Goal: Task Accomplishment & Management: Manage account settings

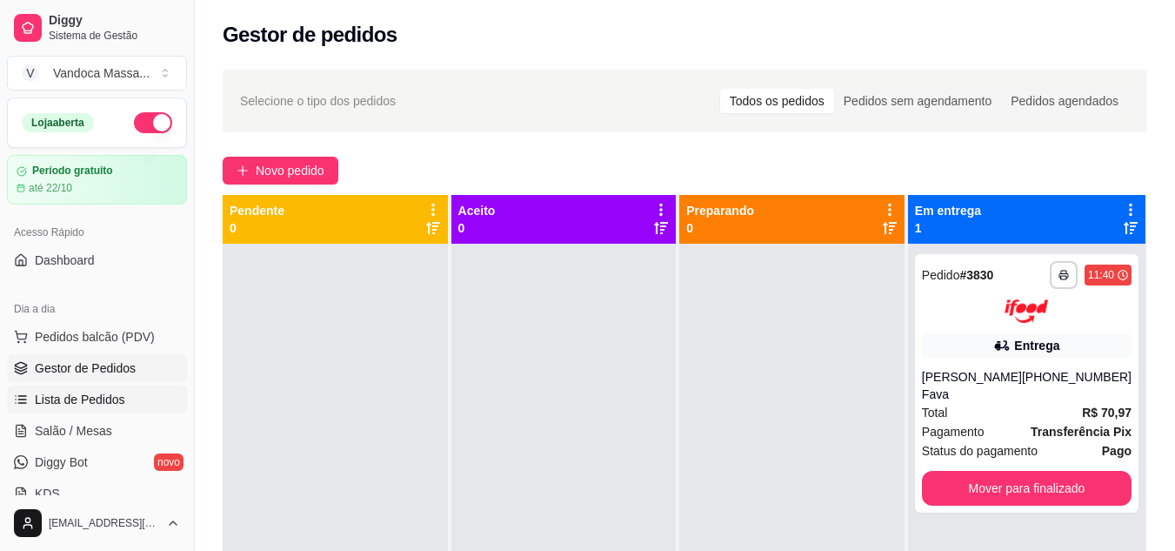
click at [149, 392] on link "Lista de Pedidos" at bounding box center [97, 399] width 180 height 28
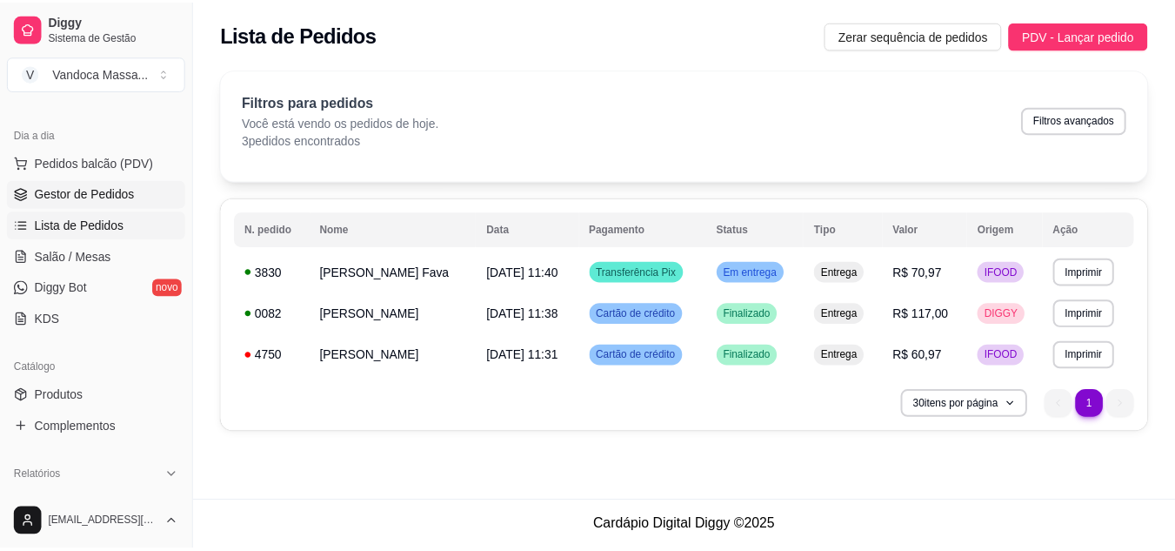
scroll to position [348, 0]
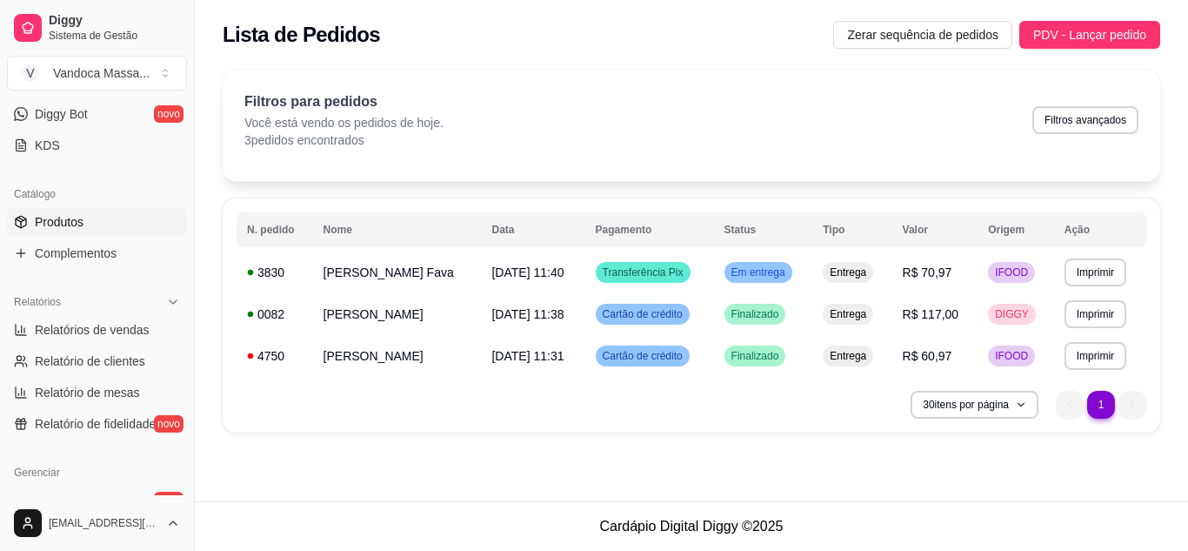
click at [81, 224] on span "Produtos" at bounding box center [59, 221] width 49 height 17
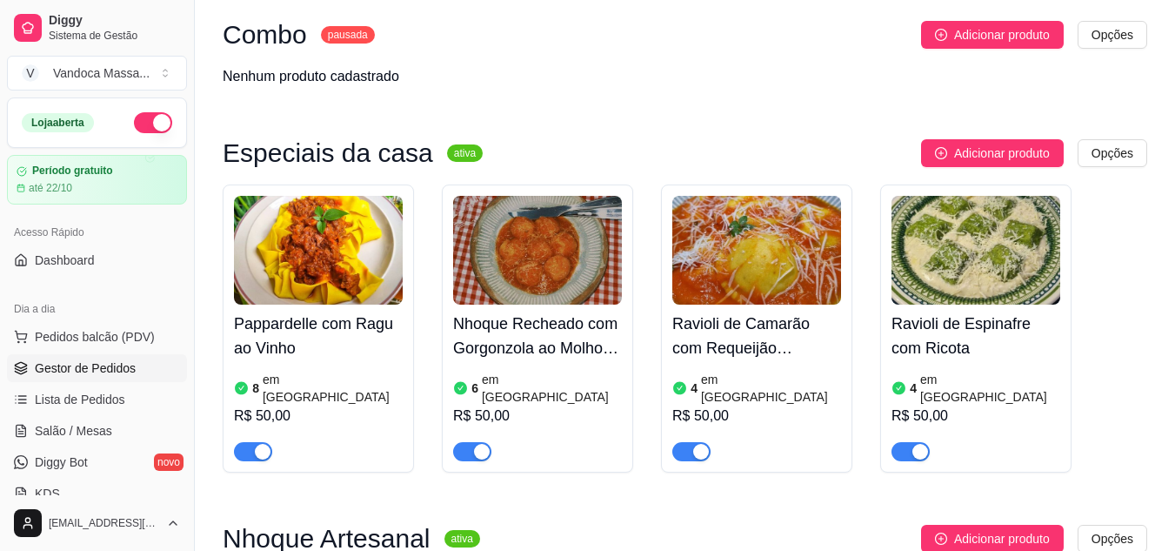
click at [114, 370] on span "Gestor de Pedidos" at bounding box center [85, 367] width 101 height 17
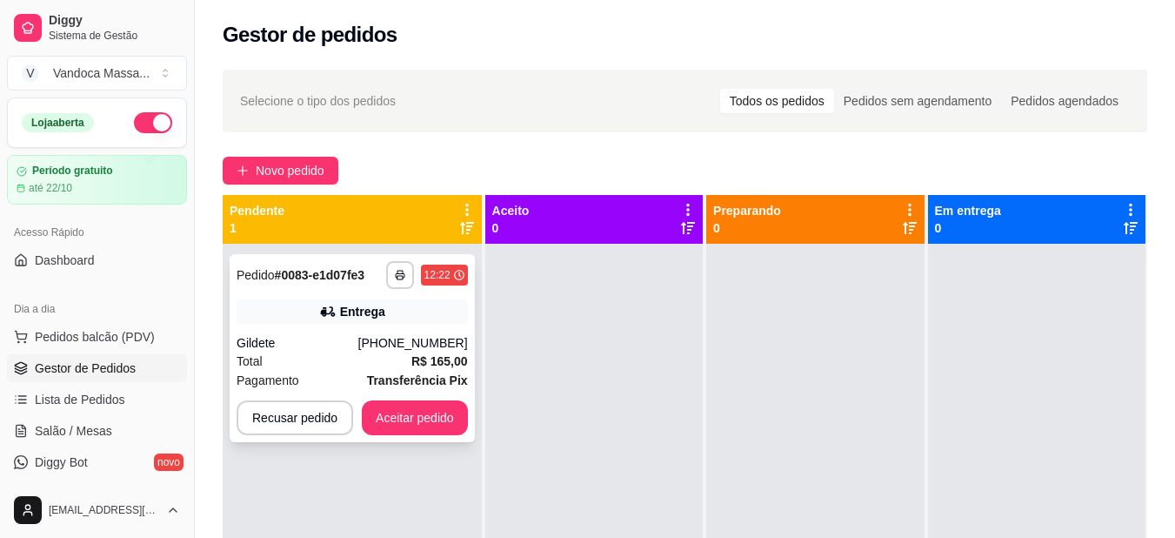
click at [286, 359] on div "Total R$ 165,00" at bounding box center [352, 360] width 231 height 19
click at [386, 328] on div "**********" at bounding box center [352, 348] width 245 height 188
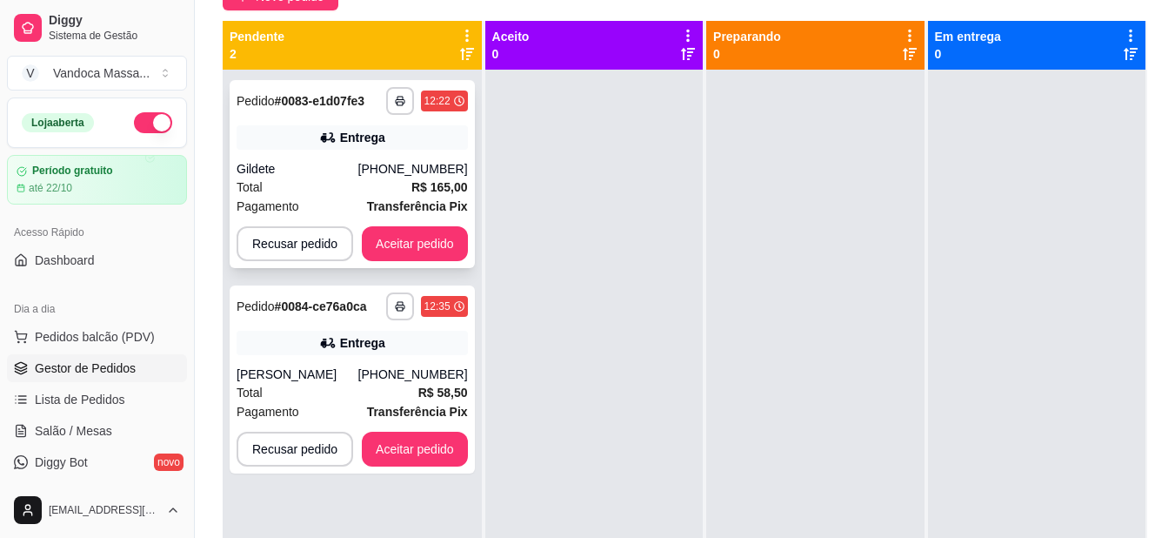
click at [327, 163] on div "Gildete" at bounding box center [298, 168] width 122 height 17
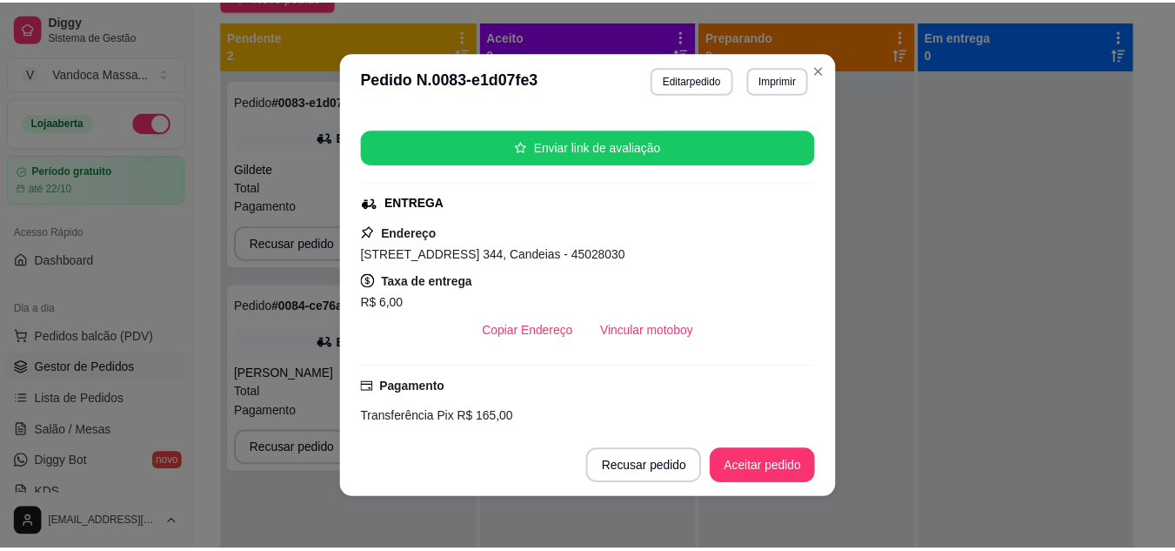
scroll to position [261, 0]
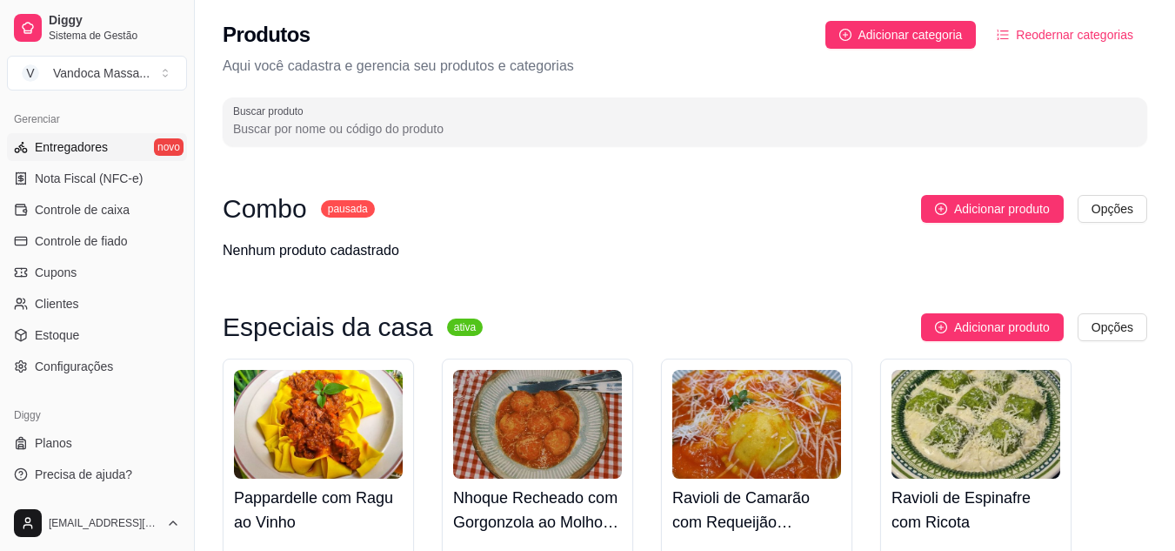
click at [82, 146] on span "Entregadores" at bounding box center [71, 146] width 73 height 17
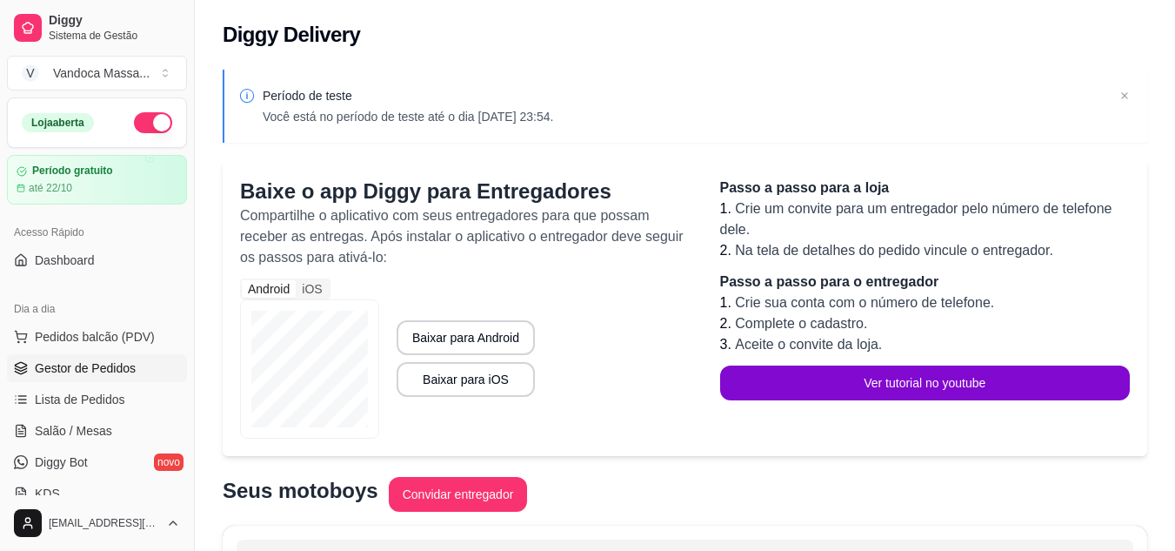
click at [93, 366] on span "Gestor de Pedidos" at bounding box center [85, 367] width 101 height 17
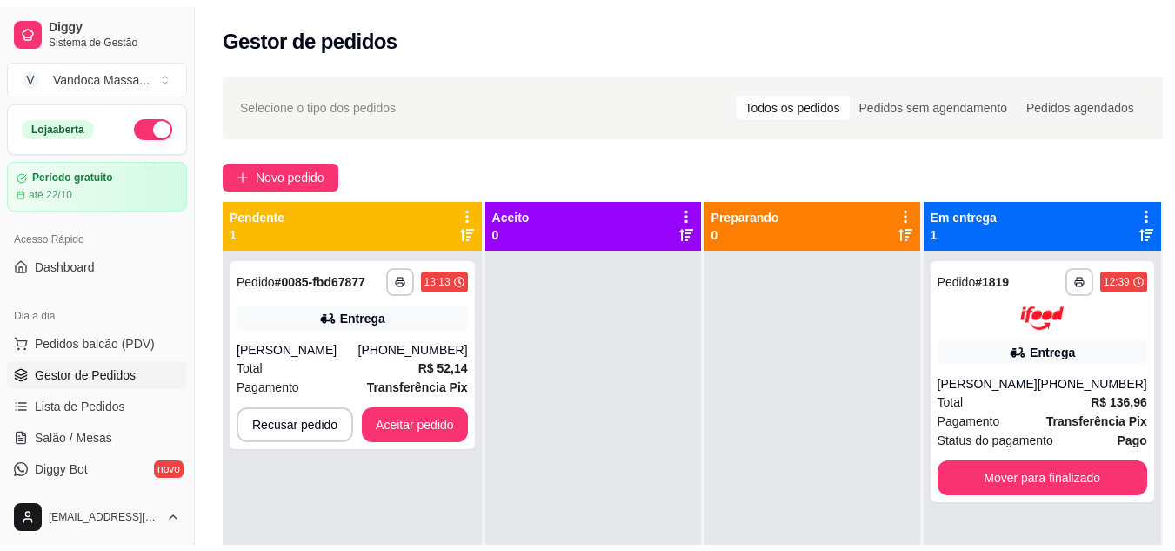
scroll to position [49, 0]
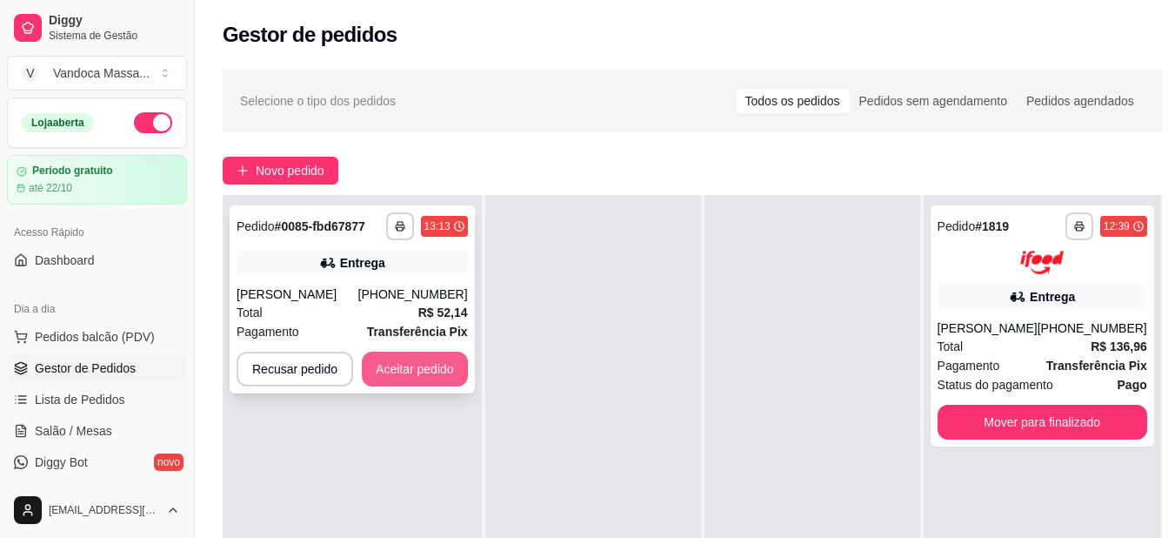
click at [431, 369] on button "Aceitar pedido" at bounding box center [415, 368] width 106 height 35
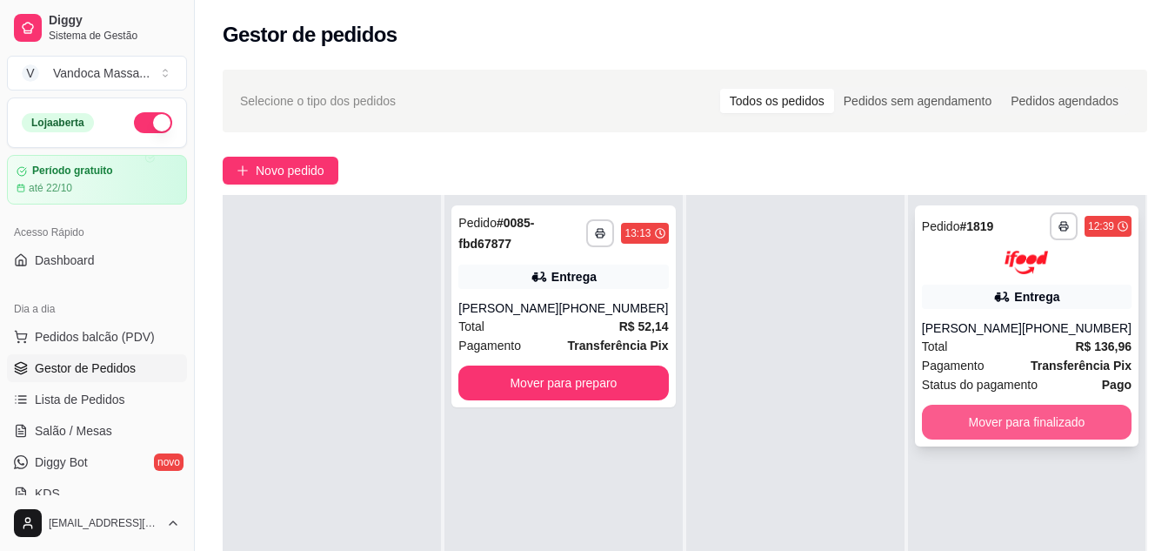
click at [988, 422] on button "Mover para finalizado" at bounding box center [1027, 421] width 210 height 35
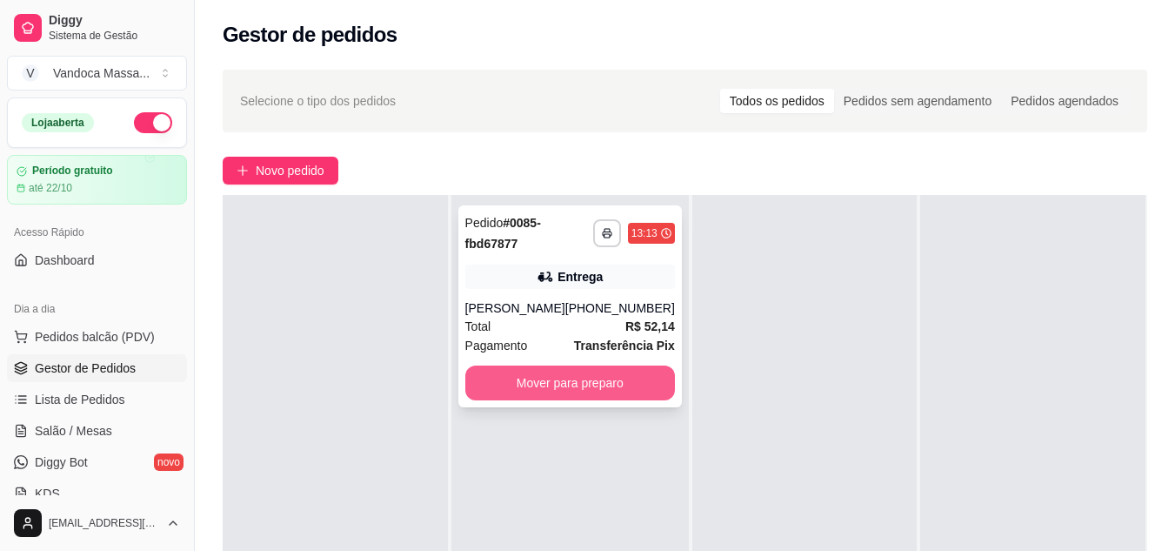
click at [548, 388] on button "Mover para preparo" at bounding box center [570, 382] width 210 height 35
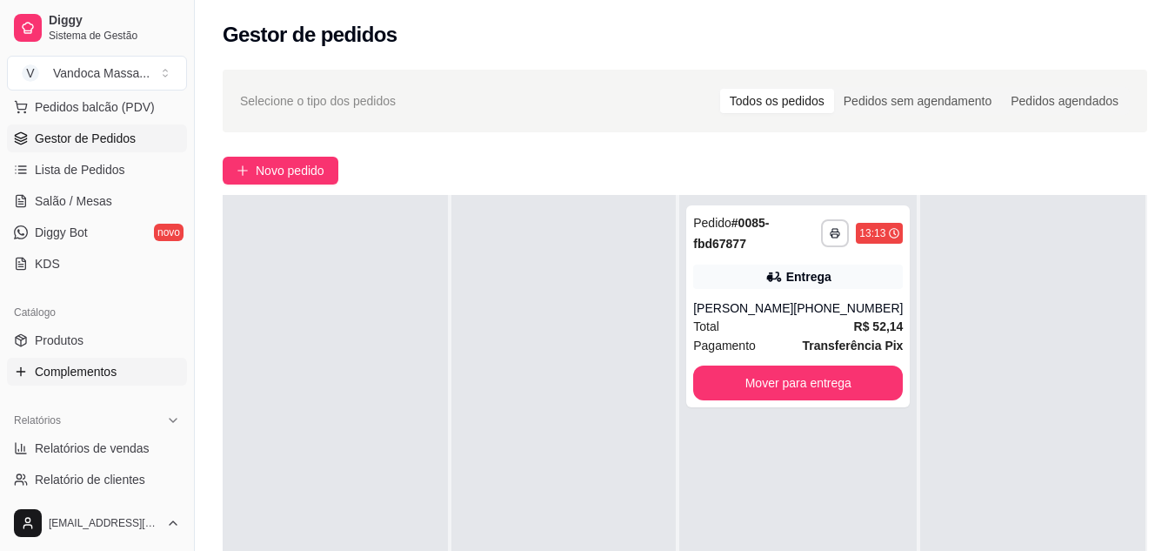
scroll to position [261, 0]
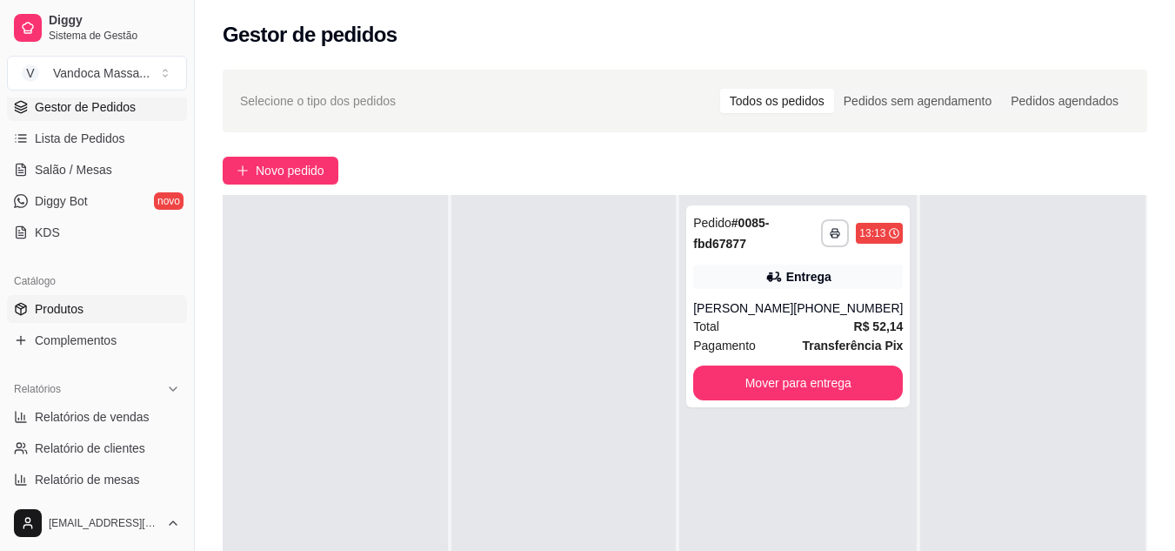
click at [72, 317] on link "Produtos" at bounding box center [97, 309] width 180 height 28
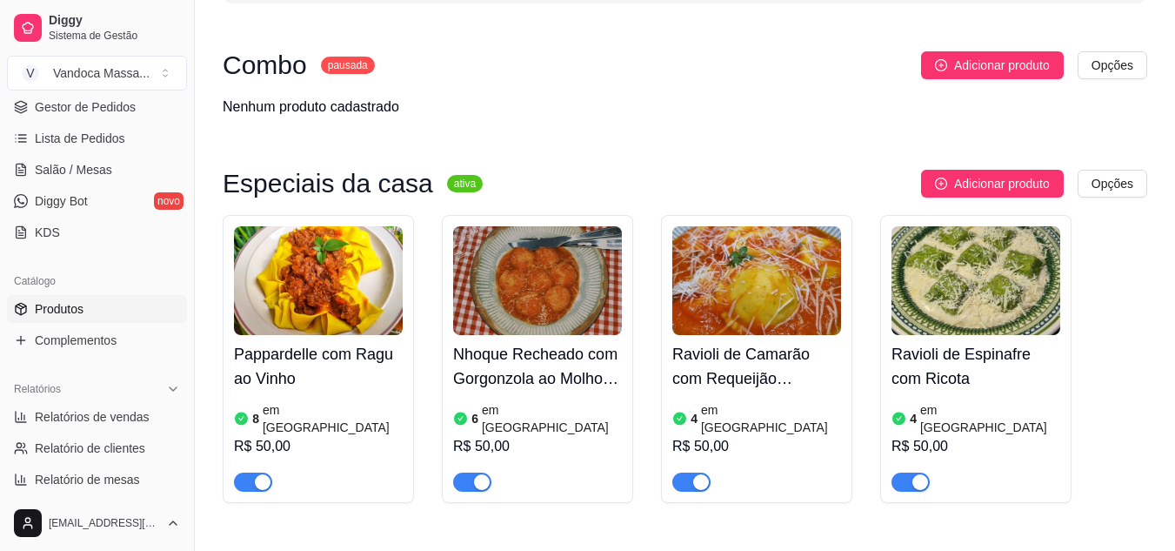
scroll to position [174, 0]
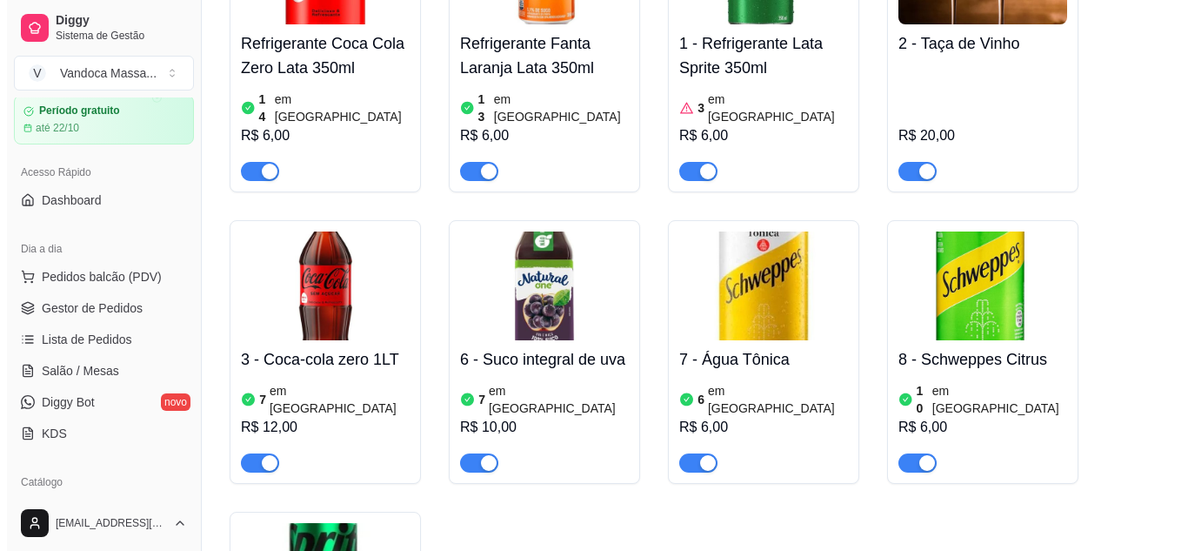
scroll to position [87, 0]
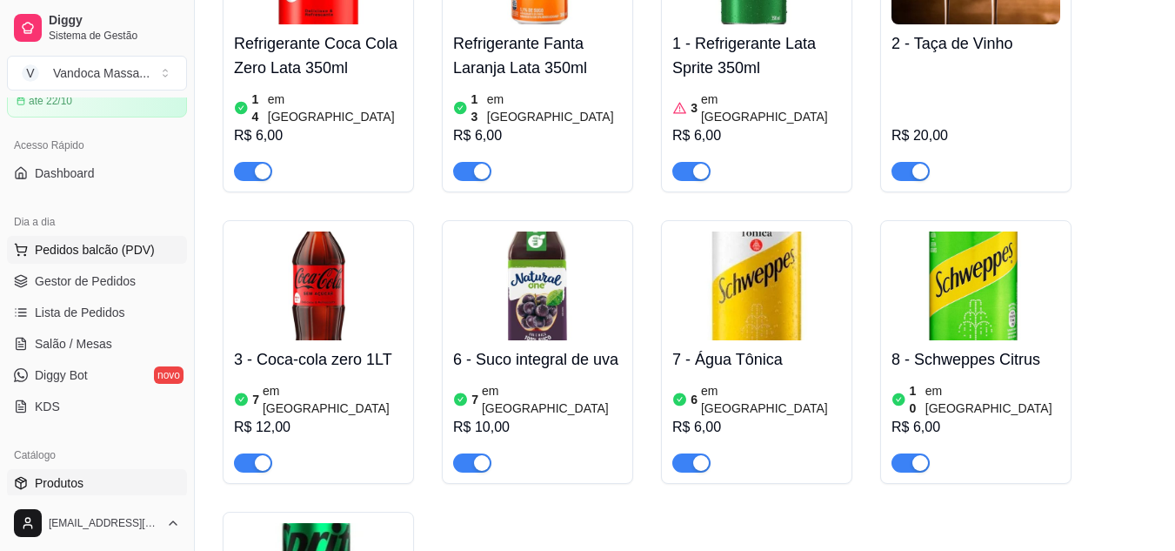
click at [117, 257] on span "Pedidos balcão (PDV)" at bounding box center [95, 249] width 120 height 17
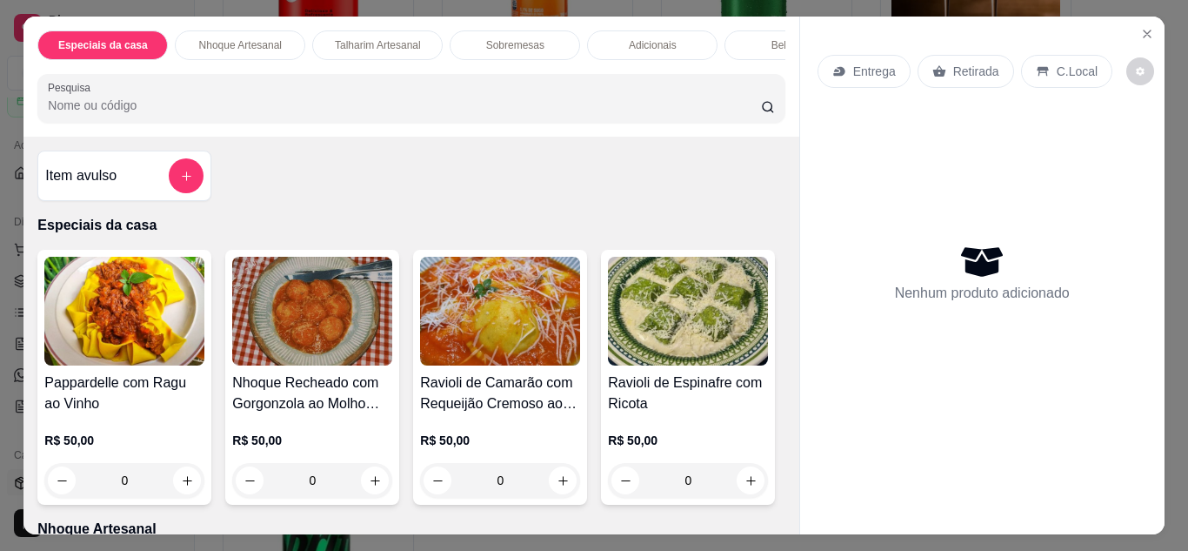
click at [856, 75] on div "Entrega" at bounding box center [864, 71] width 93 height 33
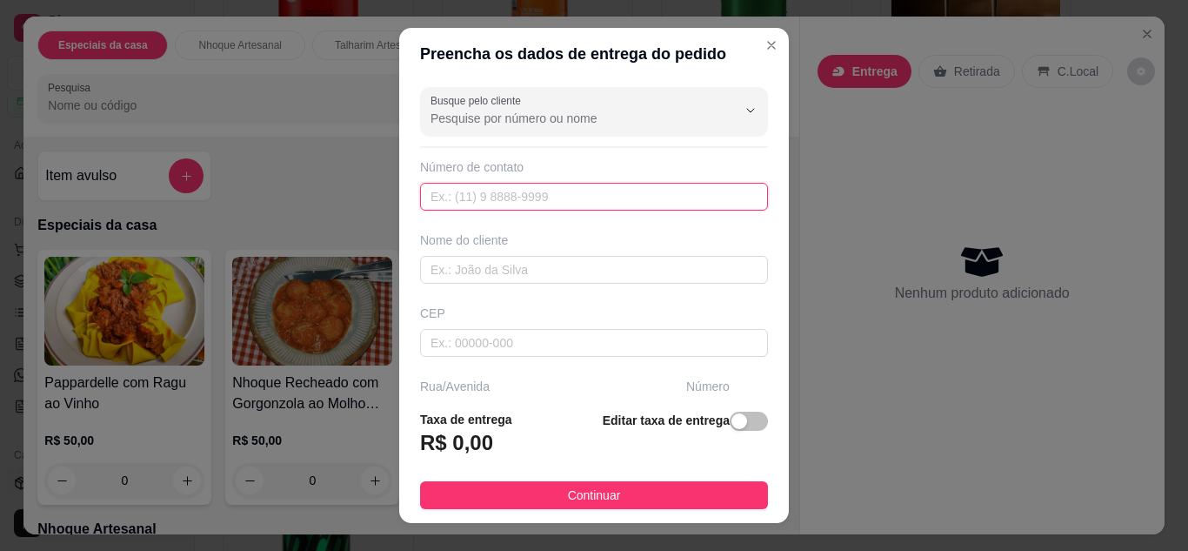
click at [503, 197] on input "text" at bounding box center [594, 197] width 348 height 28
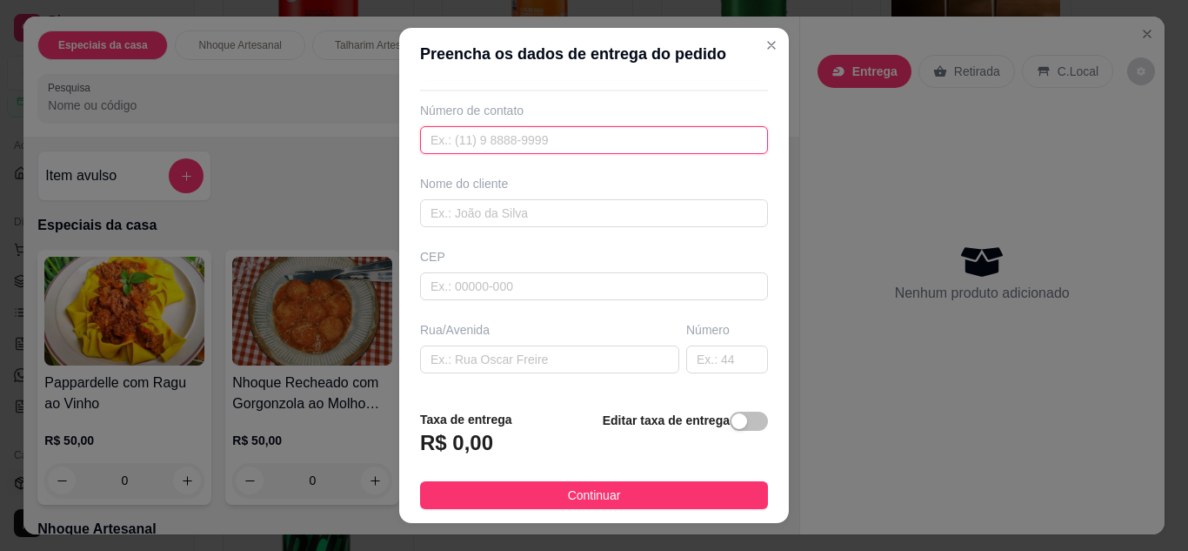
scroll to position [87, 0]
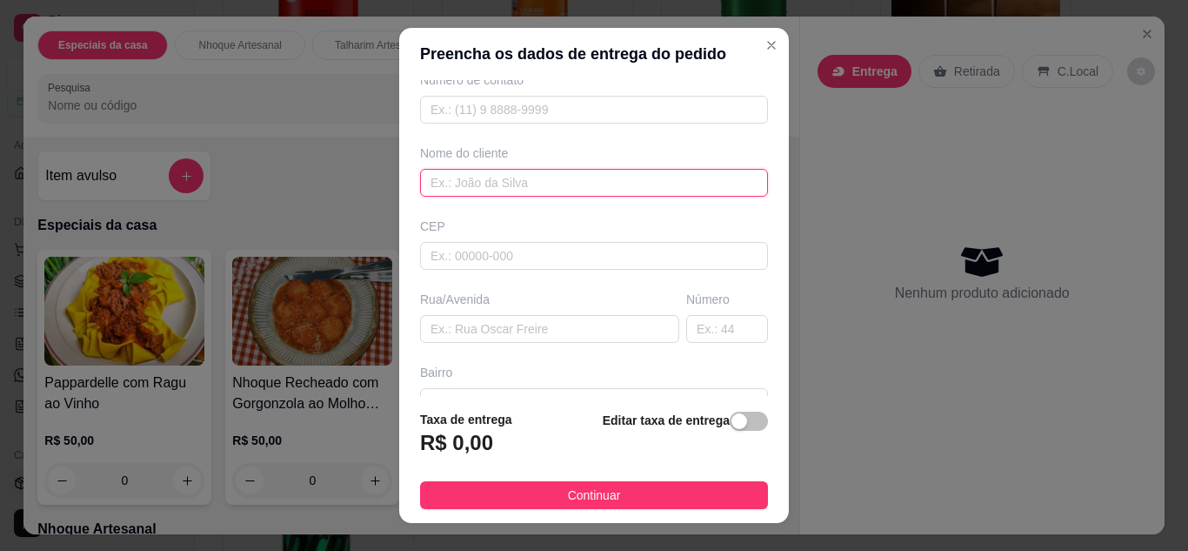
click at [494, 177] on input "text" at bounding box center [594, 183] width 348 height 28
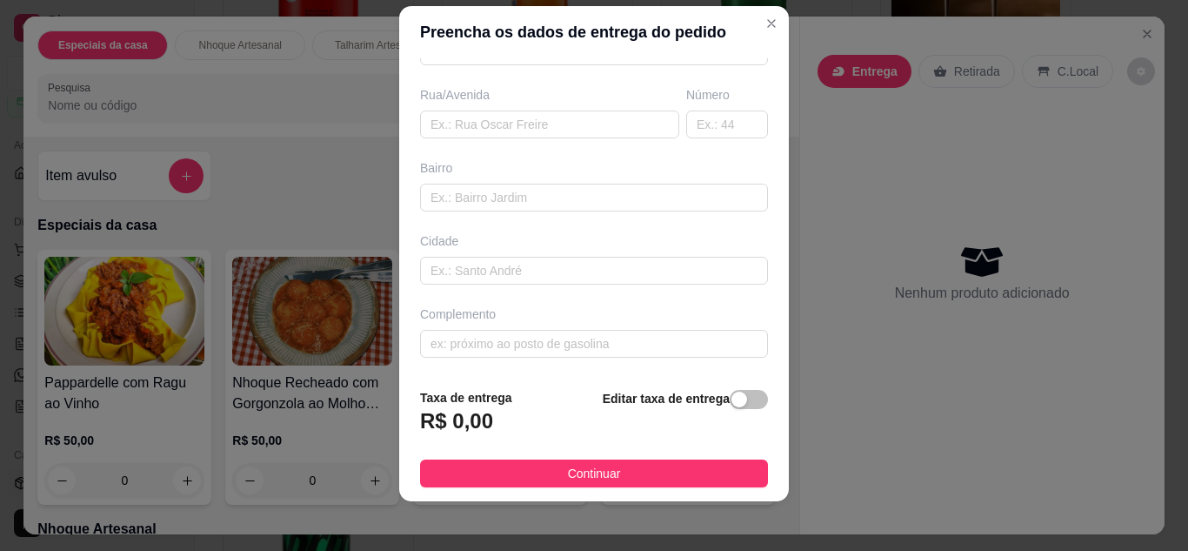
scroll to position [28, 0]
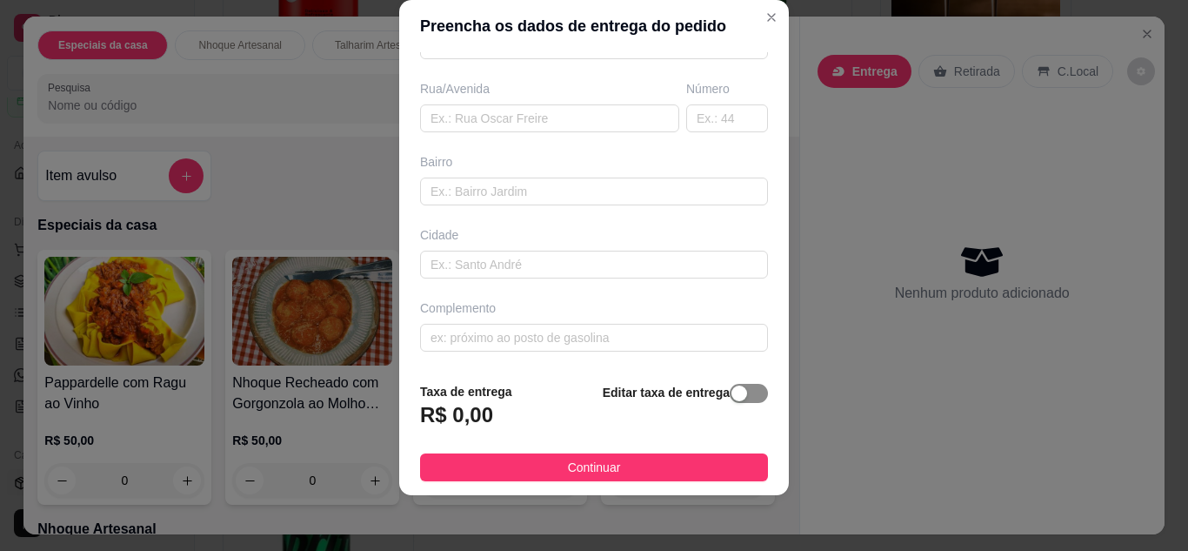
click at [732, 398] on div "button" at bounding box center [740, 393] width 16 height 16
click at [629, 410] on div "button" at bounding box center [637, 411] width 16 height 16
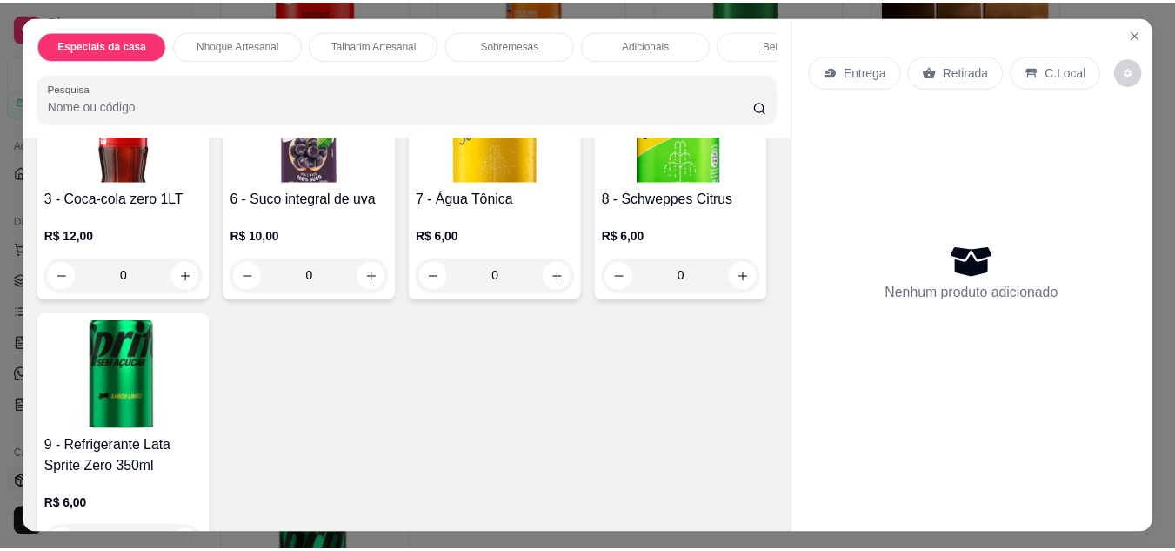
scroll to position [2610, 0]
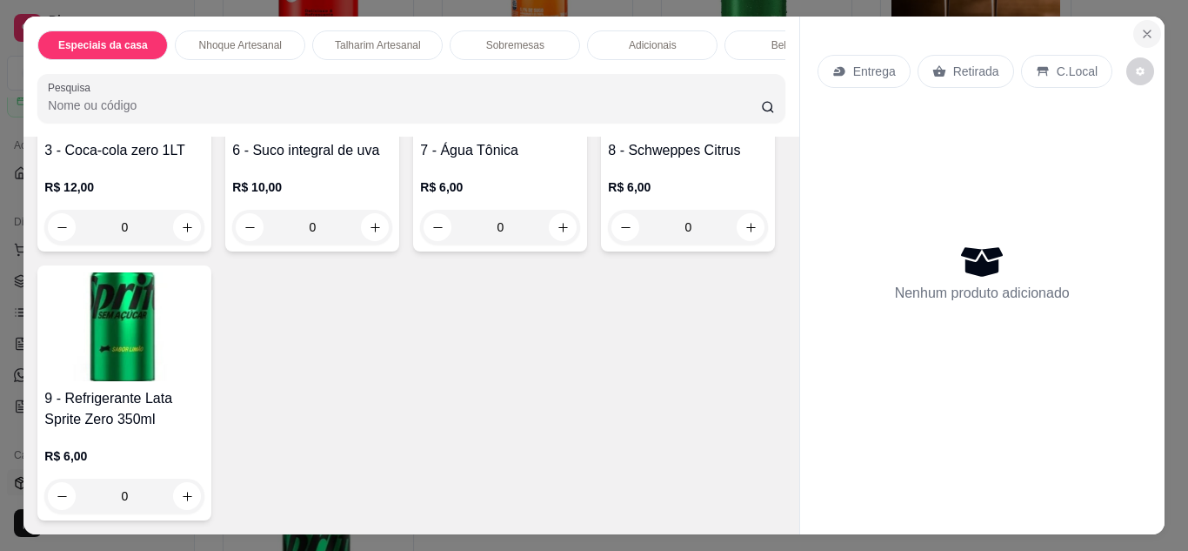
click at [1140, 27] on icon "Close" at bounding box center [1147, 34] width 14 height 14
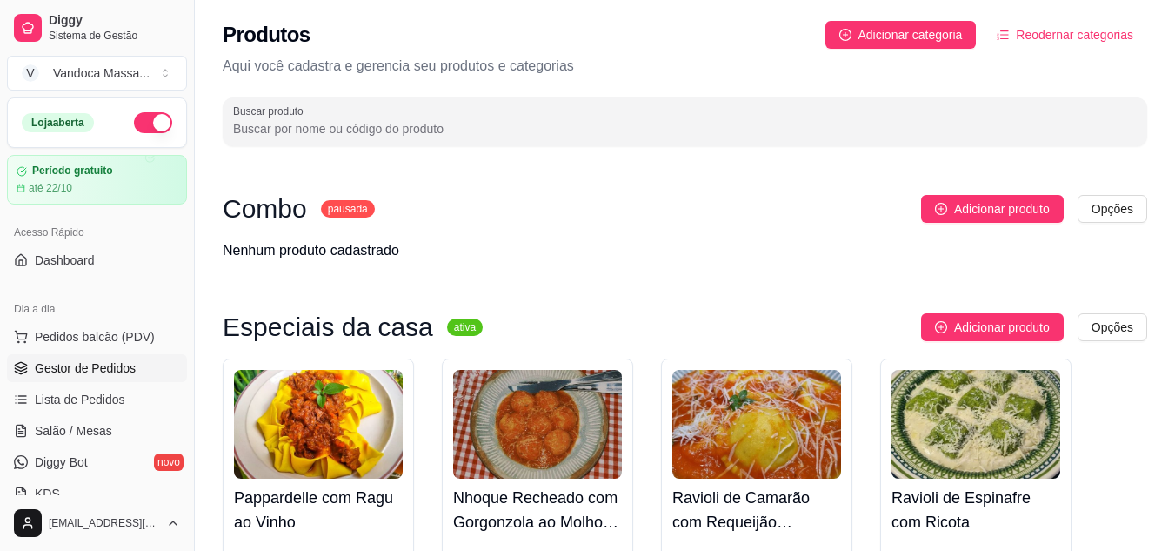
click at [117, 367] on span "Gestor de Pedidos" at bounding box center [85, 367] width 101 height 17
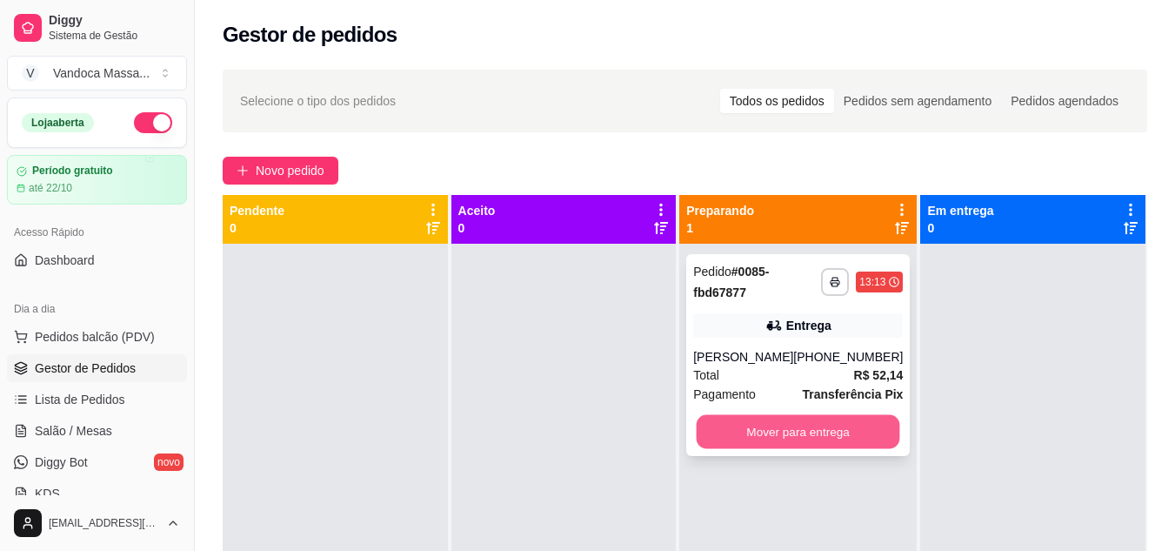
click at [804, 430] on button "Mover para entrega" at bounding box center [799, 432] width 204 height 34
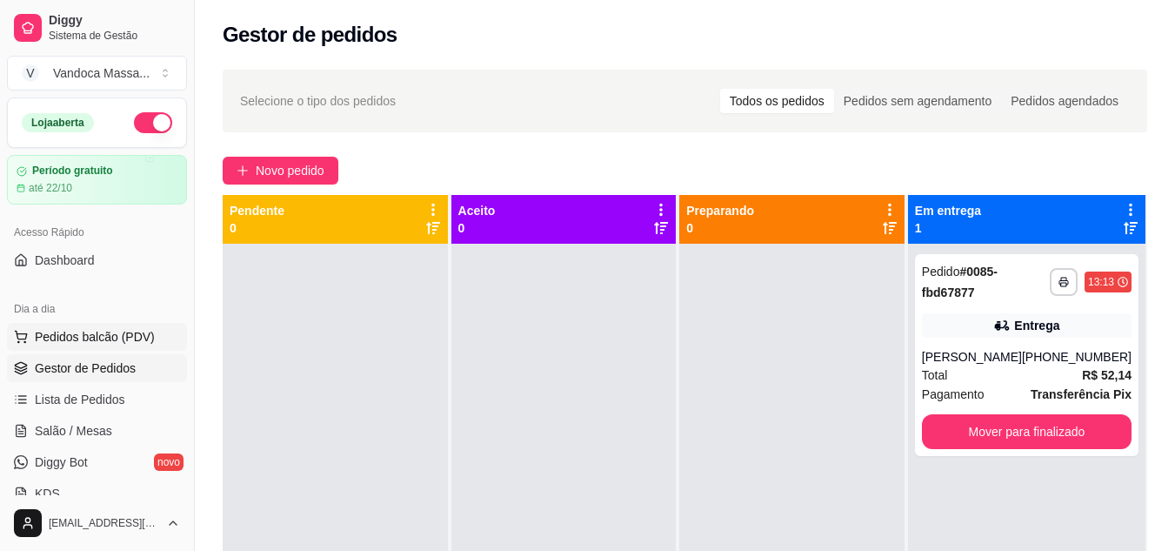
click at [101, 338] on span "Pedidos balcão (PDV)" at bounding box center [95, 336] width 120 height 17
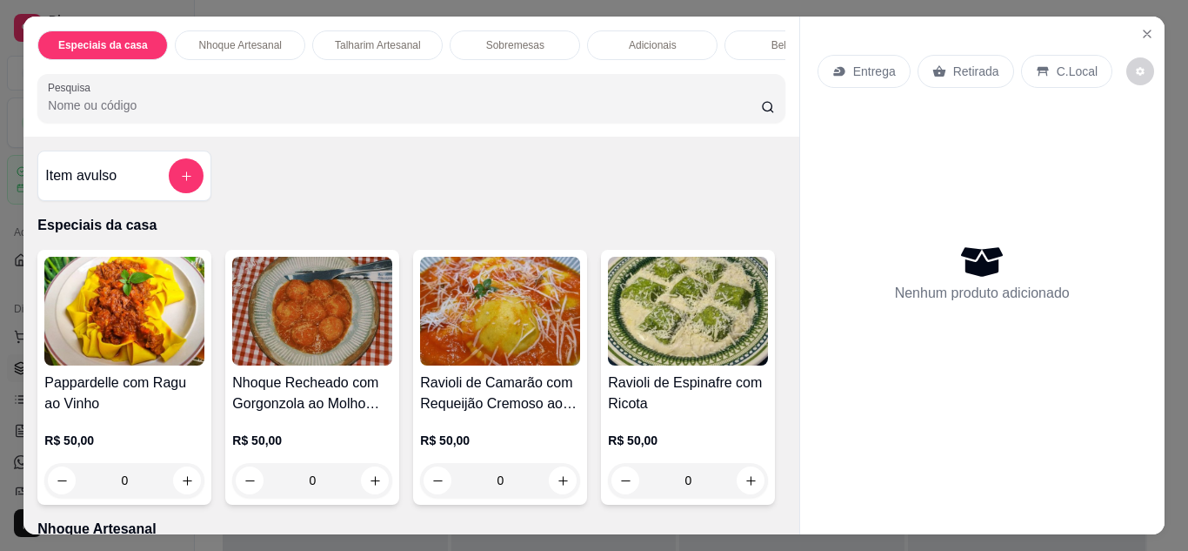
click at [871, 79] on div "Entrega" at bounding box center [864, 71] width 93 height 33
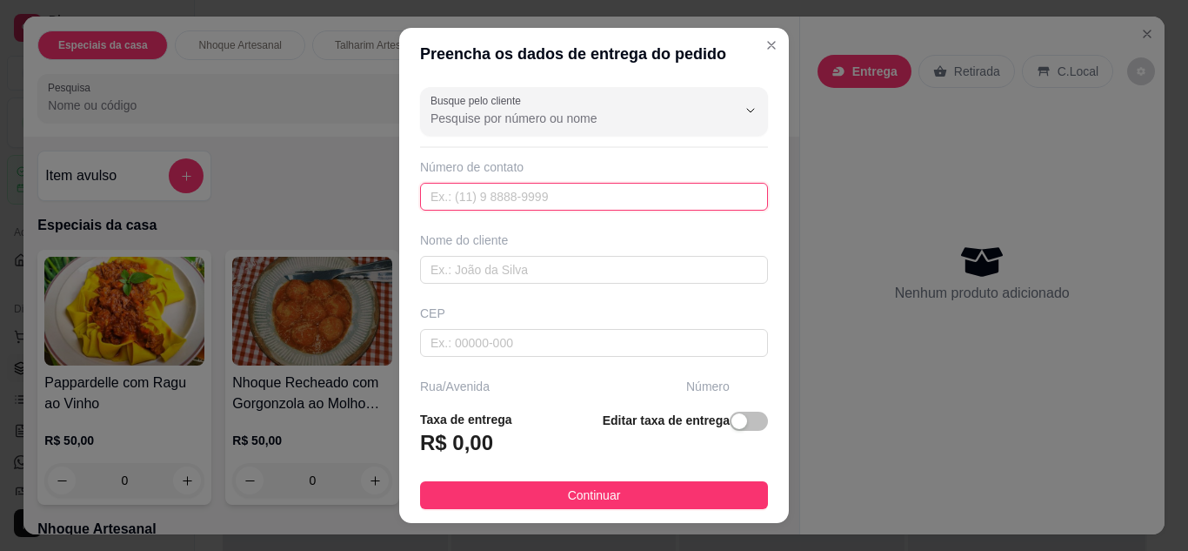
click at [591, 194] on input "text" at bounding box center [594, 197] width 348 height 28
type input "[PHONE_NUMBER]"
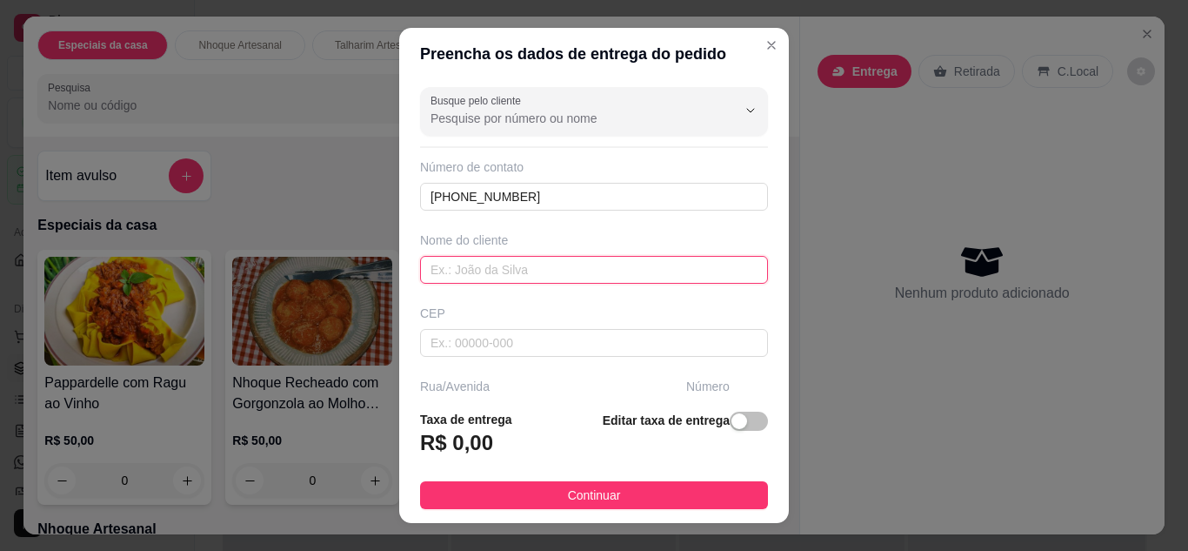
click at [567, 271] on input "text" at bounding box center [594, 270] width 348 height 28
type input "e"
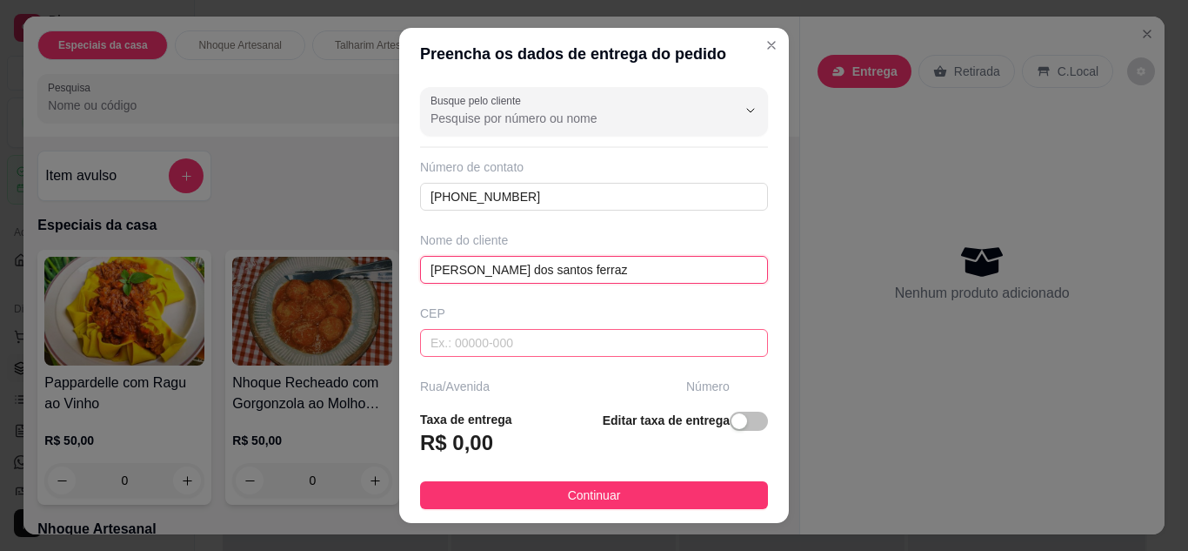
type input "[PERSON_NAME] dos santos ferraz"
click at [529, 330] on input "text" at bounding box center [594, 343] width 348 height 28
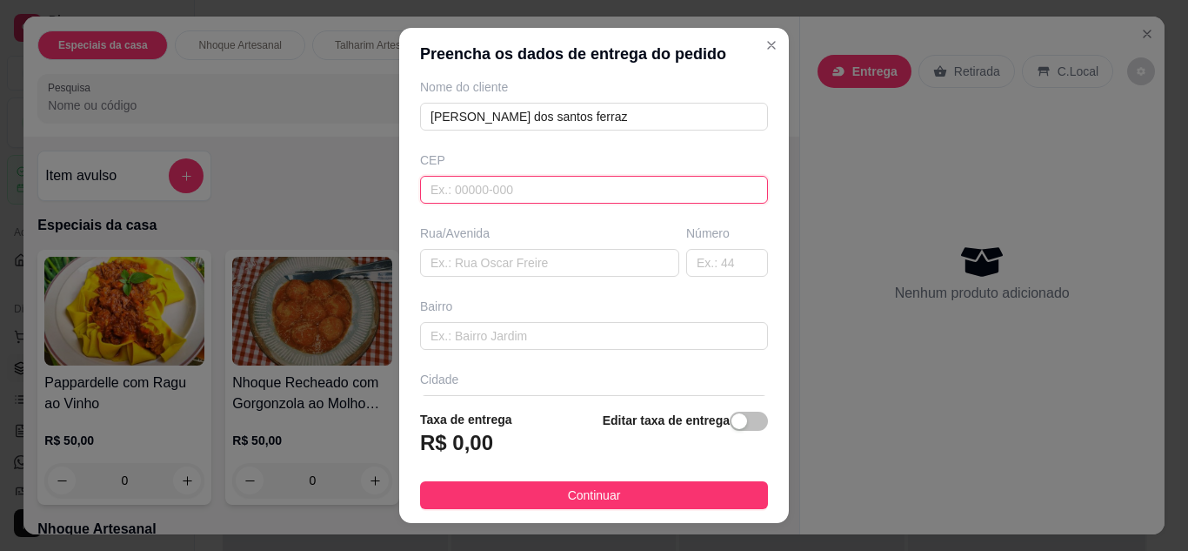
scroll to position [174, 0]
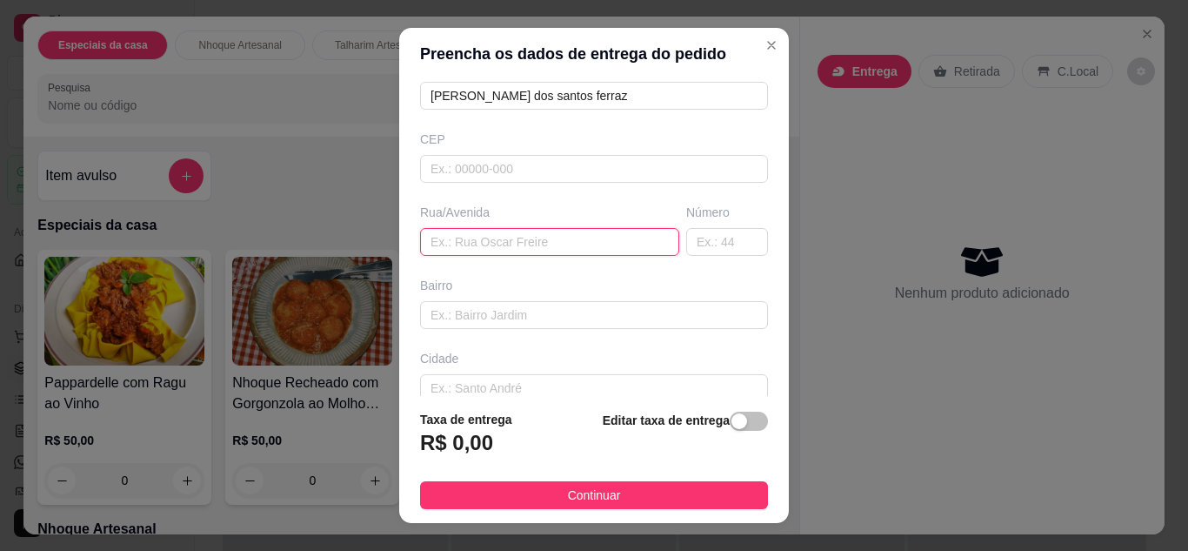
click at [523, 234] on input "text" at bounding box center [549, 242] width 259 height 28
click at [693, 247] on input "text" at bounding box center [727, 242] width 82 height 28
type input "270"
click at [558, 243] on input "text" at bounding box center [549, 242] width 259 height 28
type input "av aphaville"
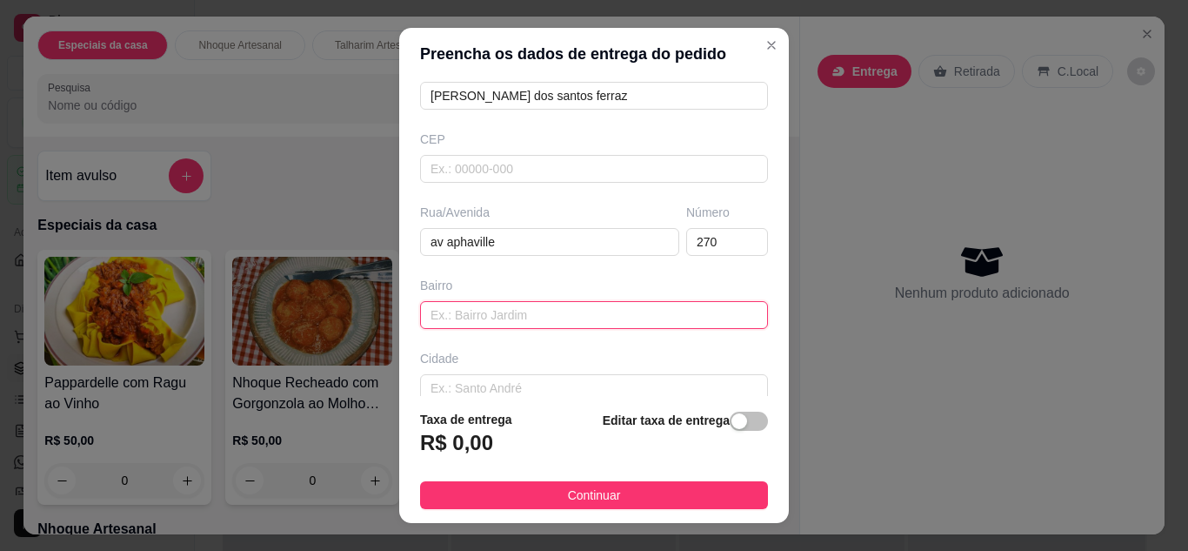
click at [552, 310] on input "text" at bounding box center [594, 315] width 348 height 28
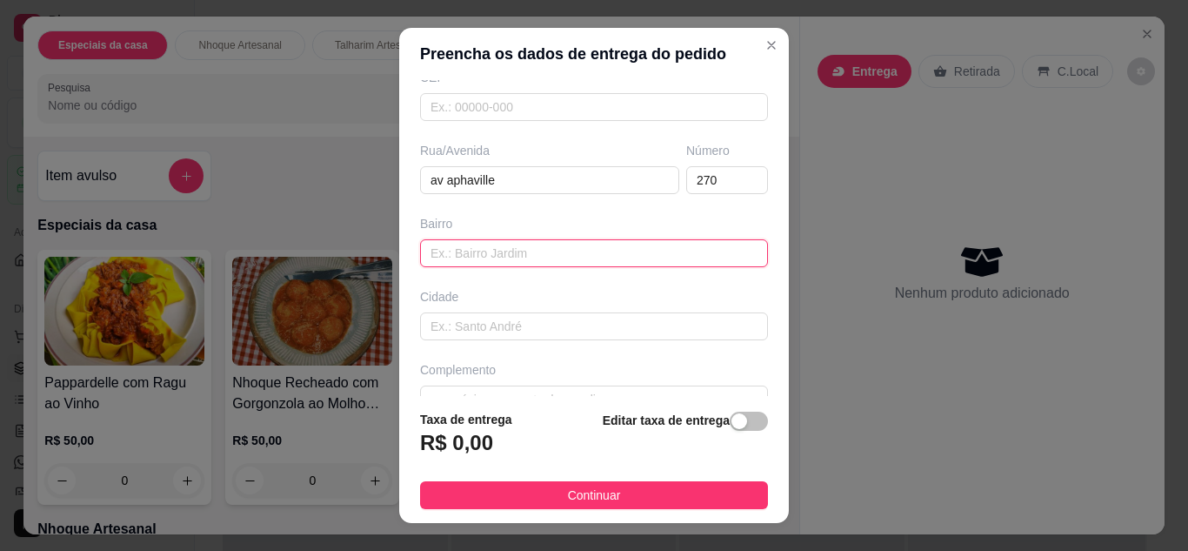
scroll to position [261, 0]
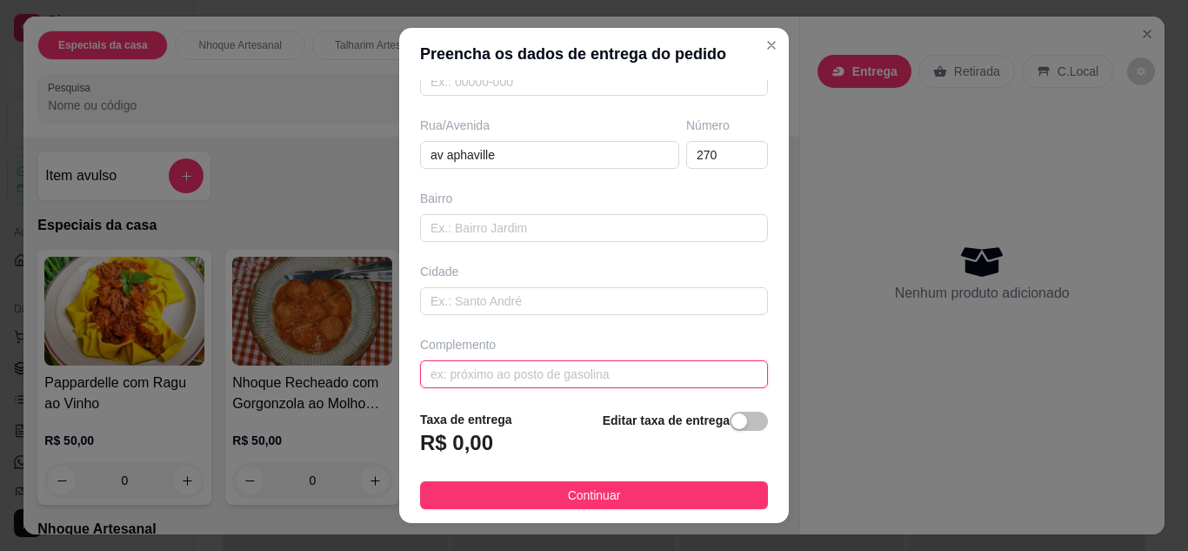
click at [522, 372] on input "text" at bounding box center [594, 374] width 348 height 28
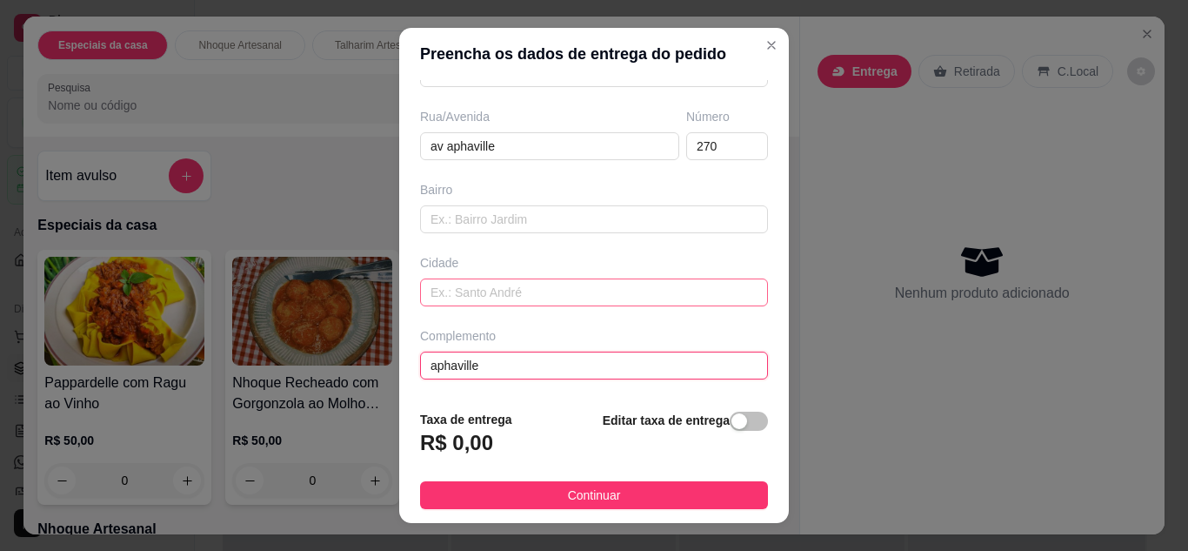
type input "aphaville"
click at [623, 281] on input "text" at bounding box center [594, 292] width 348 height 28
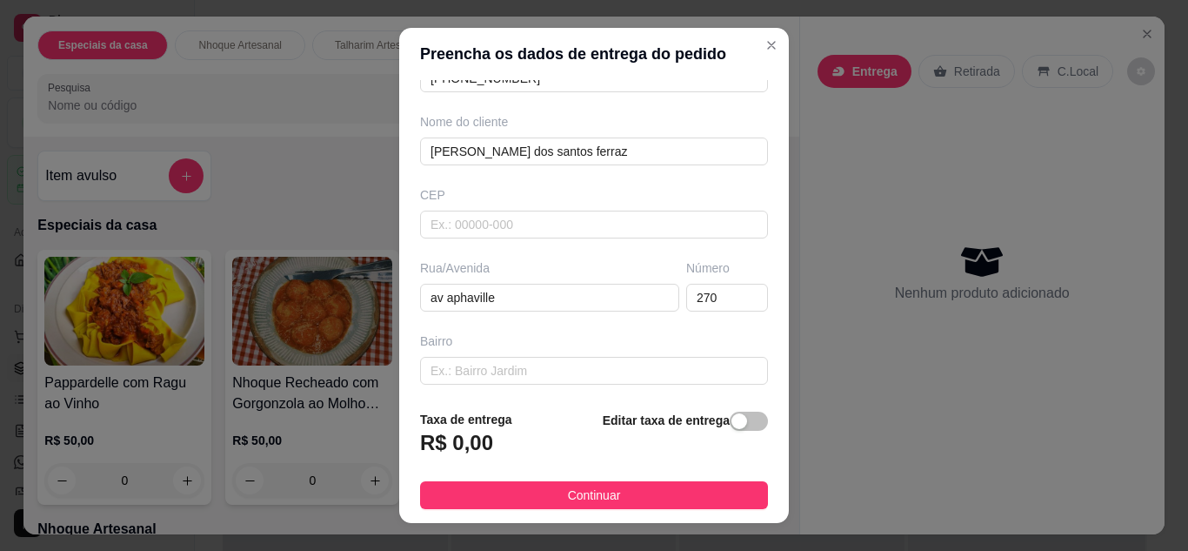
scroll to position [87, 0]
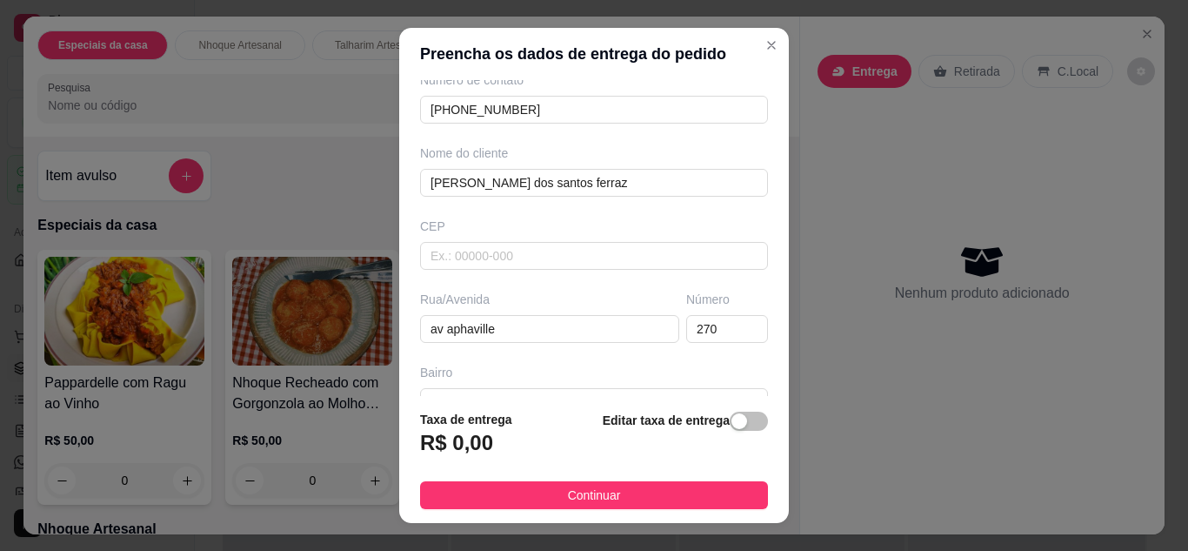
type input "vitoria da conquista"
click at [730, 431] on span "button" at bounding box center [749, 420] width 38 height 19
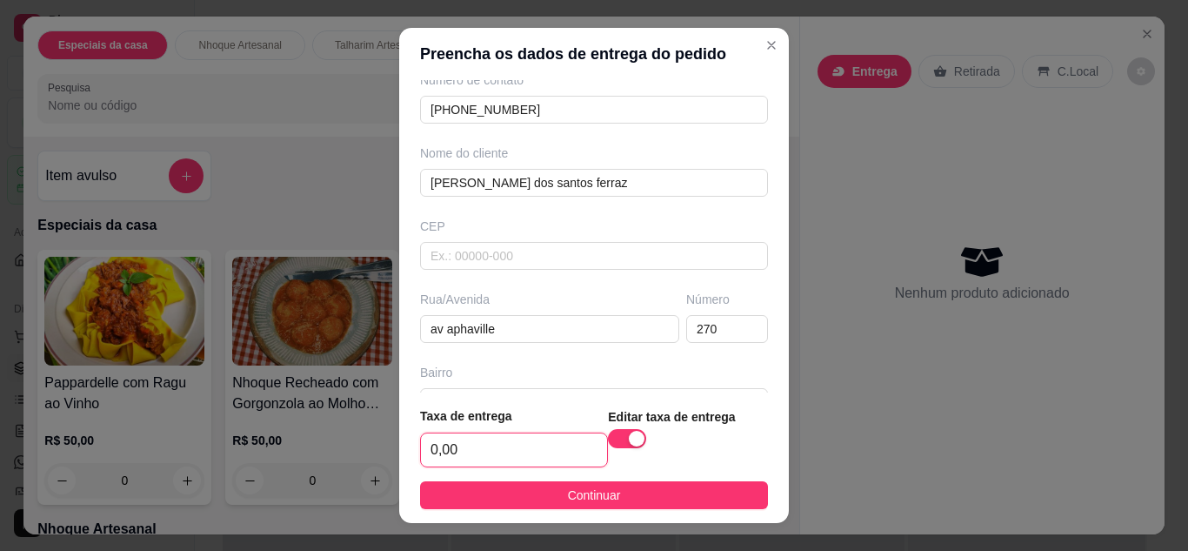
click at [518, 456] on input "0,00" at bounding box center [514, 449] width 186 height 33
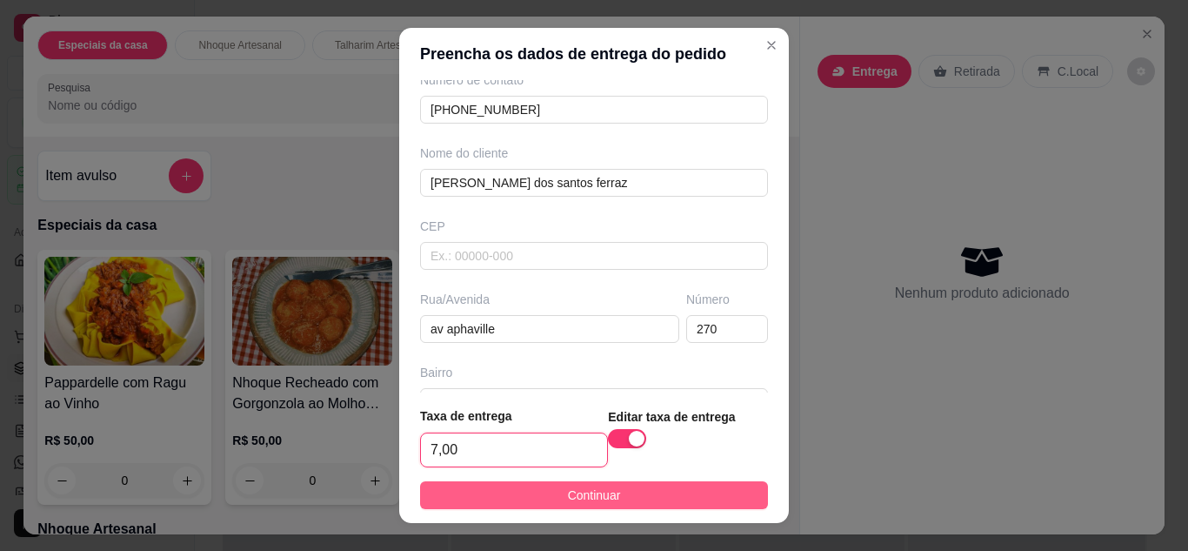
type input "7,00"
click at [568, 491] on span "Continuar" at bounding box center [594, 494] width 53 height 19
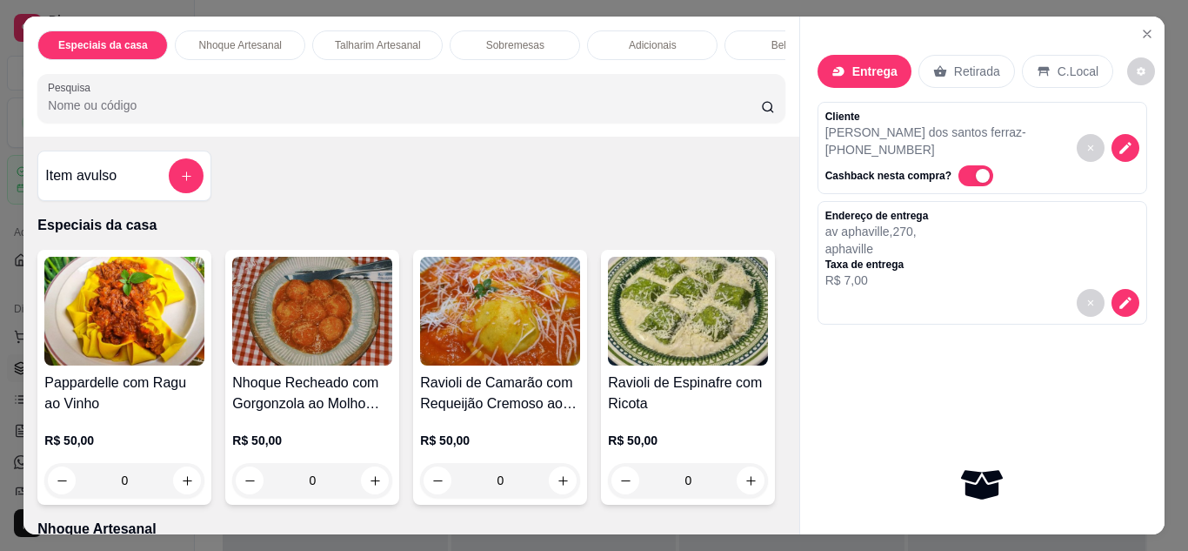
click at [190, 492] on div "0" at bounding box center [124, 480] width 160 height 35
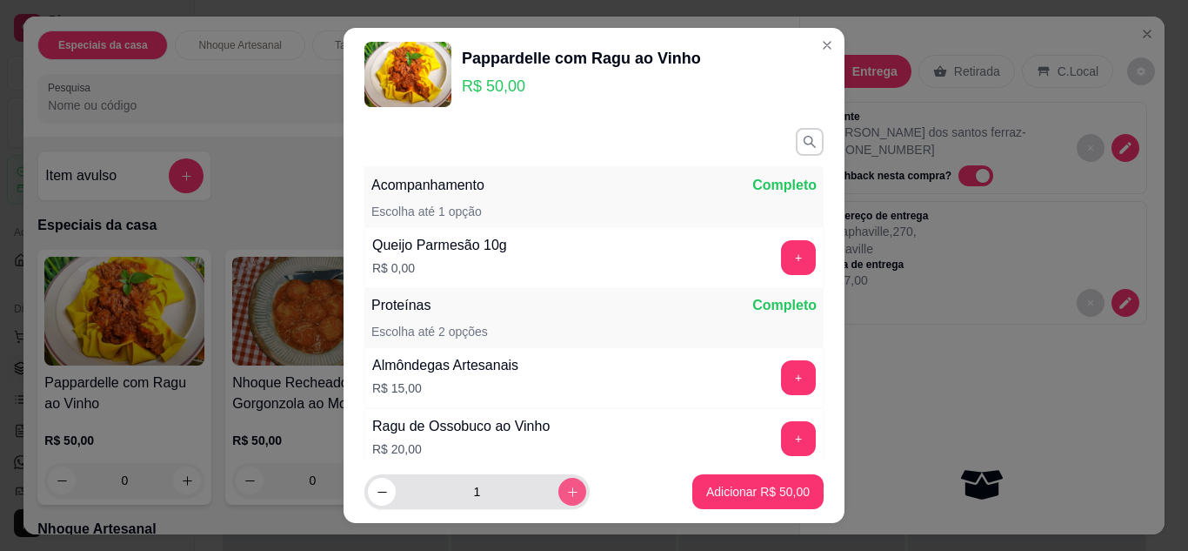
click at [566, 496] on icon "increase-product-quantity" at bounding box center [572, 491] width 13 height 13
type input "2"
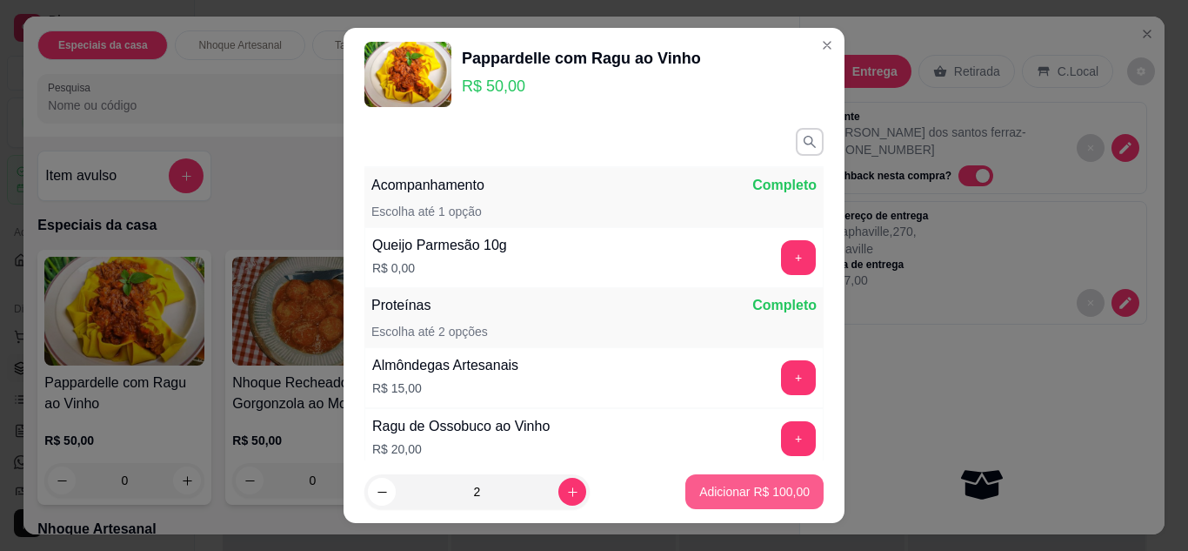
click at [721, 493] on p "Adicionar R$ 100,00" at bounding box center [754, 491] width 110 height 17
type input "2"
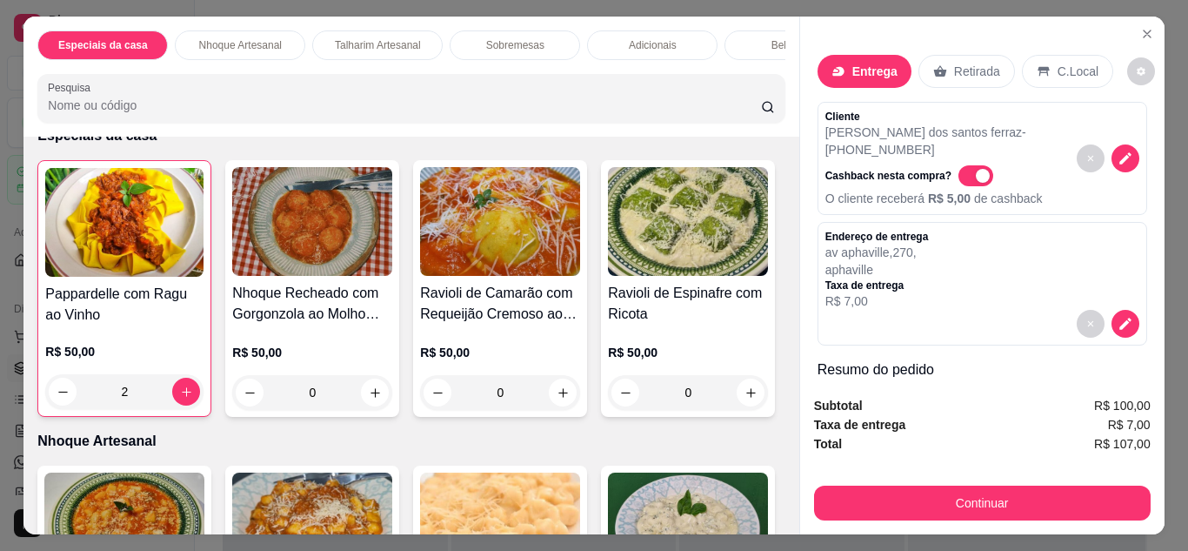
scroll to position [261, 0]
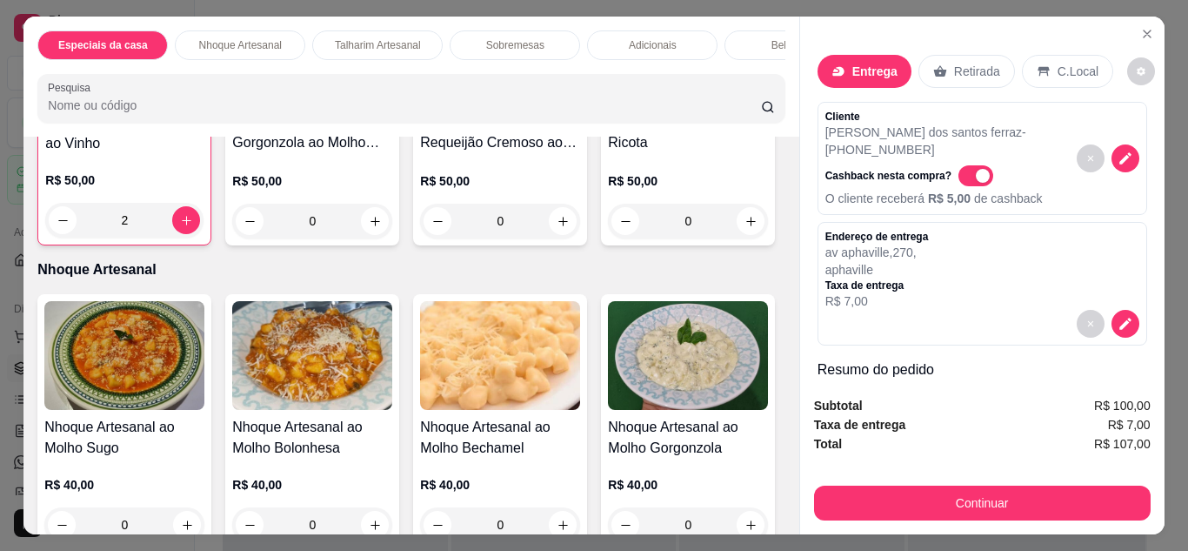
click at [608, 238] on div "0" at bounding box center [688, 221] width 160 height 35
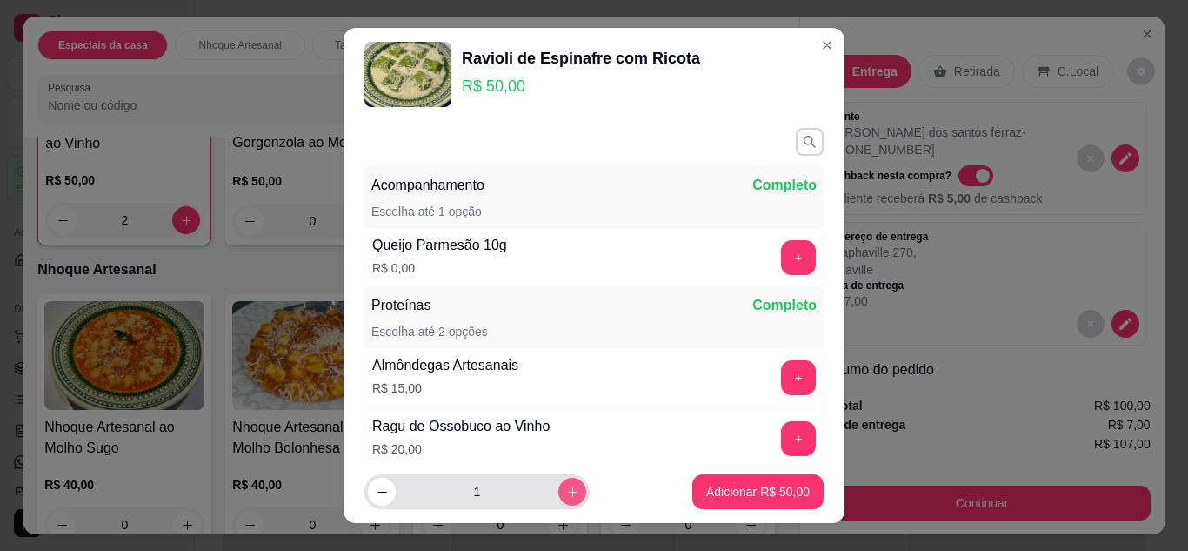
click at [566, 491] on icon "increase-product-quantity" at bounding box center [572, 491] width 13 height 13
type input "2"
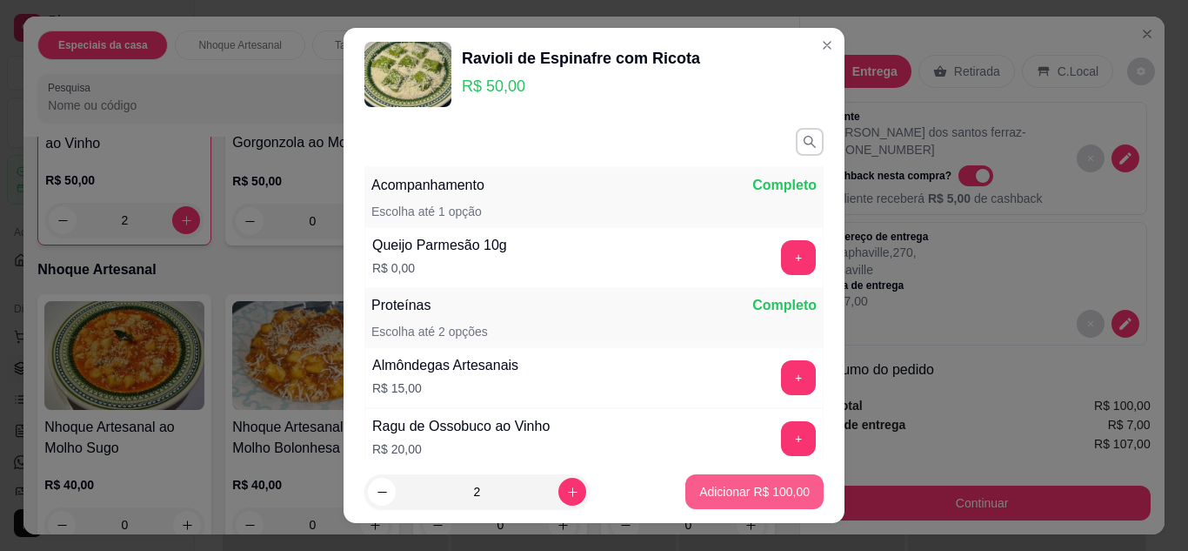
click at [699, 485] on p "Adicionar R$ 100,00" at bounding box center [754, 491] width 110 height 17
type input "2"
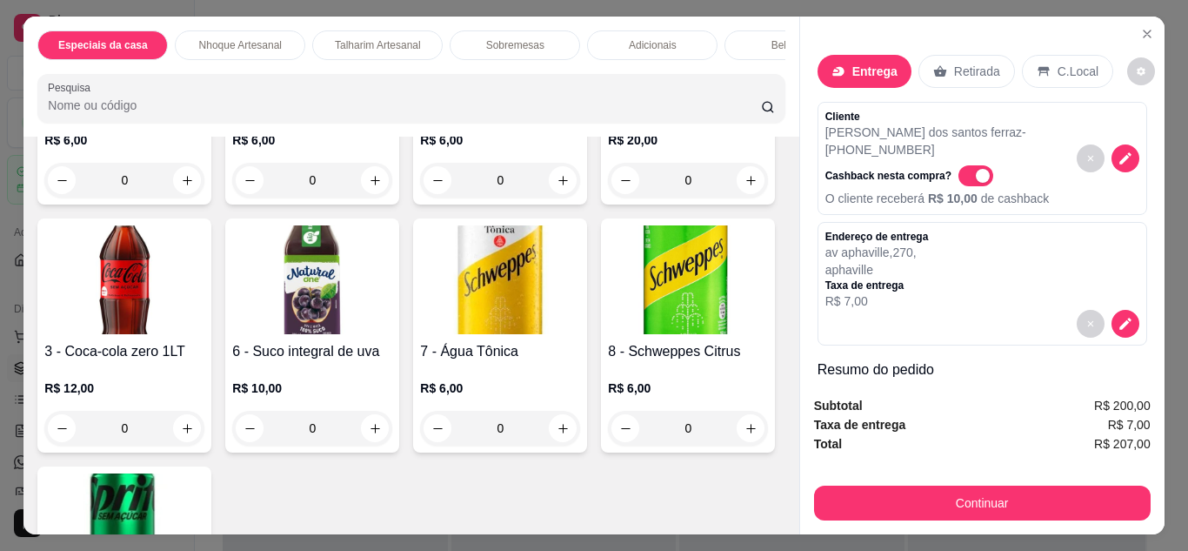
scroll to position [2088, 0]
type input "3"
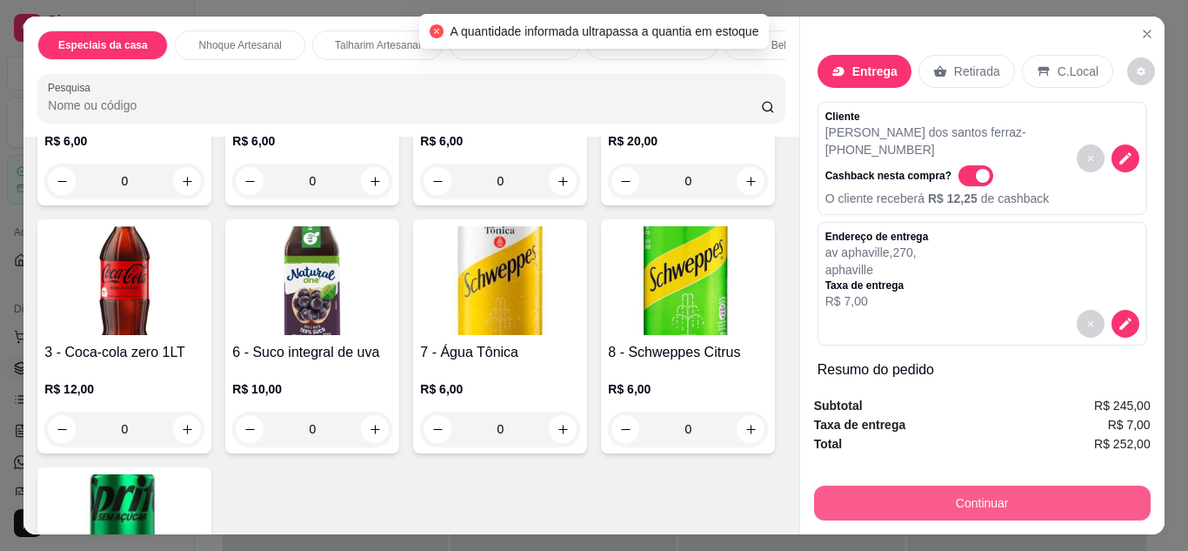
click at [952, 505] on button "Continuar" at bounding box center [982, 502] width 337 height 35
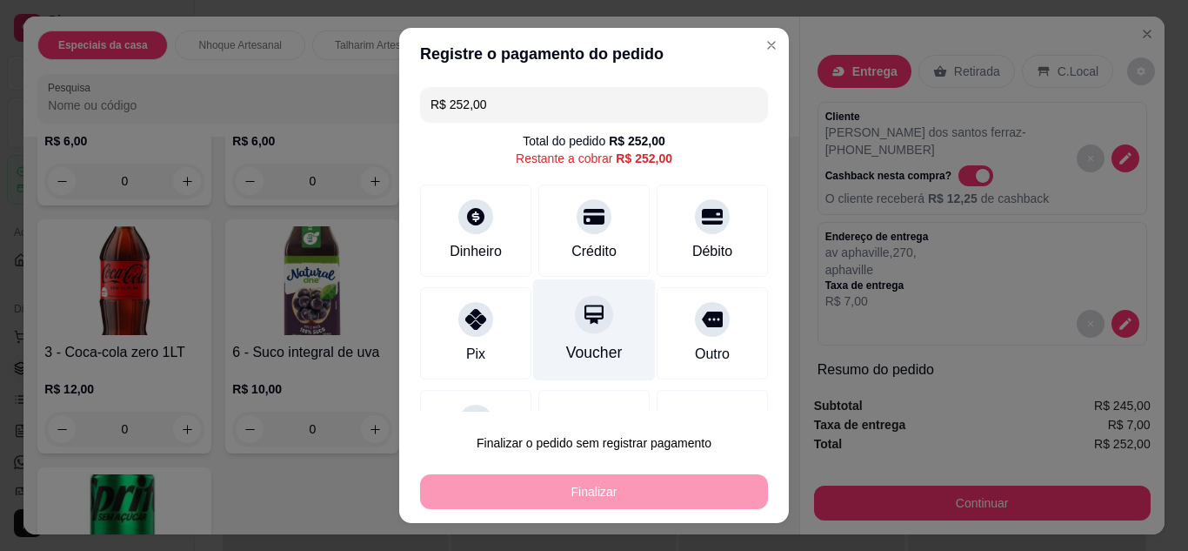
scroll to position [77, 0]
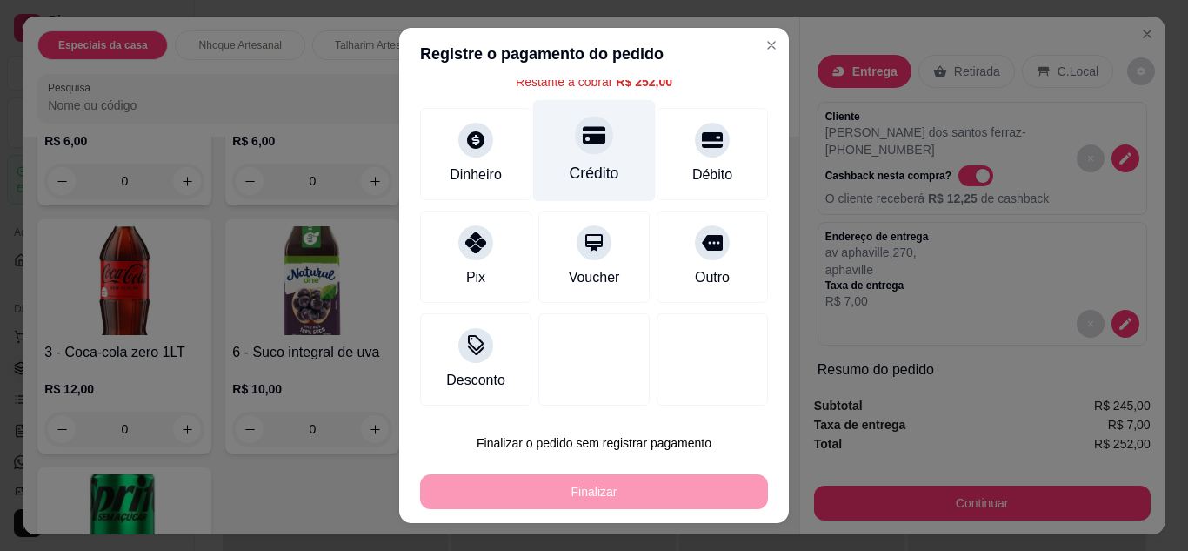
click at [583, 144] on icon at bounding box center [594, 135] width 23 height 23
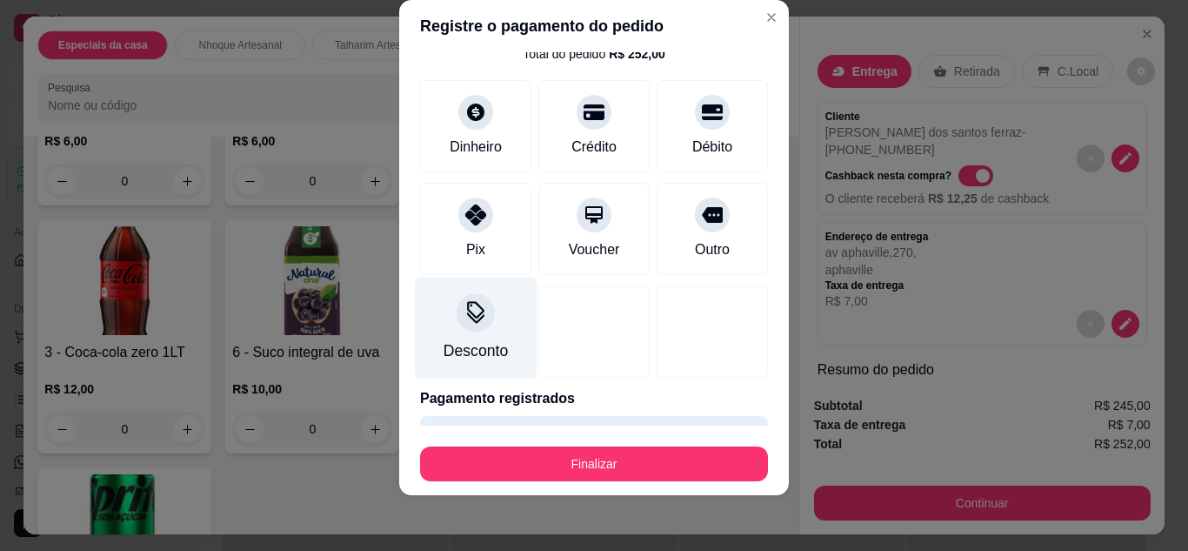
scroll to position [108, 0]
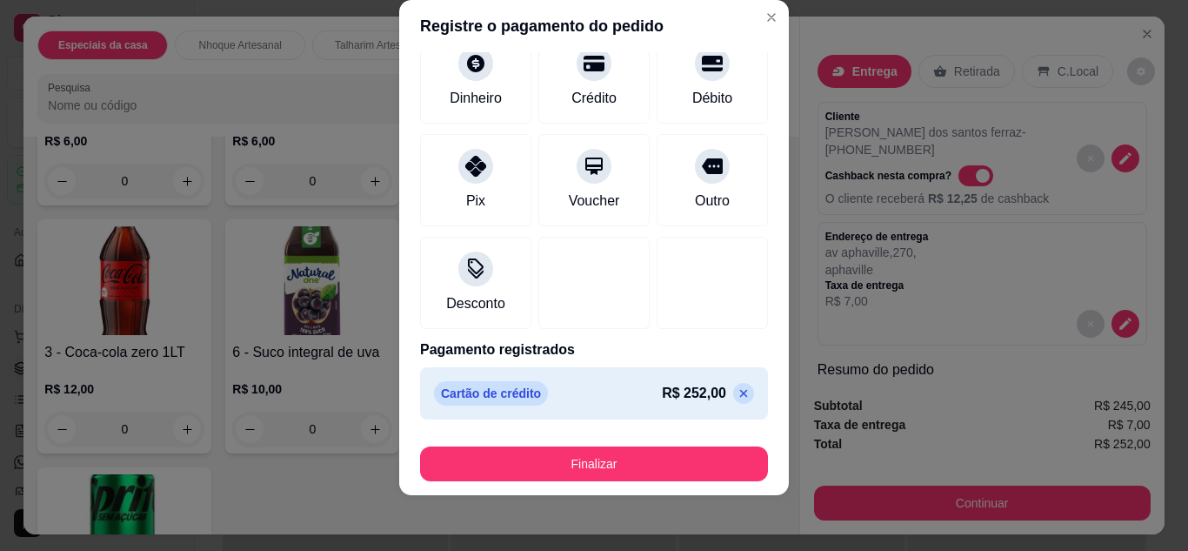
click at [737, 392] on icon at bounding box center [744, 393] width 14 height 14
type input "R$ 252,00"
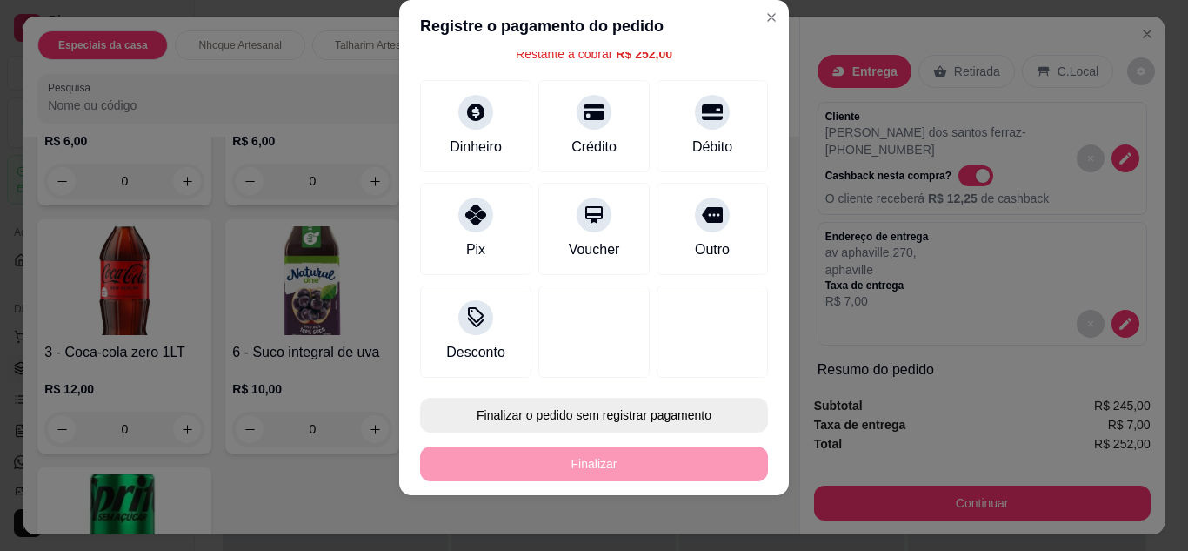
click at [610, 418] on button "Finalizar o pedido sem registrar pagamento" at bounding box center [594, 415] width 348 height 35
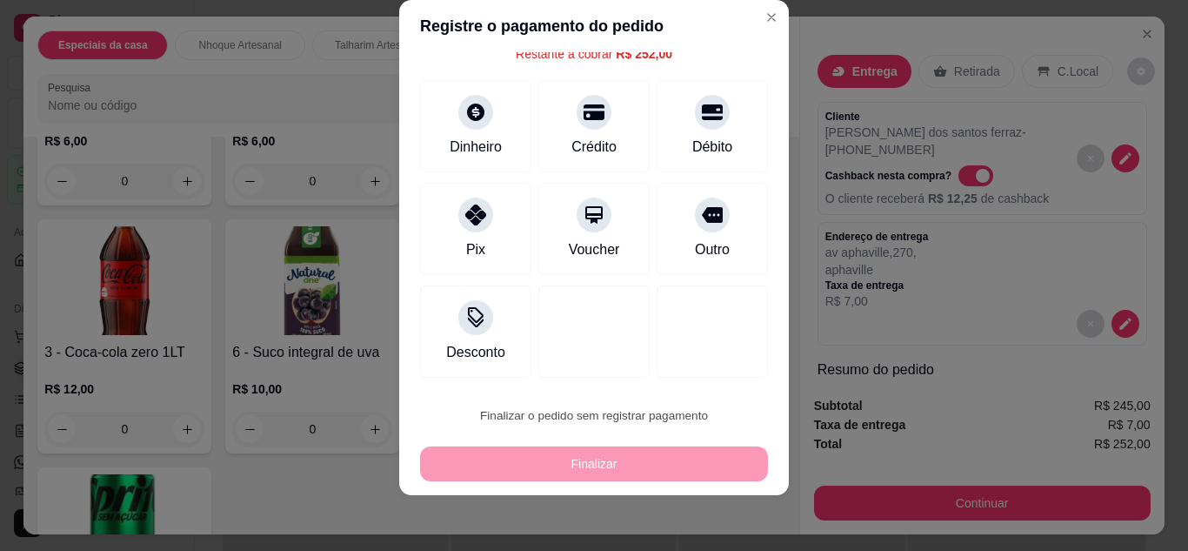
click at [704, 360] on button "Confirmar" at bounding box center [694, 365] width 64 height 27
type input "0"
type input "R$ 0,00"
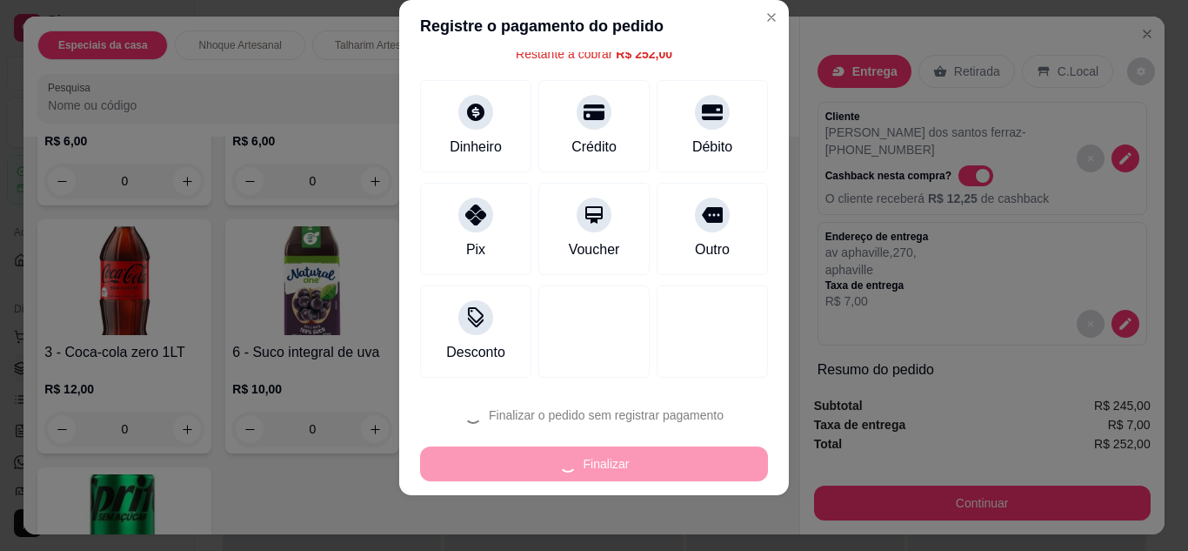
scroll to position [2084, 0]
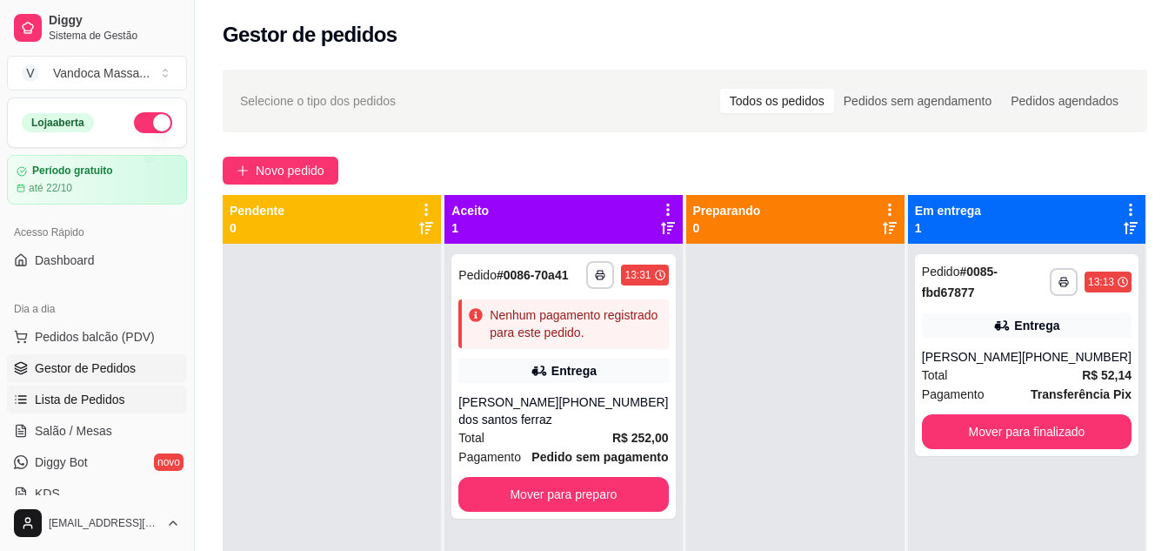
click at [88, 400] on span "Lista de Pedidos" at bounding box center [80, 399] width 90 height 17
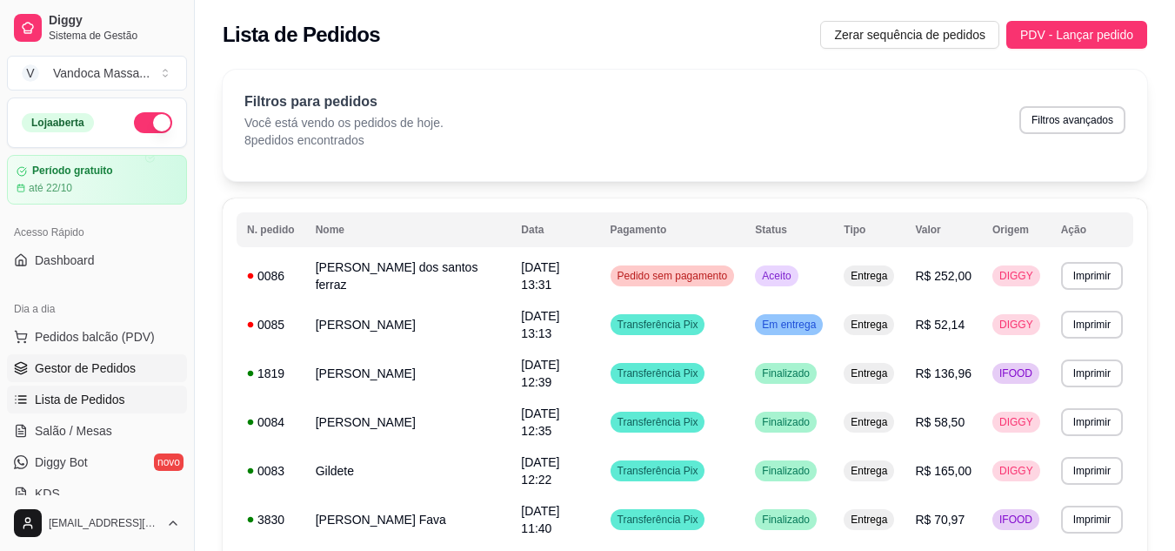
click at [91, 365] on span "Gestor de Pedidos" at bounding box center [85, 367] width 101 height 17
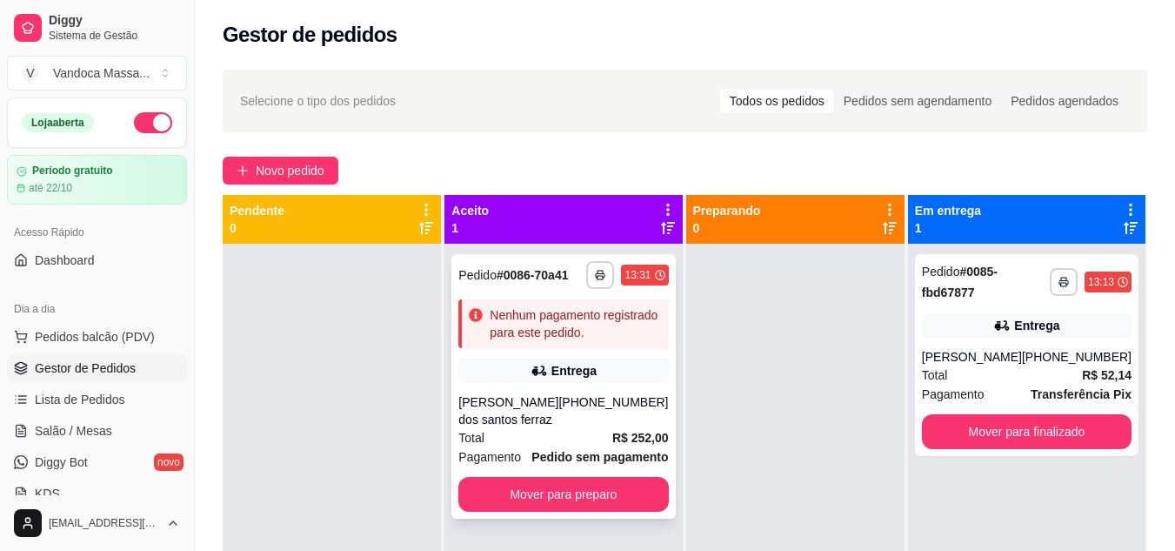
click at [579, 344] on div "Nenhum pagamento registrado para este pedido." at bounding box center [563, 323] width 210 height 49
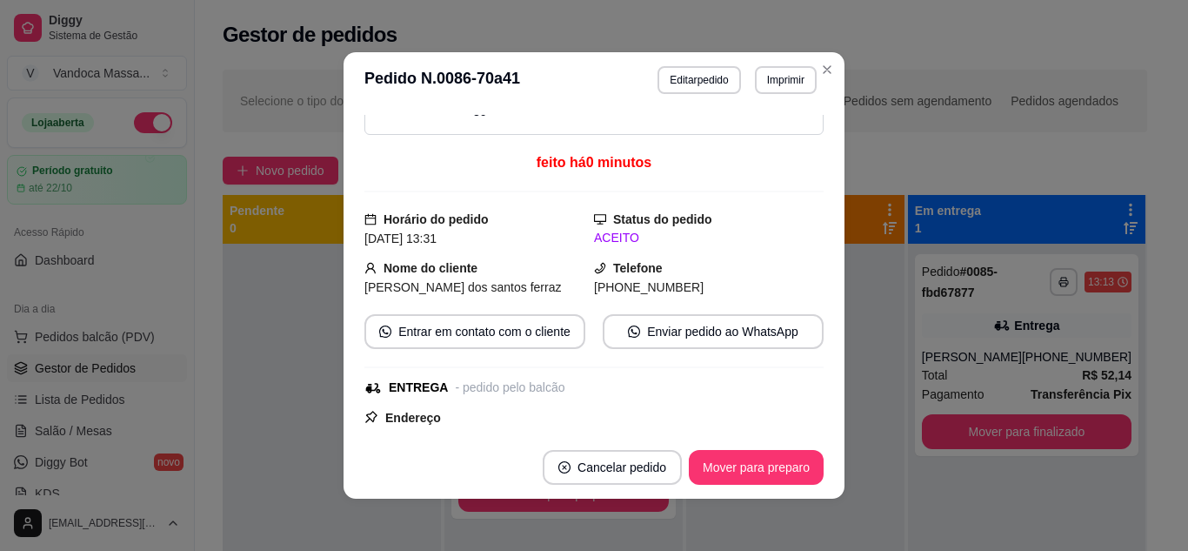
scroll to position [174, 0]
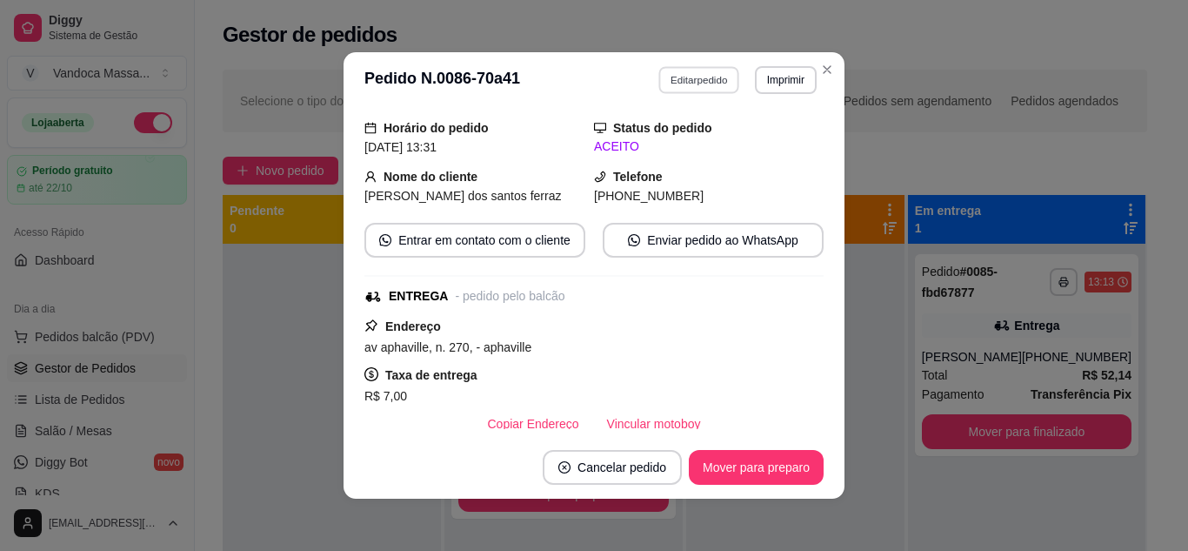
click at [694, 89] on button "Editar pedido" at bounding box center [699, 79] width 81 height 27
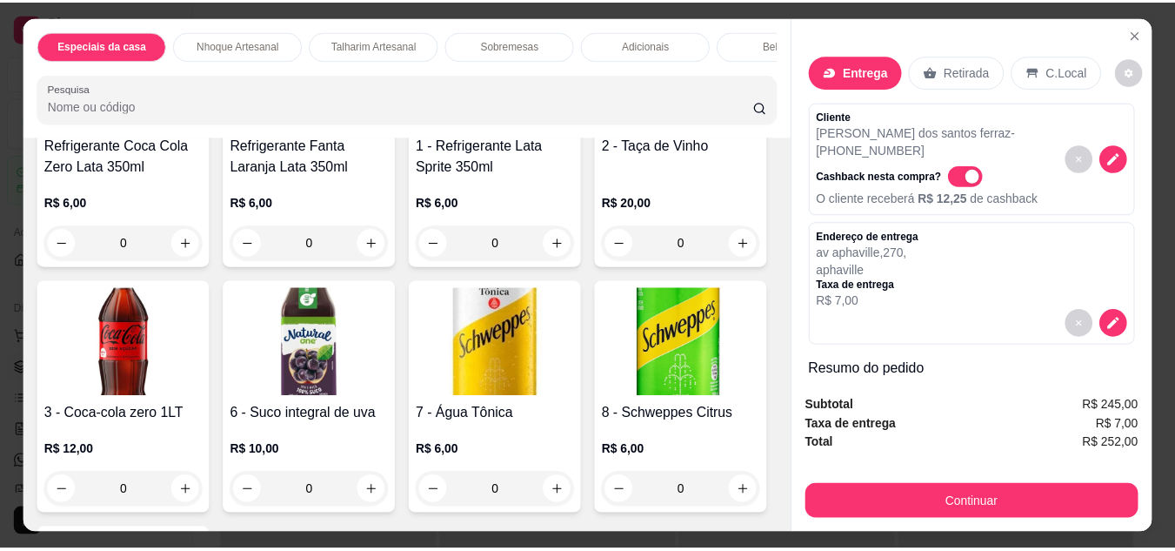
scroll to position [2088, 0]
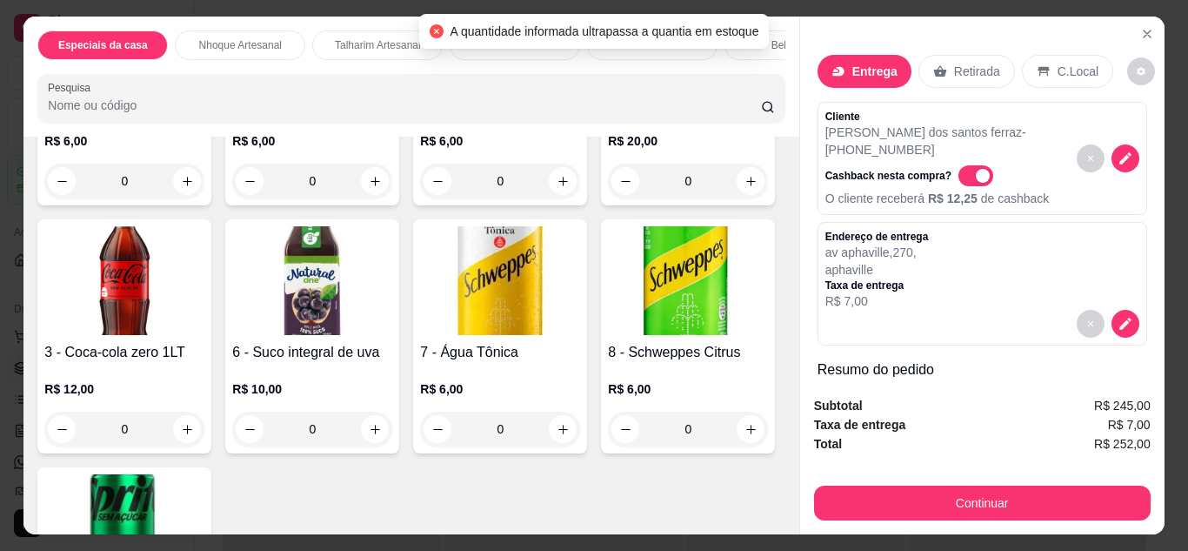
click at [1140, 27] on icon "Close" at bounding box center [1147, 34] width 14 height 14
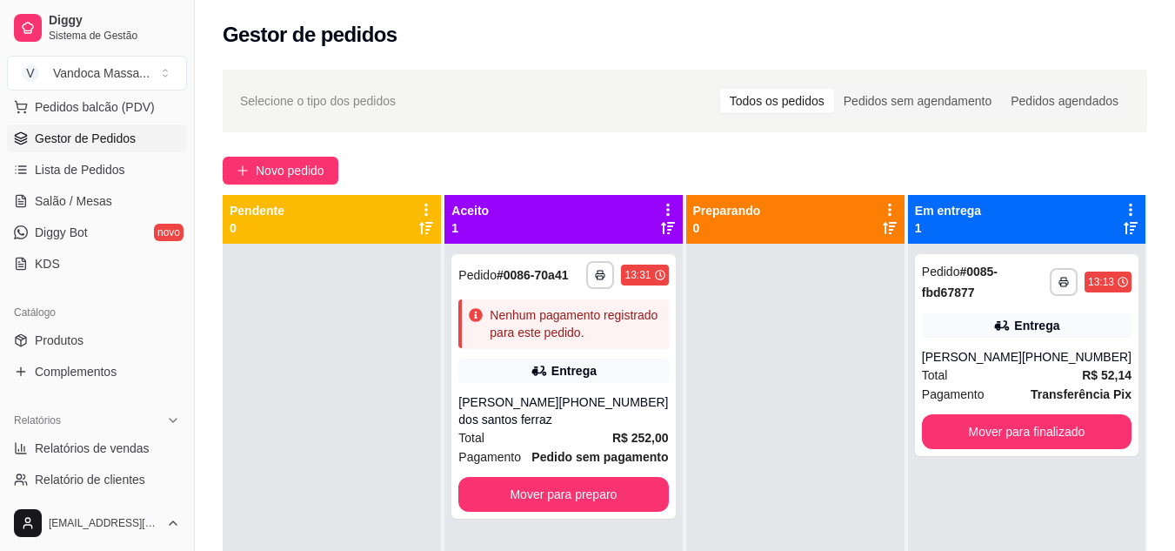
scroll to position [87, 0]
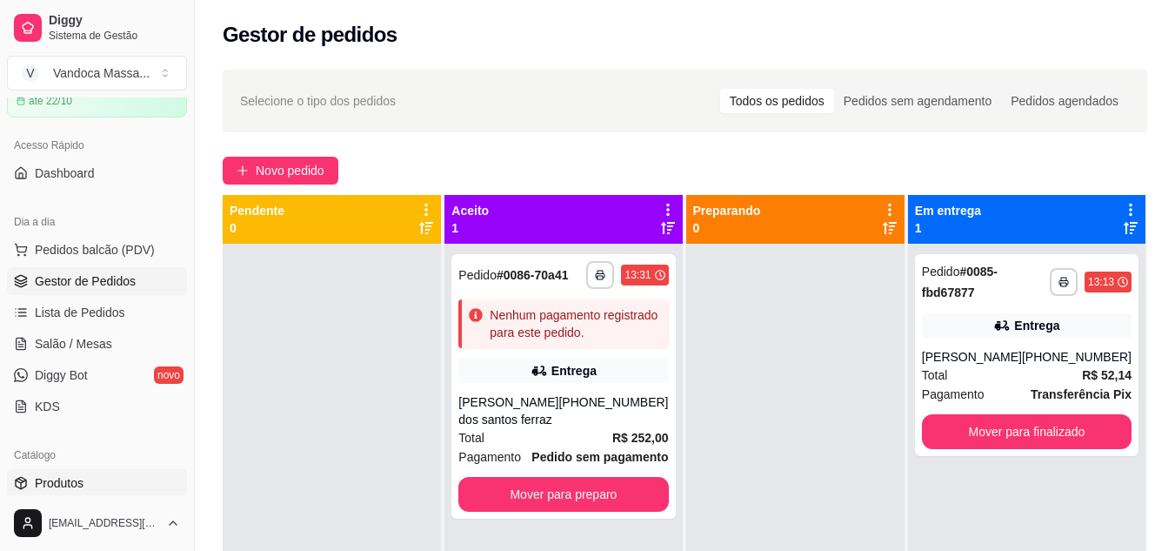
click at [93, 478] on link "Produtos" at bounding box center [97, 483] width 180 height 28
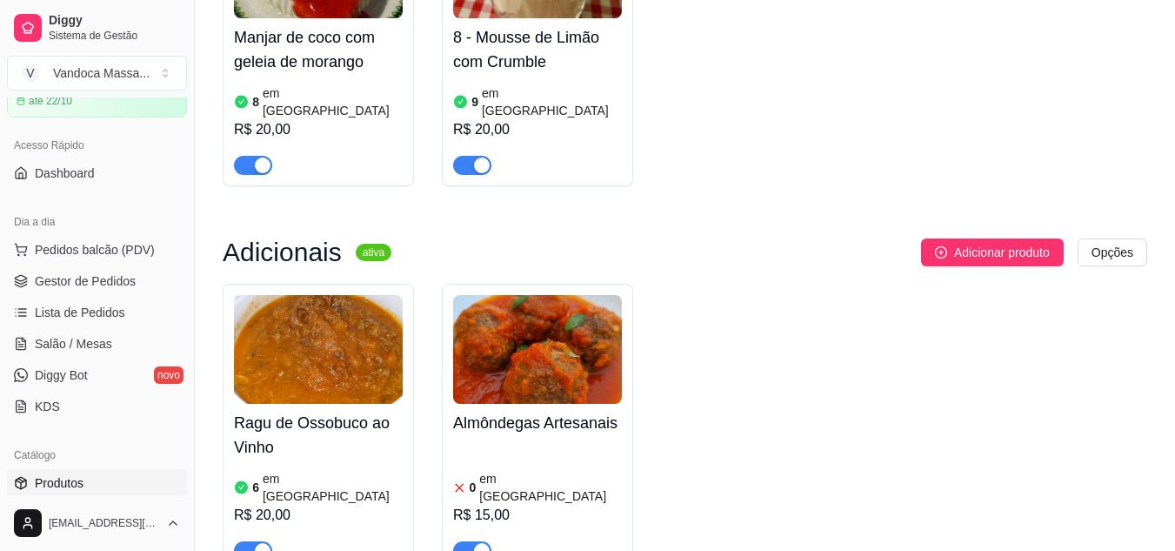
scroll to position [1653, 0]
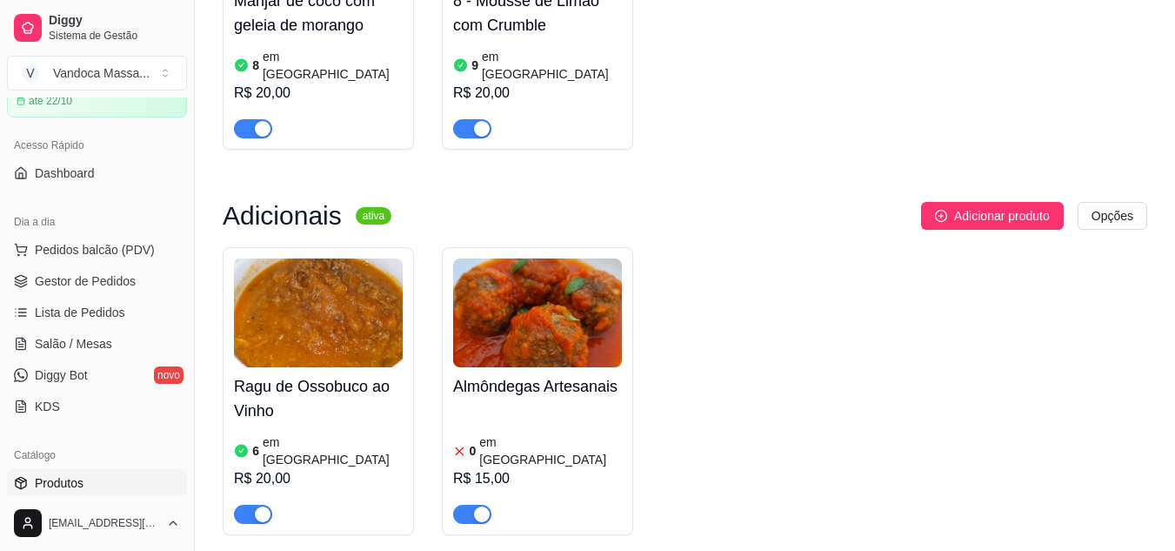
click at [462, 433] on div "0 em [GEOGRAPHIC_DATA]" at bounding box center [537, 450] width 169 height 35
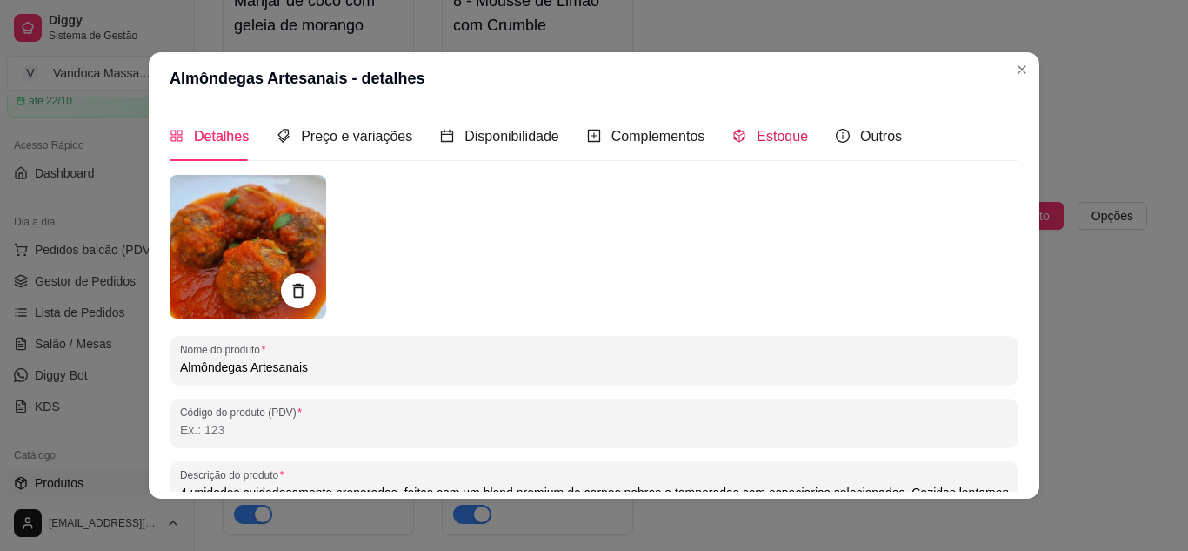
click at [770, 146] on div "Estoque" at bounding box center [770, 136] width 76 height 22
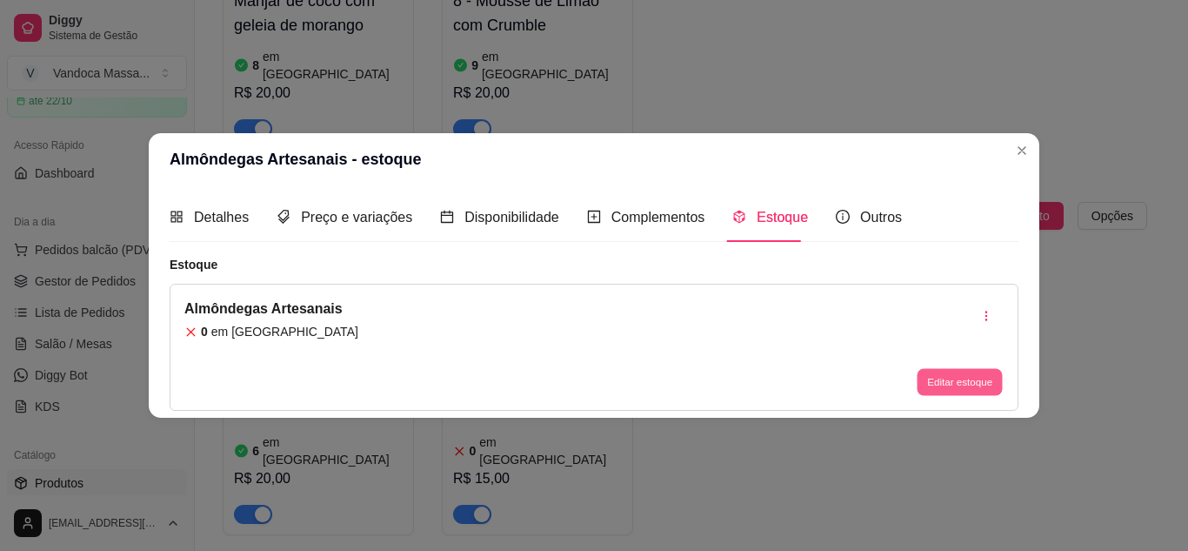
click at [922, 371] on button "Editar estoque" at bounding box center [959, 382] width 85 height 27
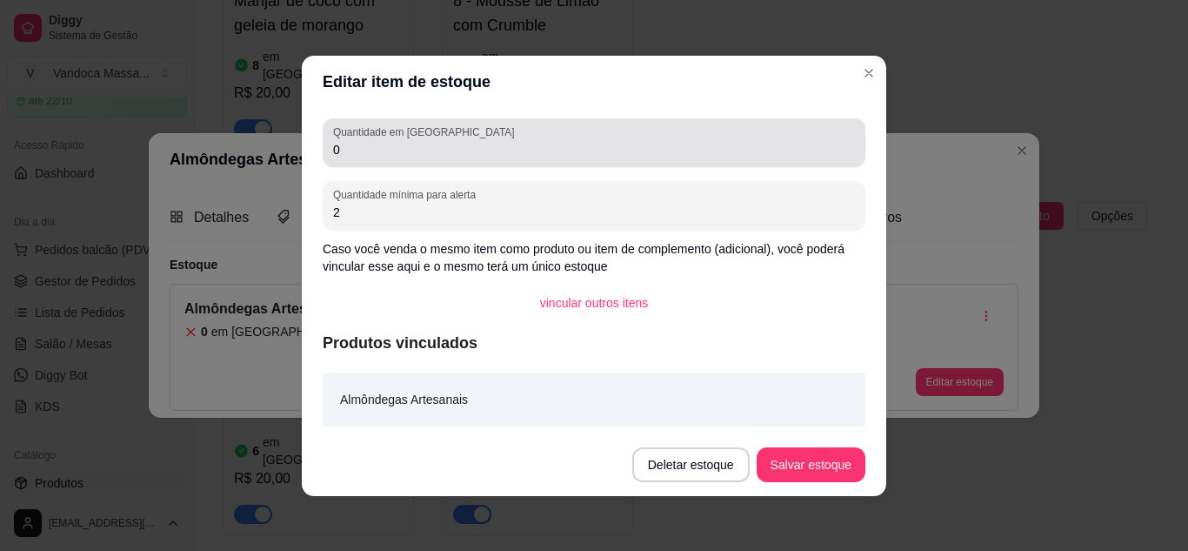
click at [448, 165] on div "Quantidade em estoque 0" at bounding box center [594, 142] width 543 height 49
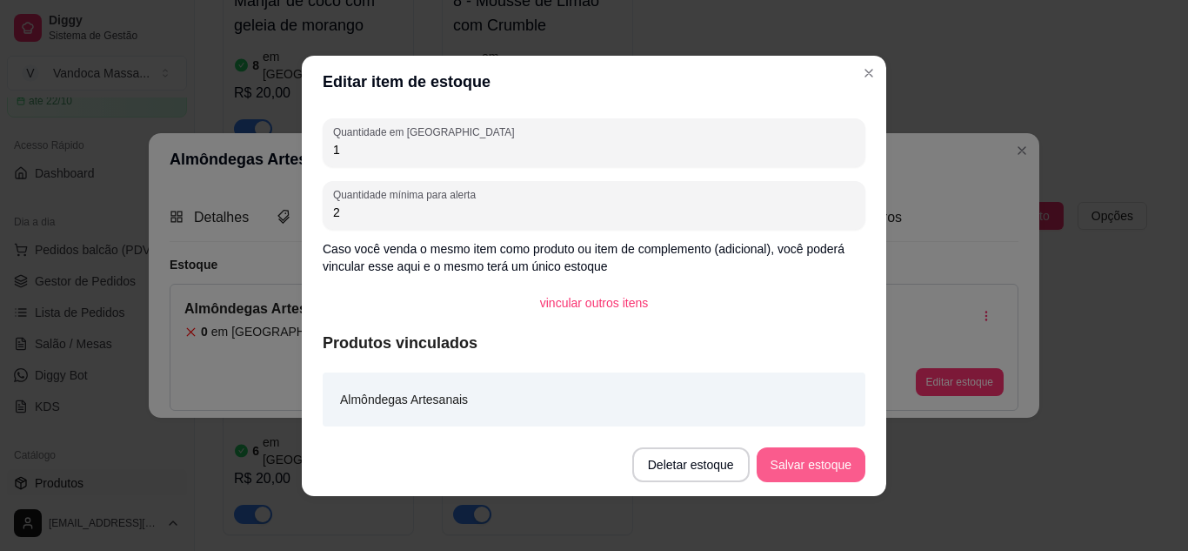
type input "1"
click at [809, 468] on button "Salvar estoque" at bounding box center [811, 464] width 106 height 34
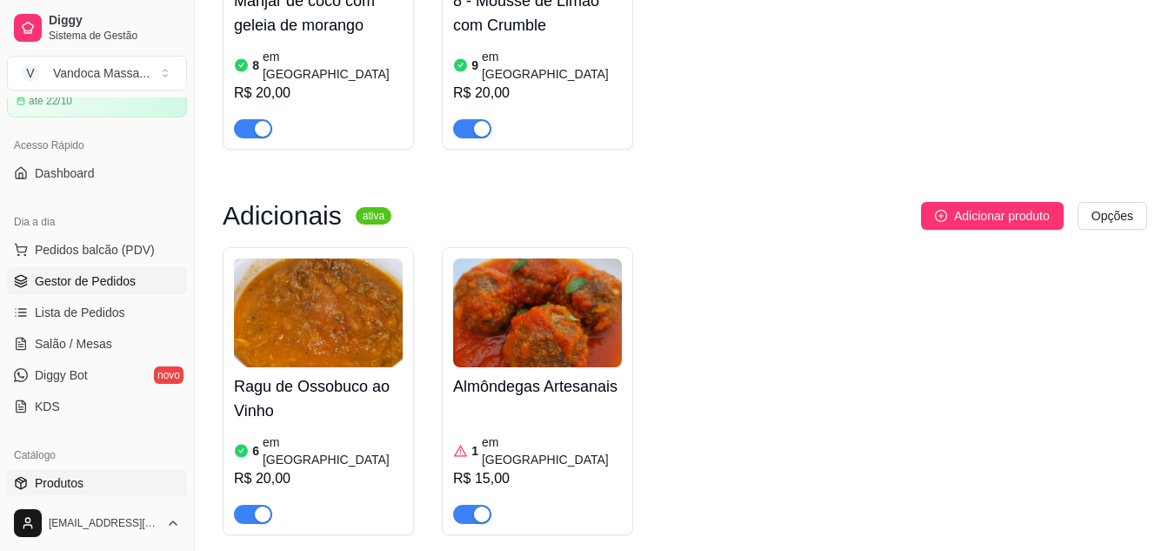
click at [110, 284] on span "Gestor de Pedidos" at bounding box center [85, 280] width 101 height 17
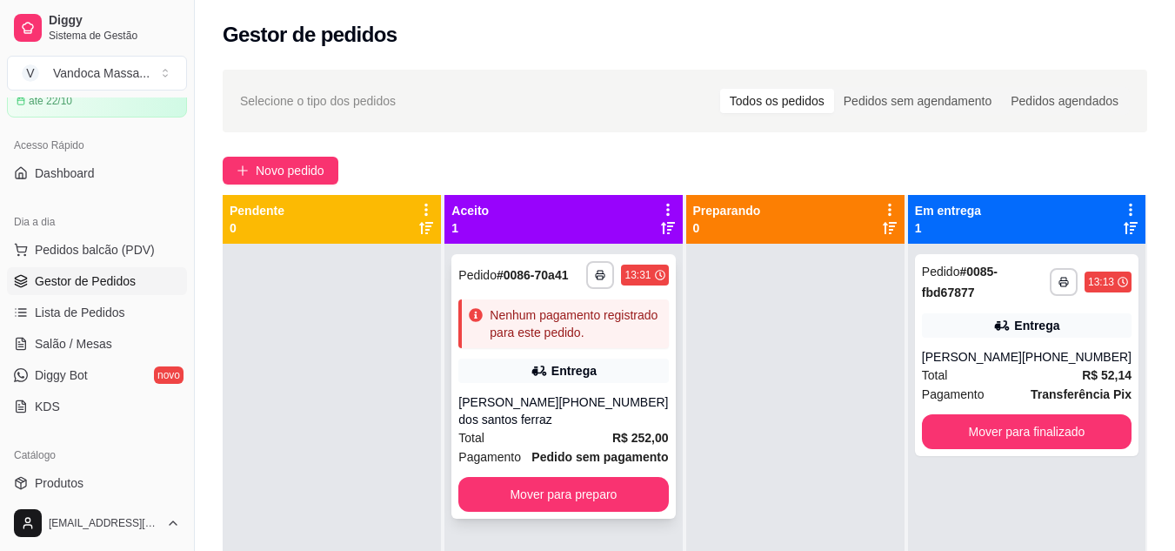
click at [601, 310] on div "Nenhum pagamento registrado para este pedido." at bounding box center [575, 323] width 171 height 35
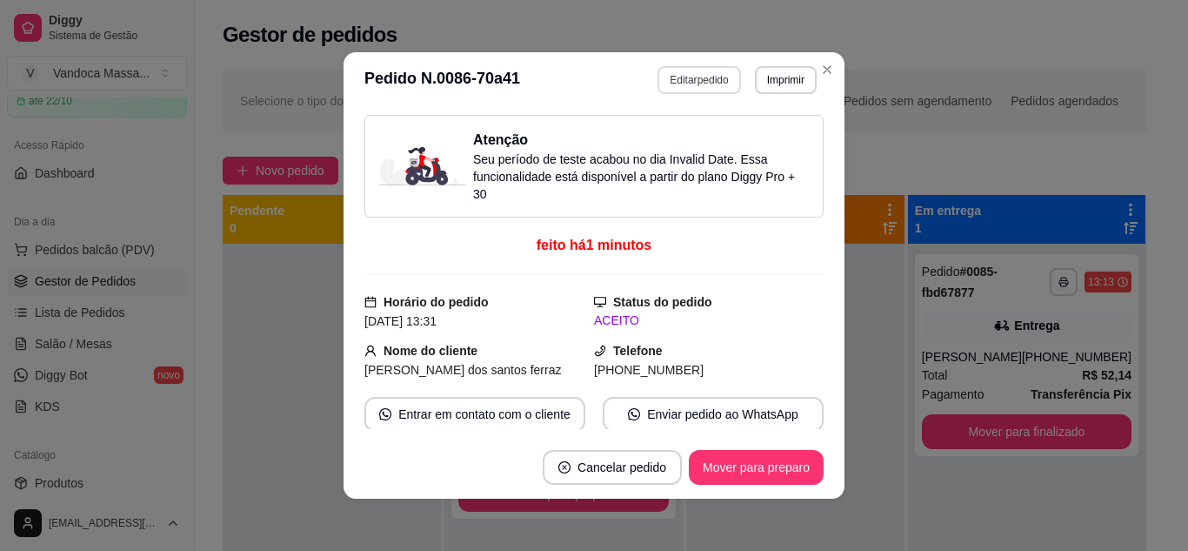
click at [708, 77] on button "Editar pedido" at bounding box center [699, 80] width 83 height 28
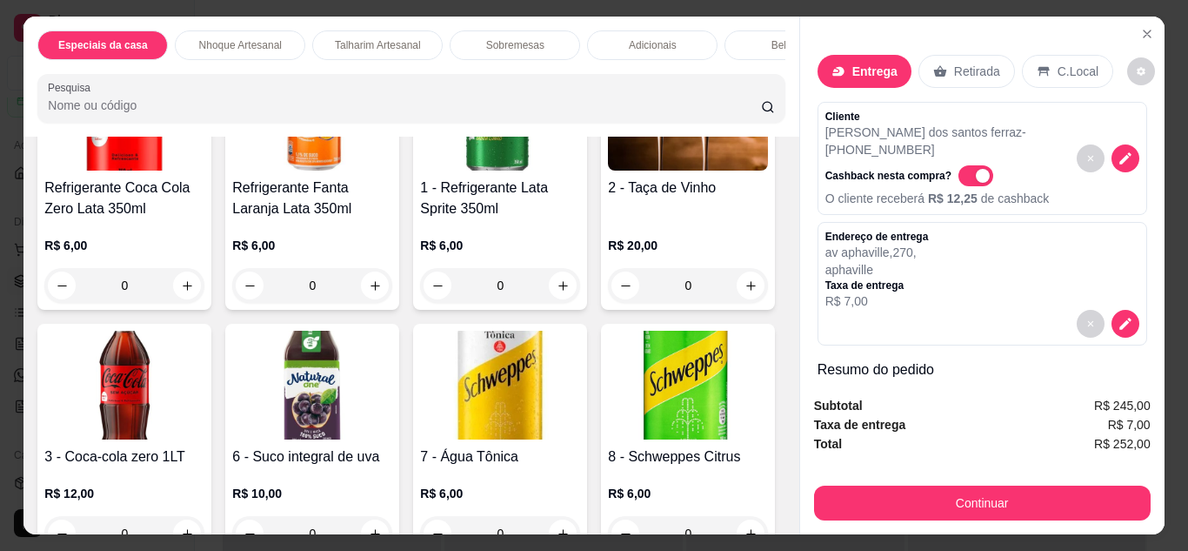
scroll to position [2001, 0]
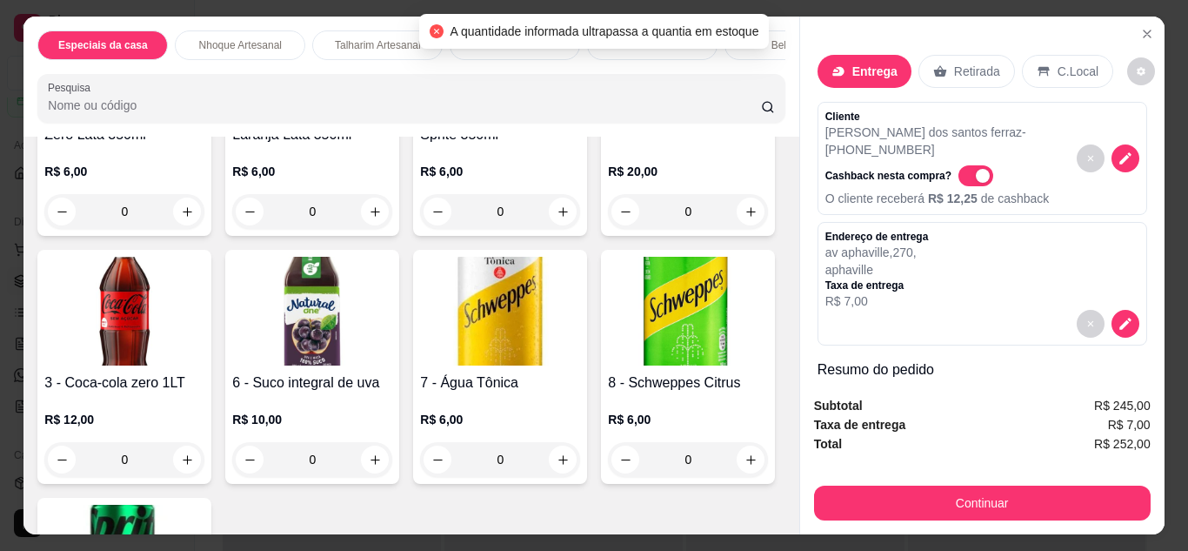
scroll to position [2088, 0]
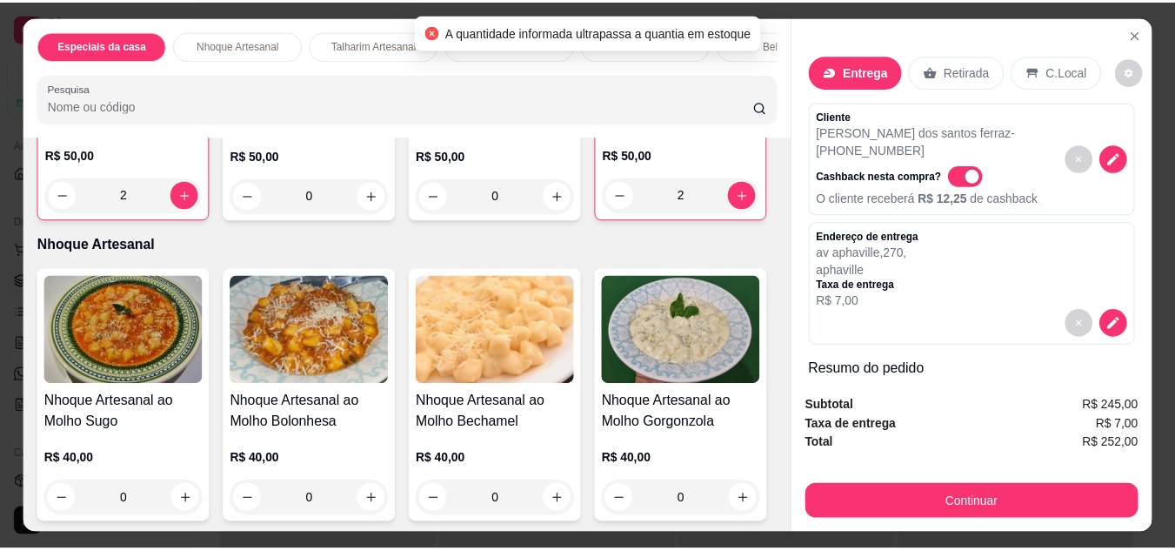
scroll to position [0, 0]
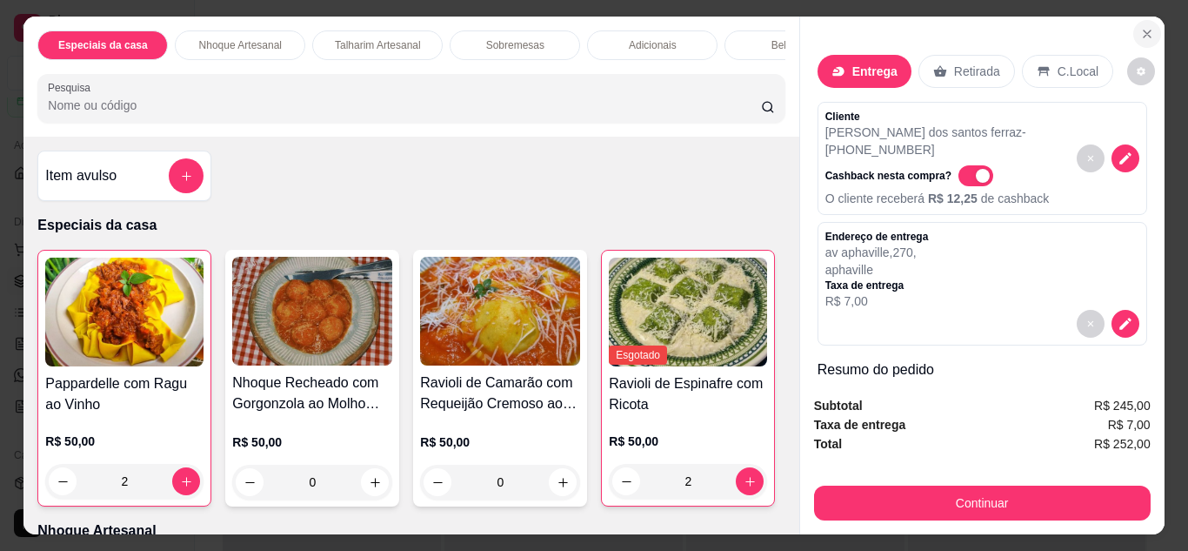
click at [1152, 26] on button "Close" at bounding box center [1147, 34] width 28 height 28
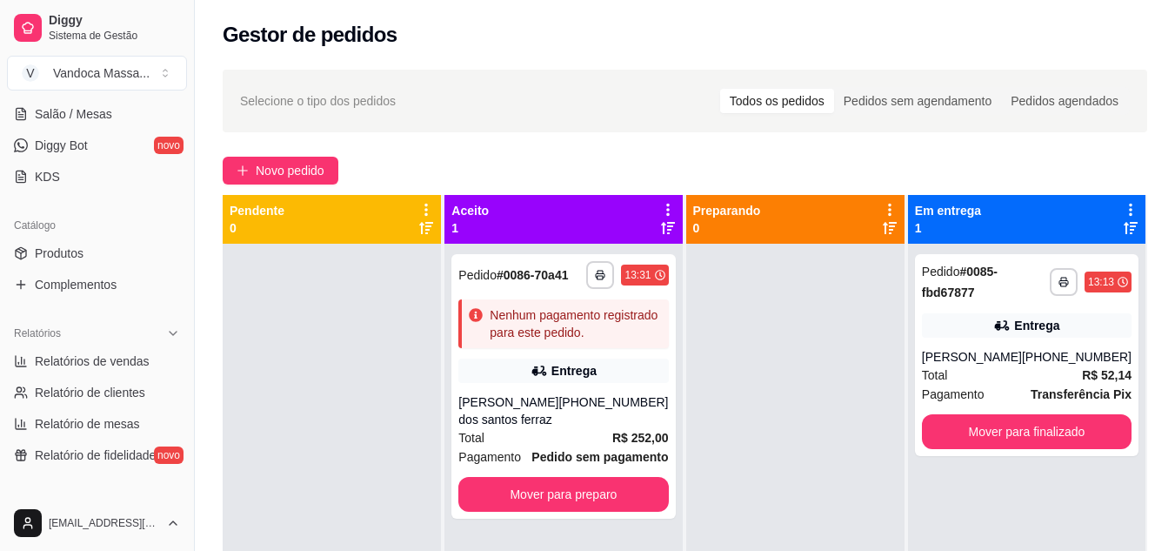
scroll to position [174, 0]
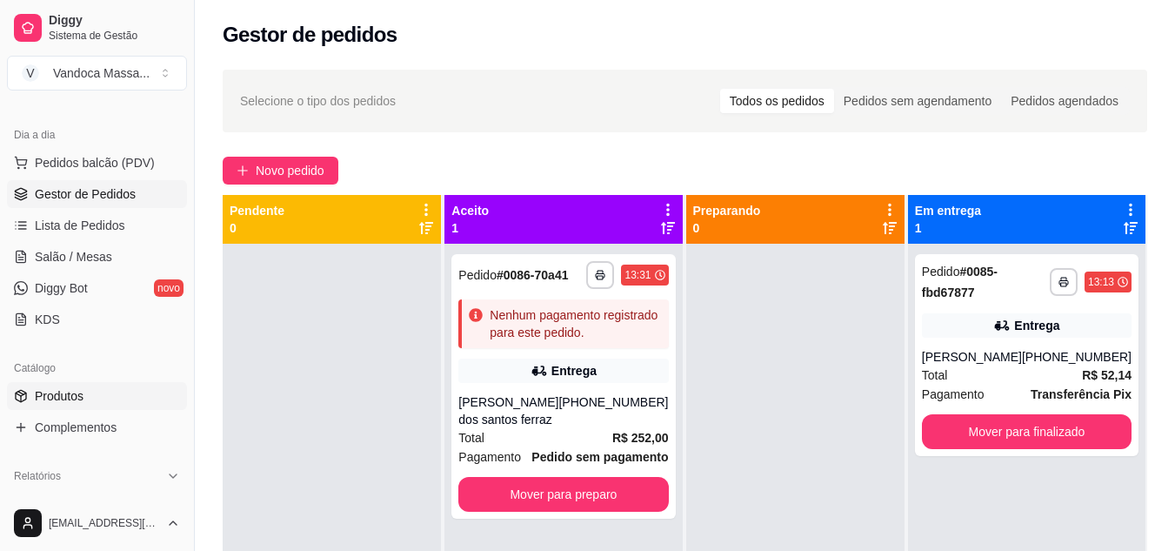
click at [82, 400] on span "Produtos" at bounding box center [59, 395] width 49 height 17
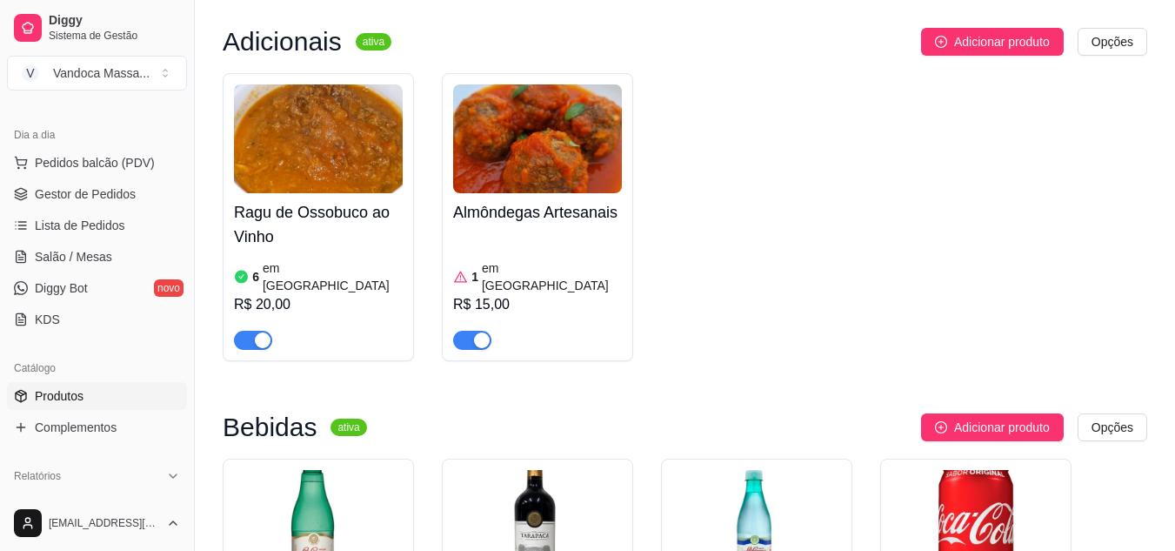
scroll to position [1740, 0]
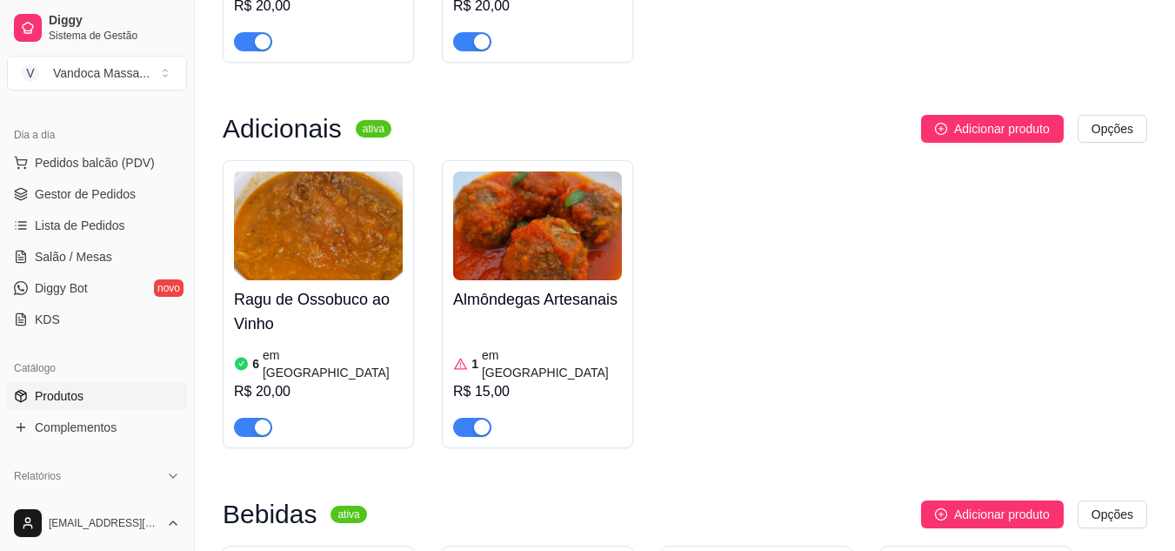
click at [519, 346] on article "em [GEOGRAPHIC_DATA]" at bounding box center [552, 363] width 140 height 35
click at [525, 346] on article "em [GEOGRAPHIC_DATA]" at bounding box center [552, 363] width 140 height 35
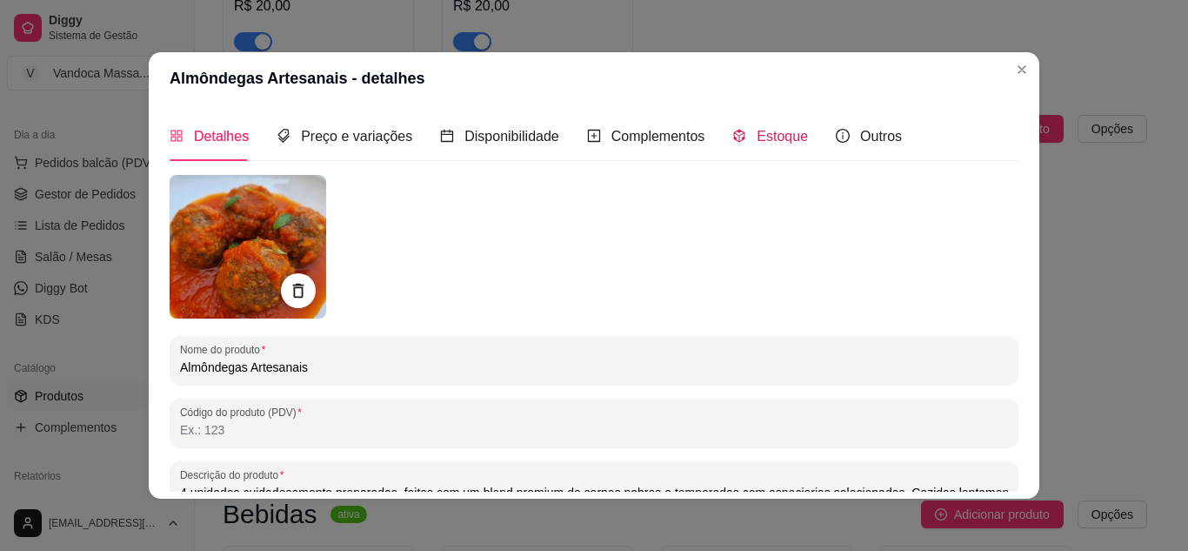
click at [765, 144] on span "Estoque" at bounding box center [782, 136] width 51 height 15
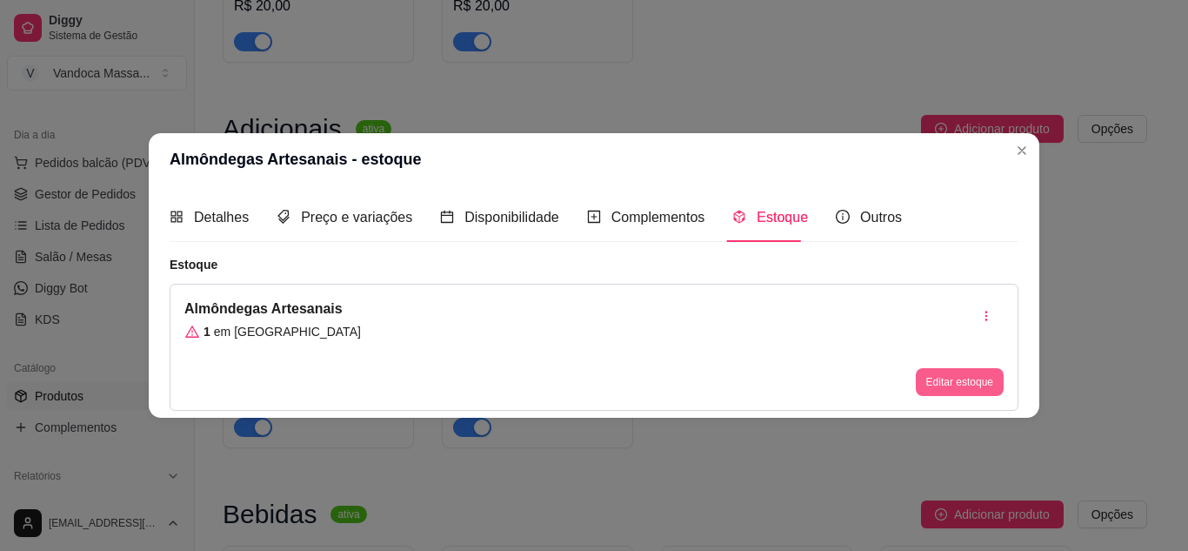
click at [970, 379] on button "Editar estoque" at bounding box center [960, 382] width 88 height 28
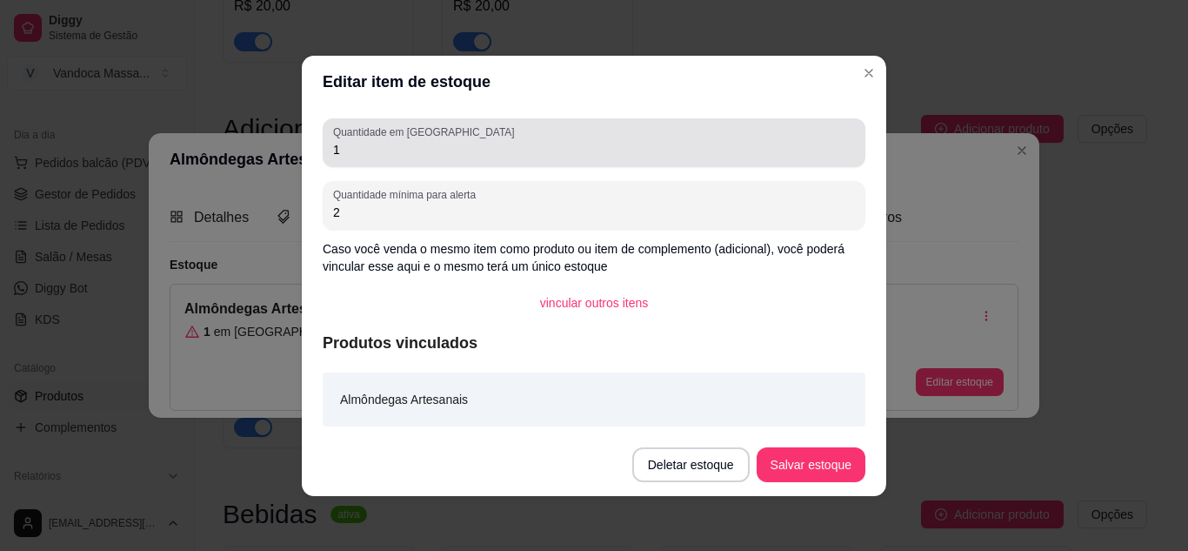
click at [513, 155] on input "1" at bounding box center [594, 149] width 522 height 17
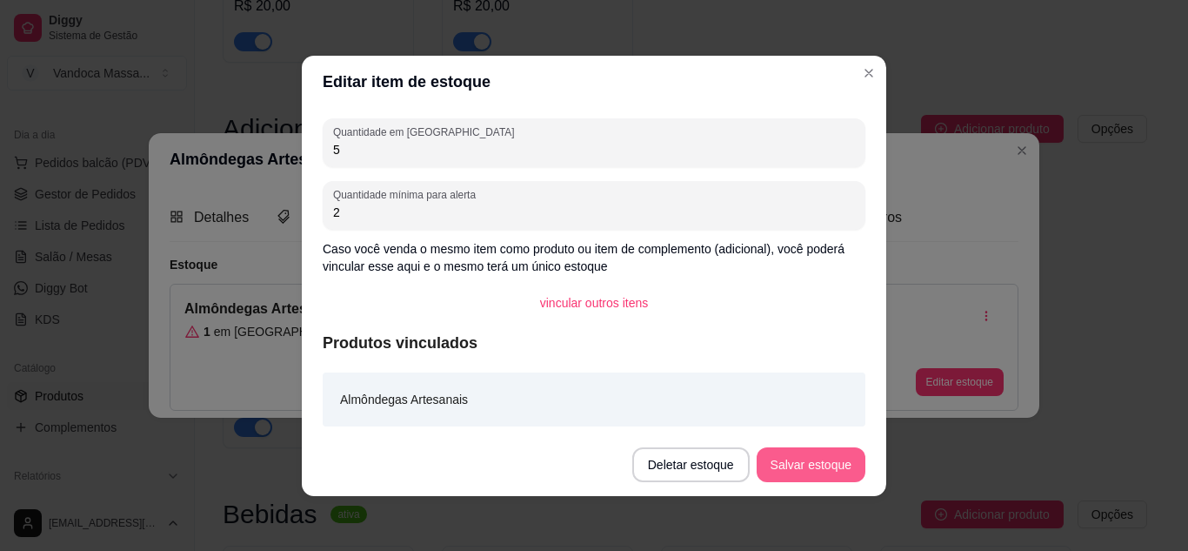
type input "5"
click at [805, 462] on button "Salvar estoque" at bounding box center [811, 464] width 109 height 35
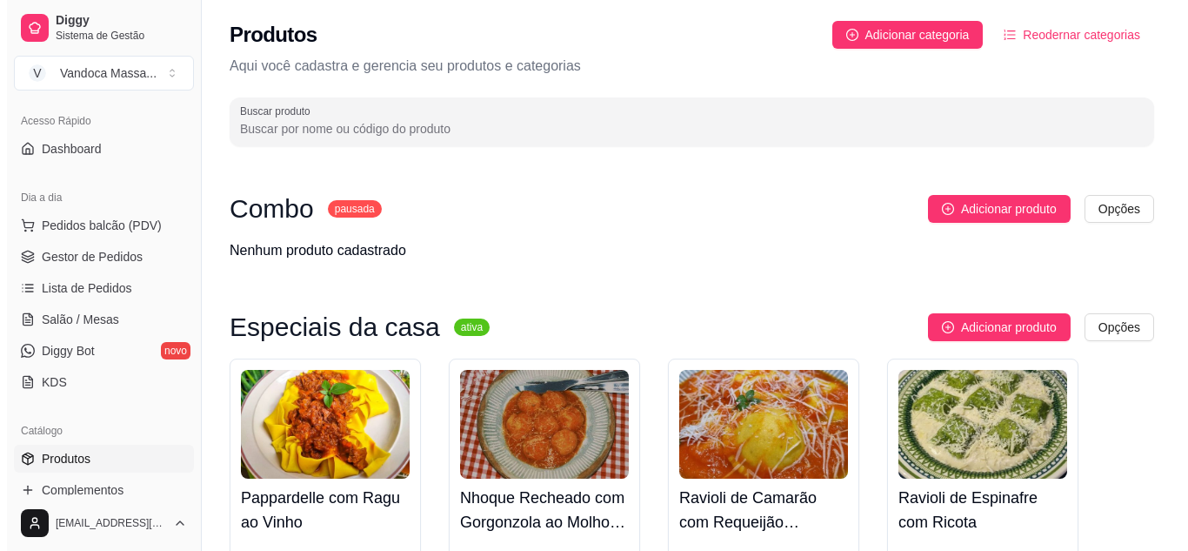
scroll to position [174, 0]
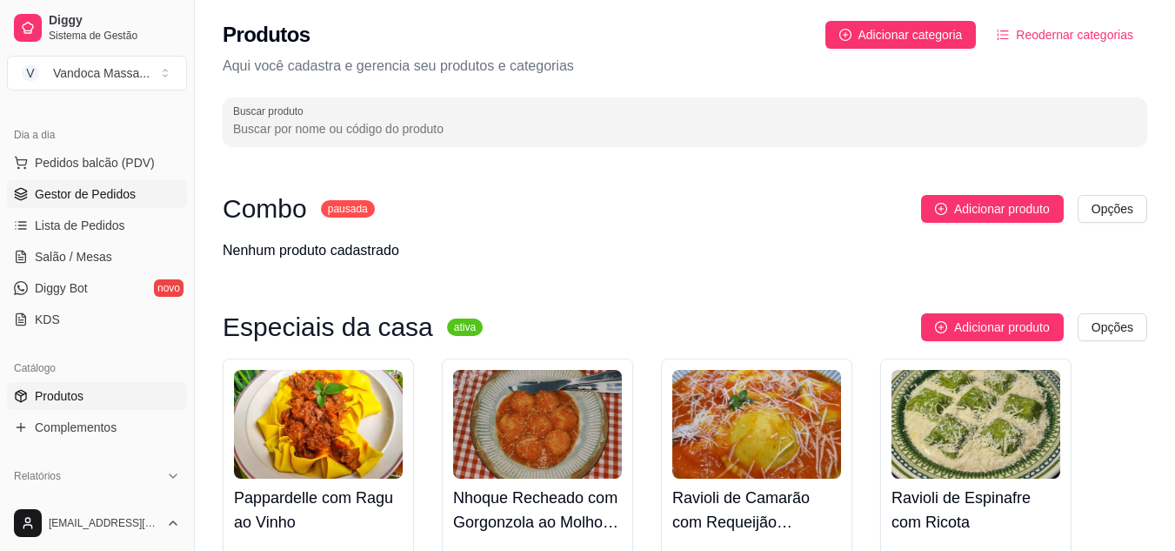
click at [139, 204] on link "Gestor de Pedidos" at bounding box center [97, 194] width 180 height 28
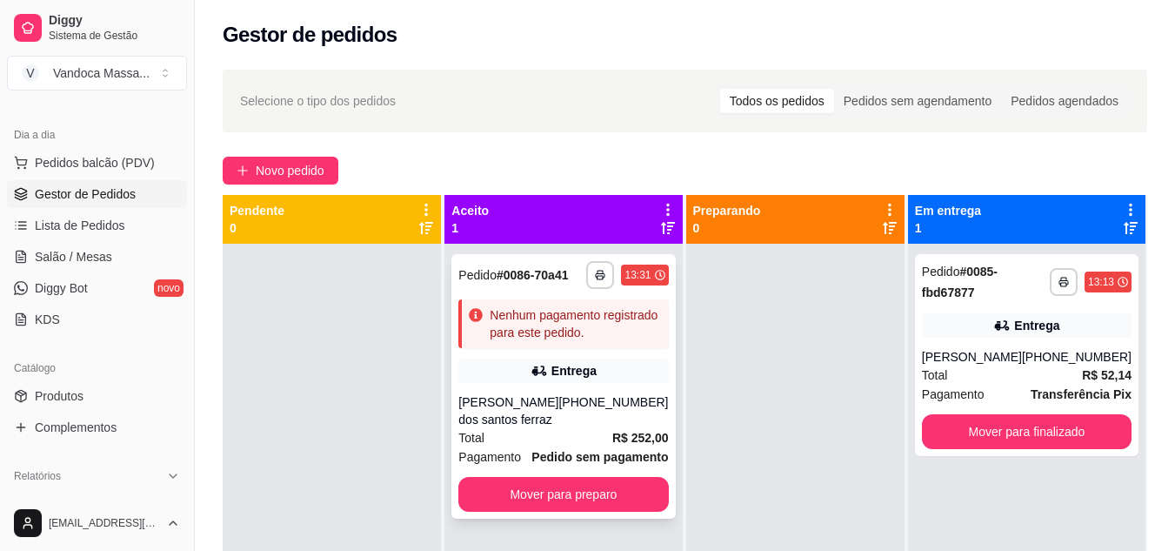
click at [523, 370] on div "Entrega" at bounding box center [563, 370] width 210 height 24
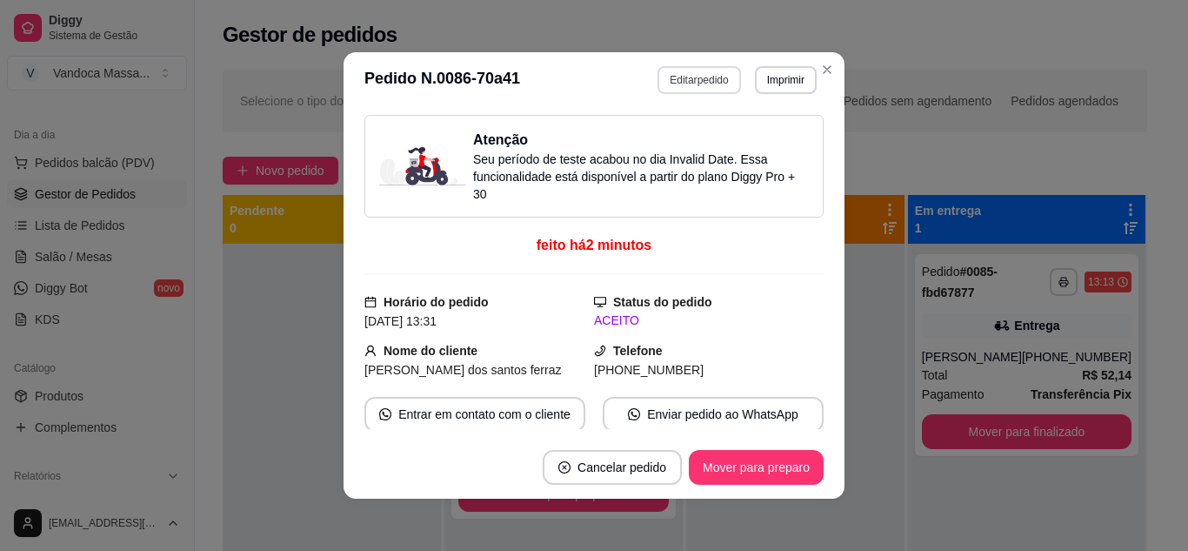
click at [694, 79] on button "Editar pedido" at bounding box center [699, 80] width 83 height 28
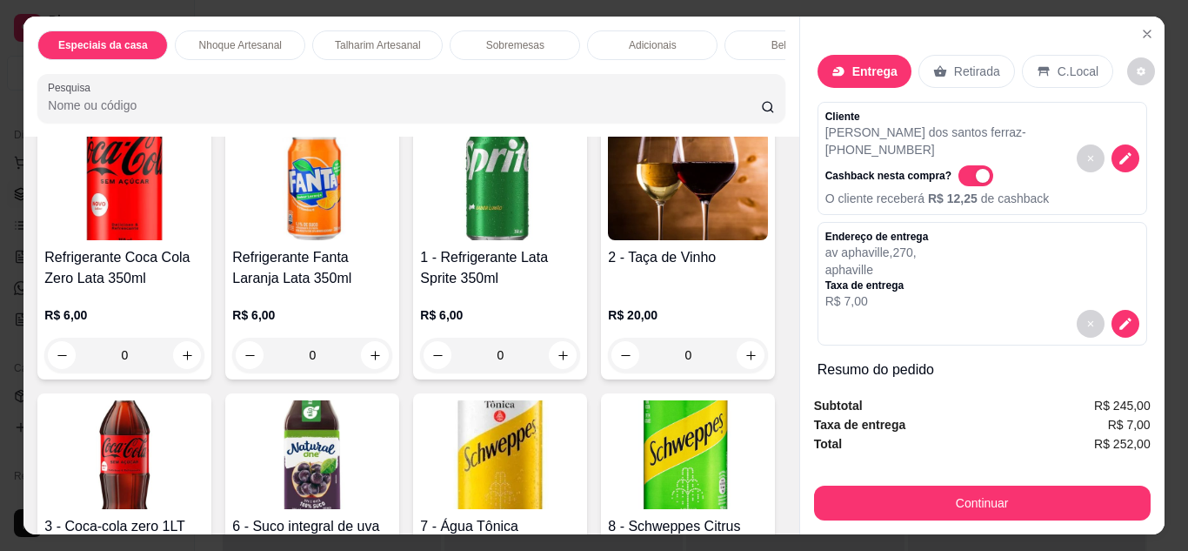
scroll to position [2088, 0]
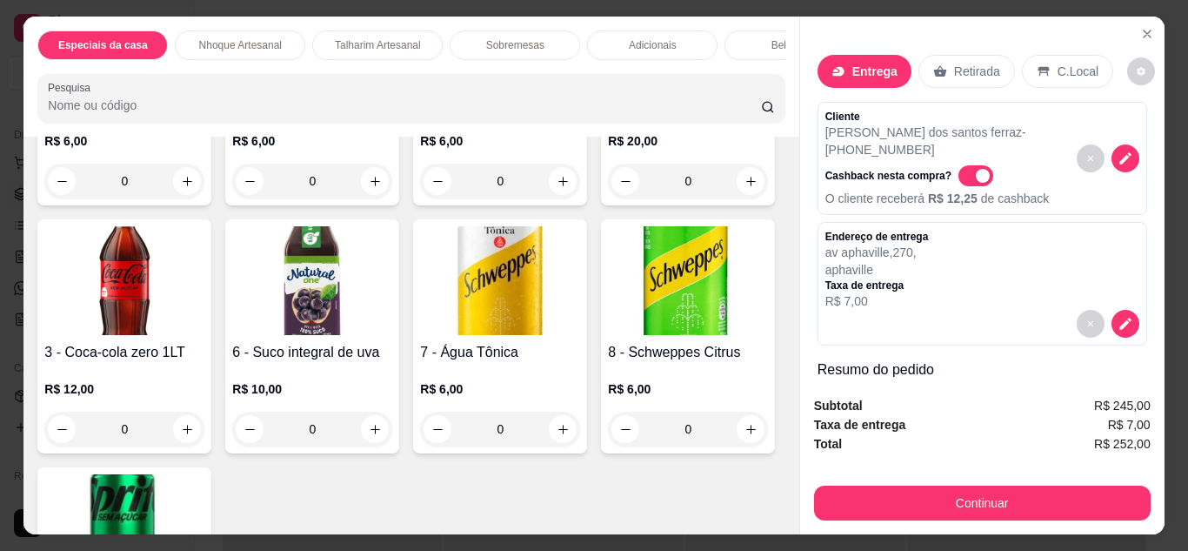
type input "4"
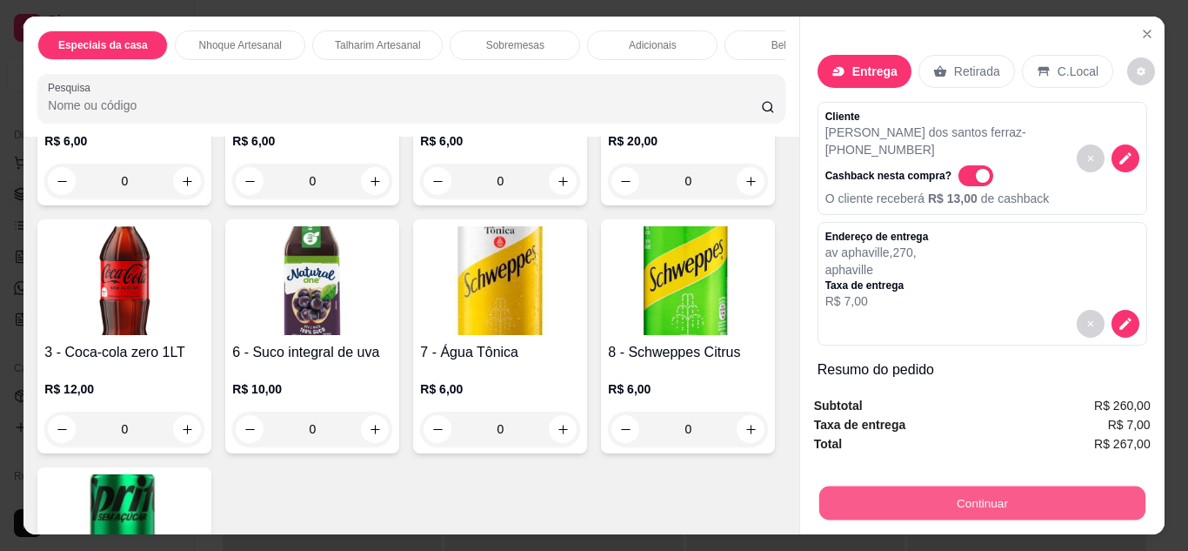
click at [912, 510] on button "Continuar" at bounding box center [982, 503] width 326 height 34
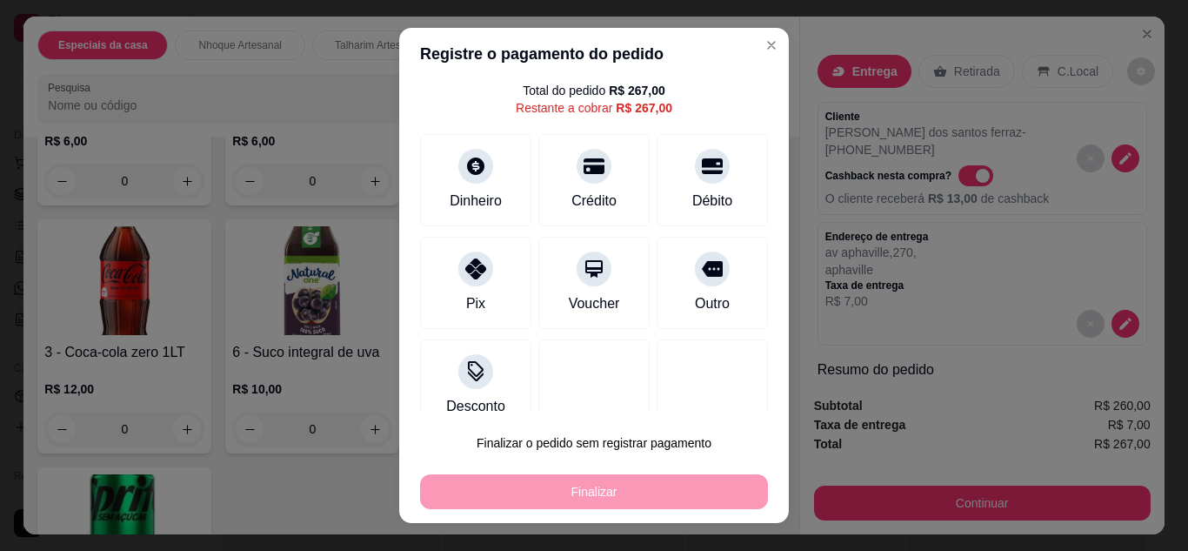
scroll to position [77, 0]
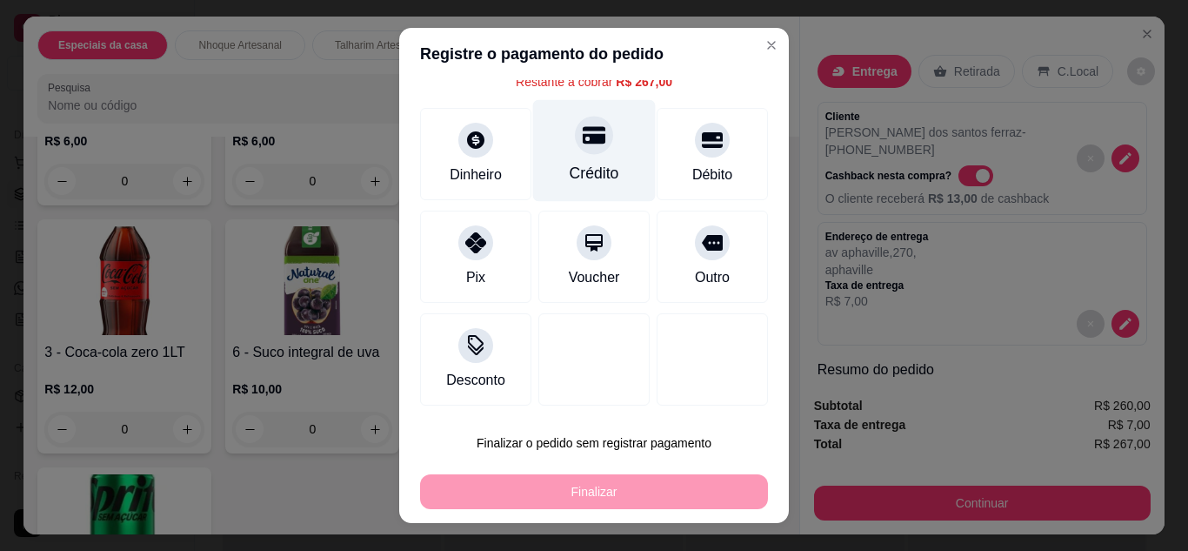
click at [595, 170] on div "Crédito" at bounding box center [595, 173] width 50 height 23
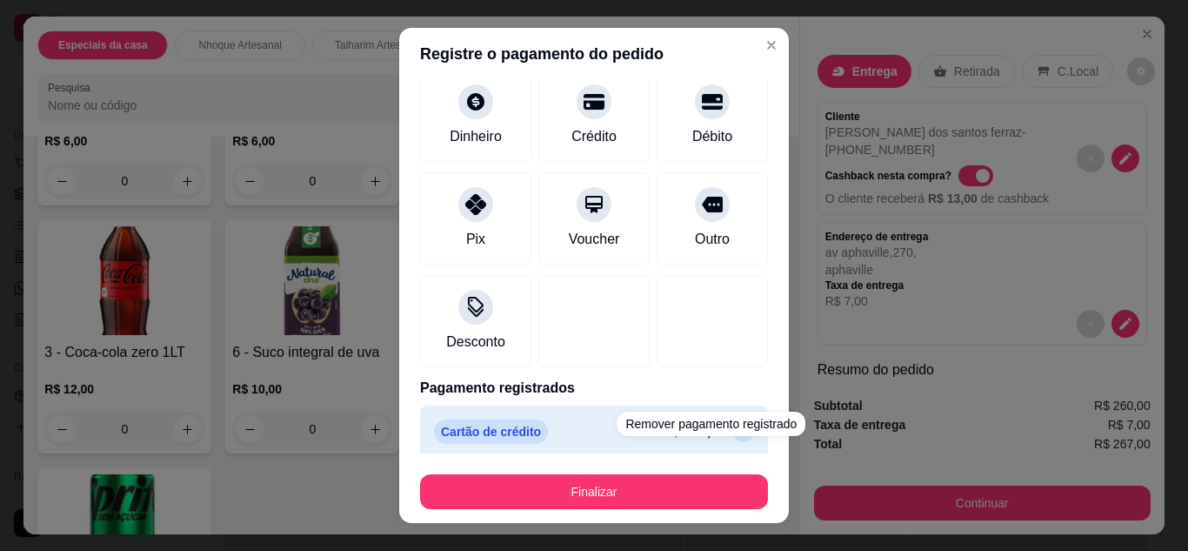
scroll to position [108, 0]
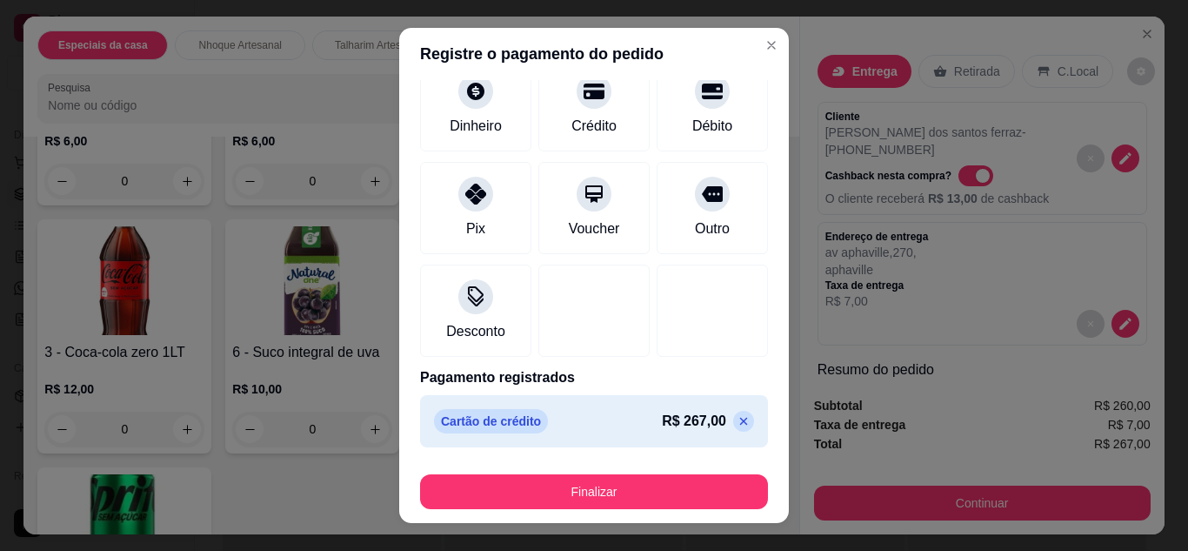
click at [737, 420] on icon at bounding box center [744, 421] width 14 height 14
type input "R$ 267,00"
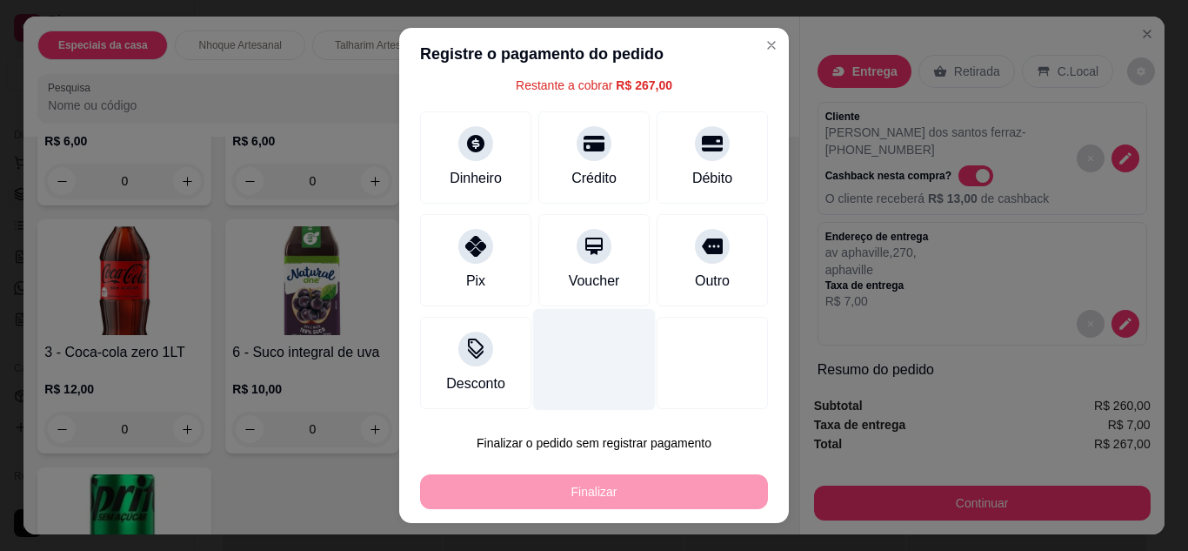
scroll to position [77, 0]
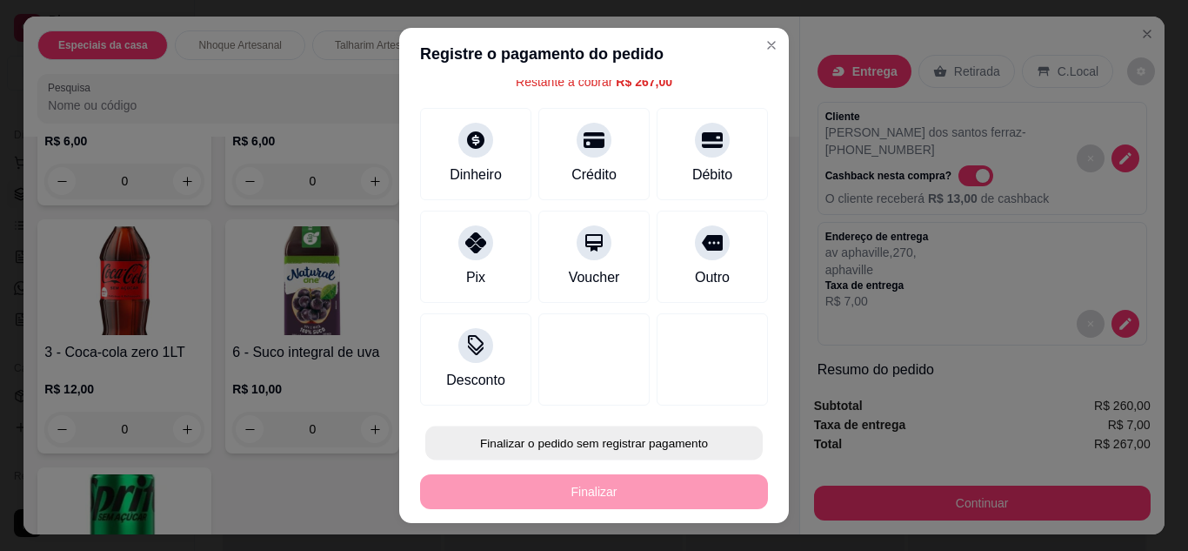
click at [529, 441] on button "Finalizar o pedido sem registrar pagamento" at bounding box center [594, 443] width 338 height 34
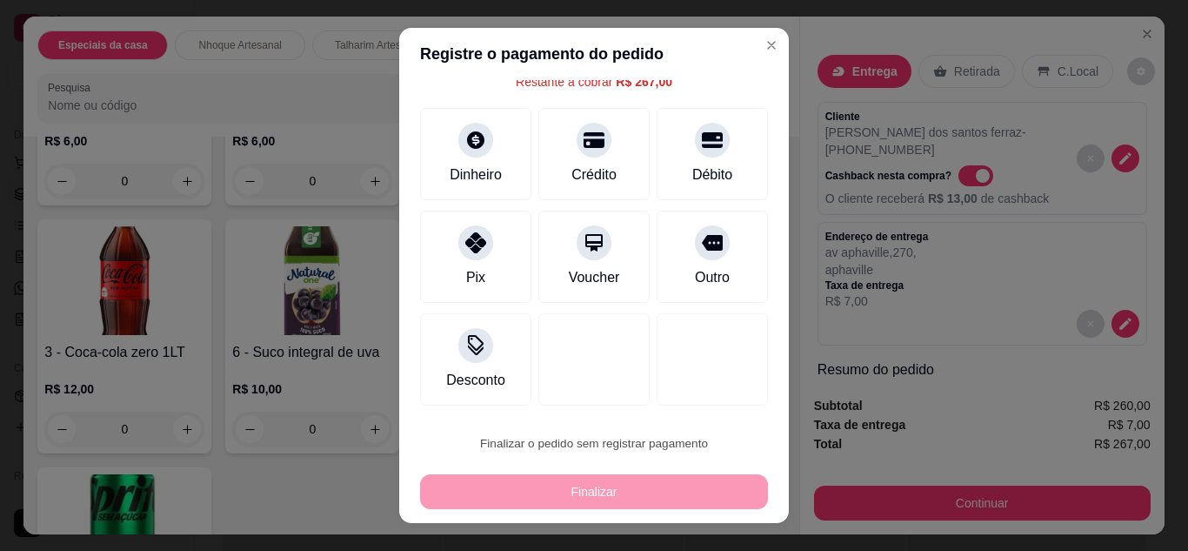
click at [723, 386] on button "Confirmar" at bounding box center [695, 393] width 62 height 26
type input "0"
type input "R$ 0,00"
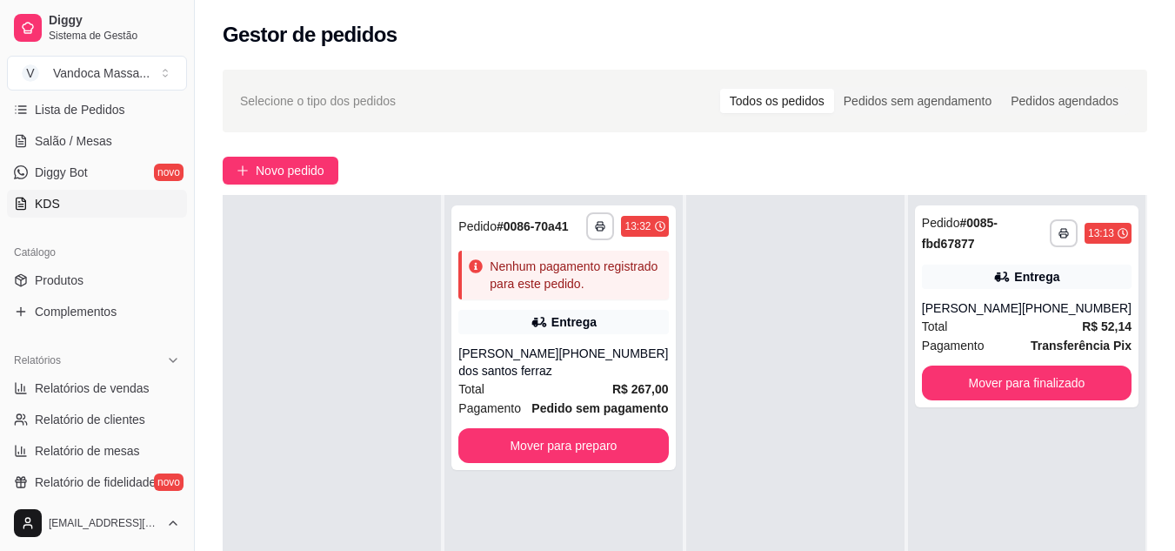
scroll to position [179, 0]
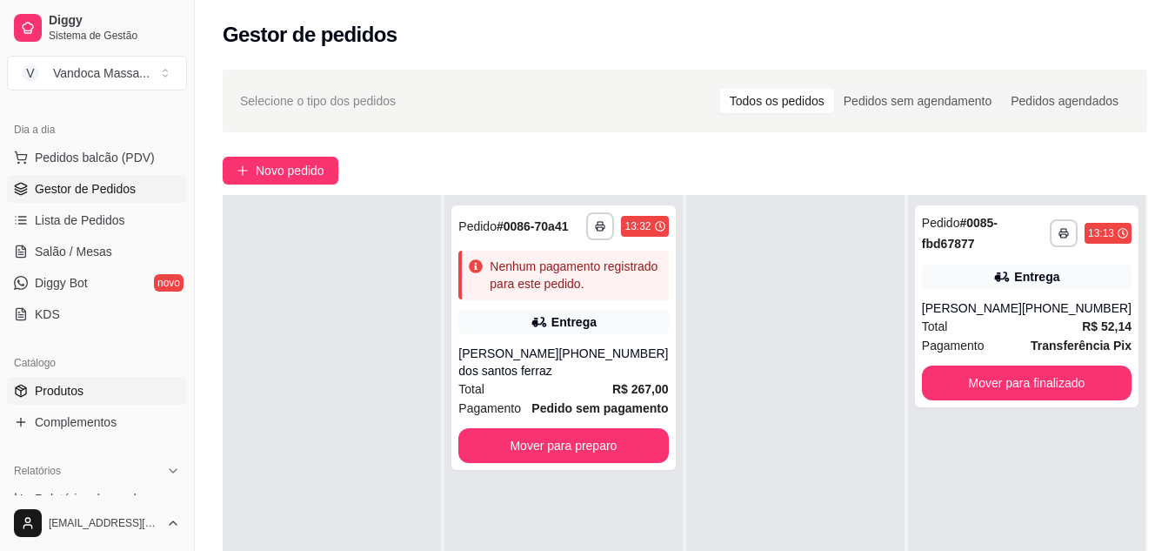
click at [57, 388] on span "Produtos" at bounding box center [59, 390] width 49 height 17
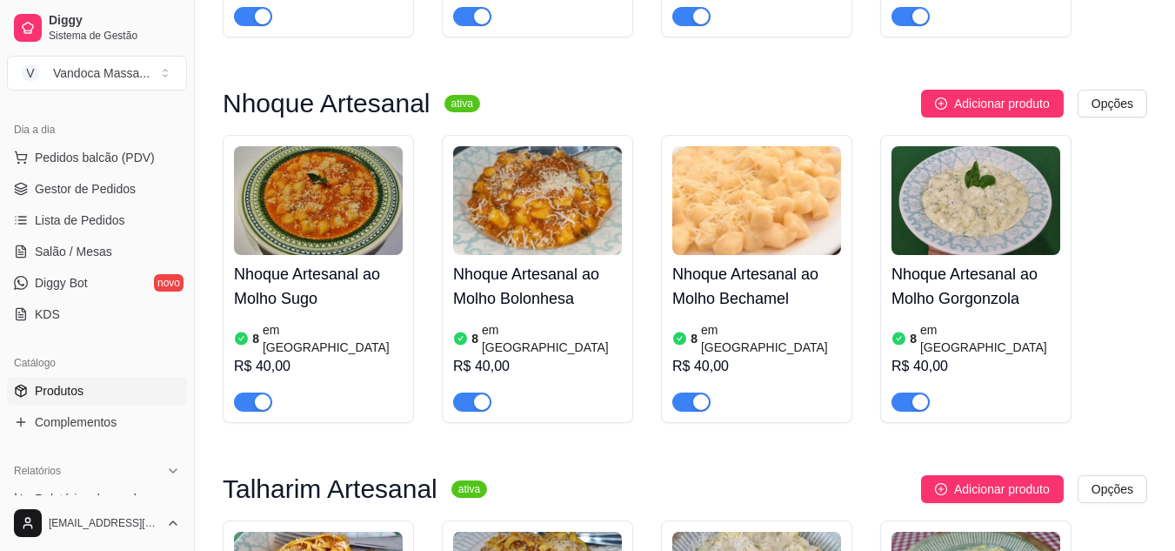
click at [692, 392] on span "button" at bounding box center [691, 401] width 38 height 19
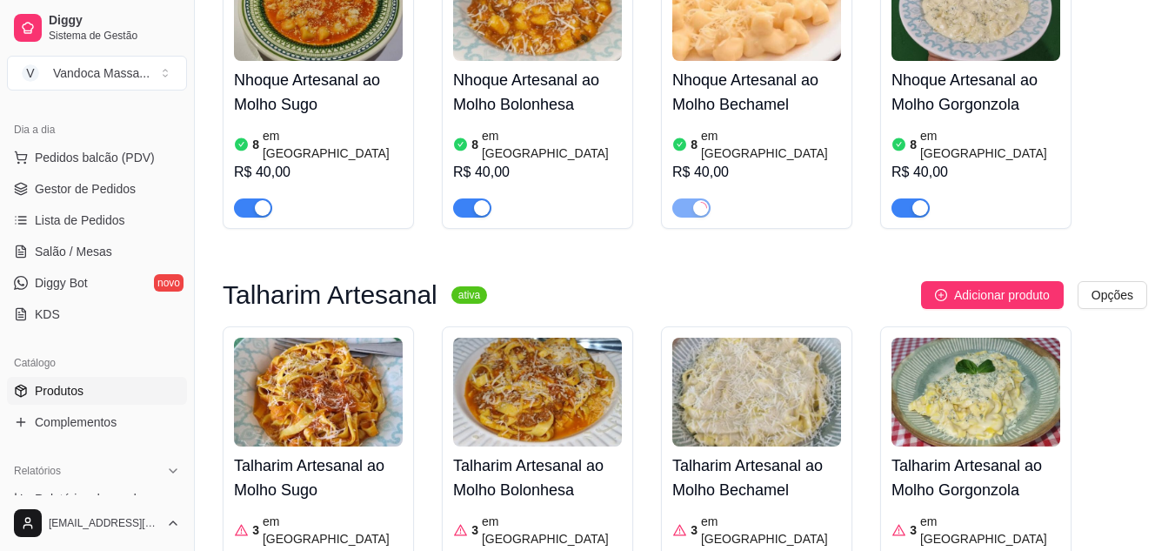
scroll to position [957, 0]
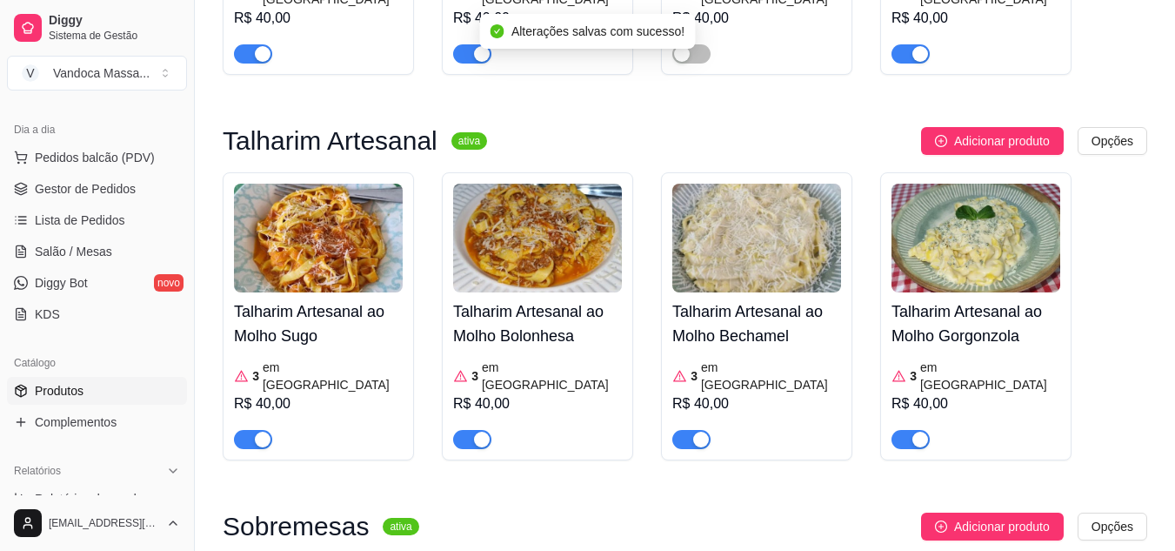
click at [697, 431] on div "button" at bounding box center [701, 439] width 16 height 16
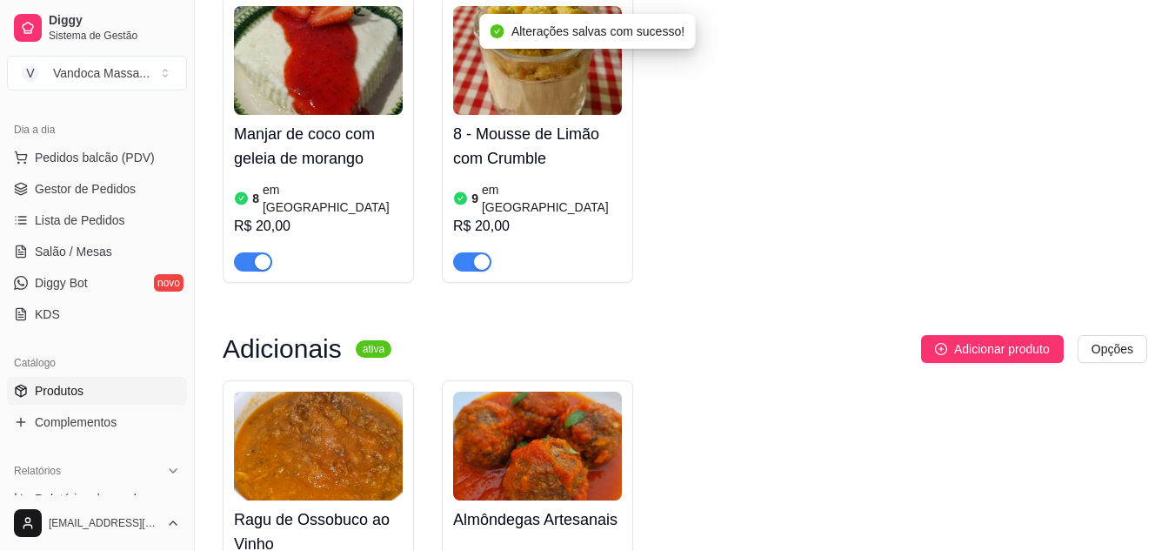
scroll to position [1740, 0]
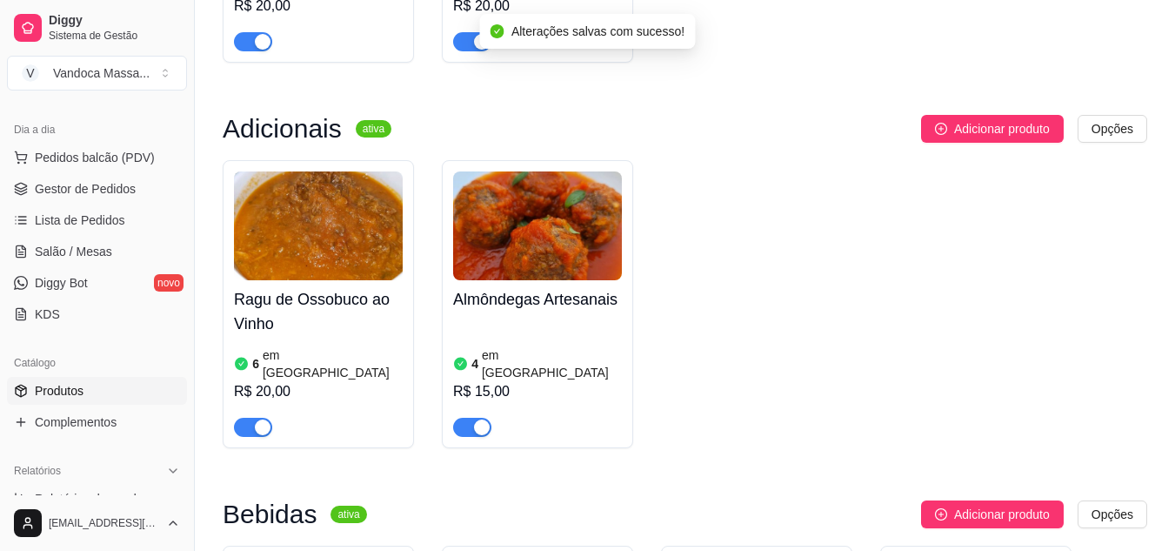
click at [485, 419] on div "button" at bounding box center [482, 427] width 16 height 16
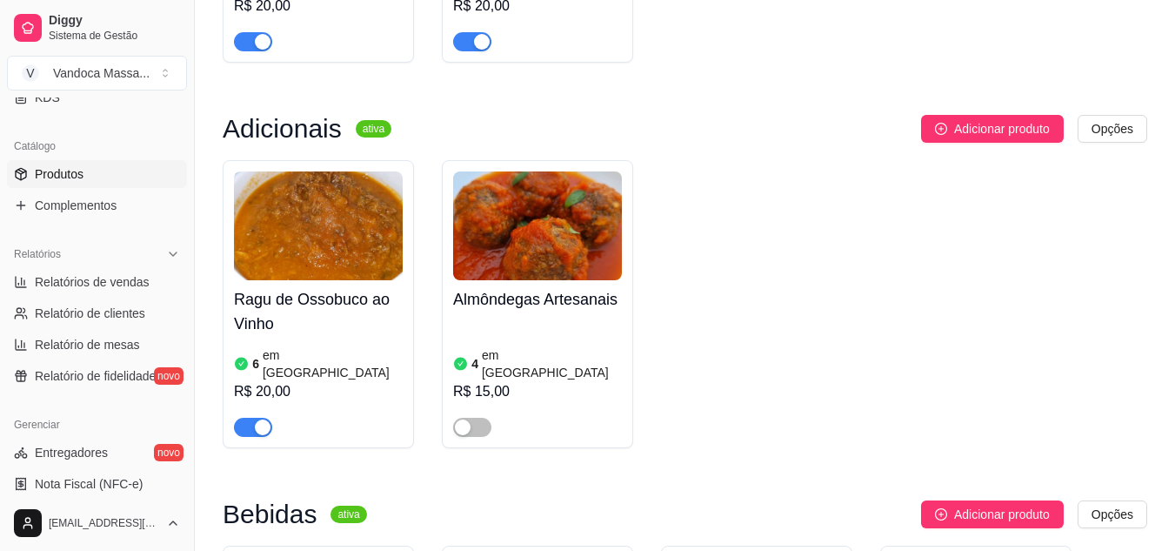
scroll to position [435, 0]
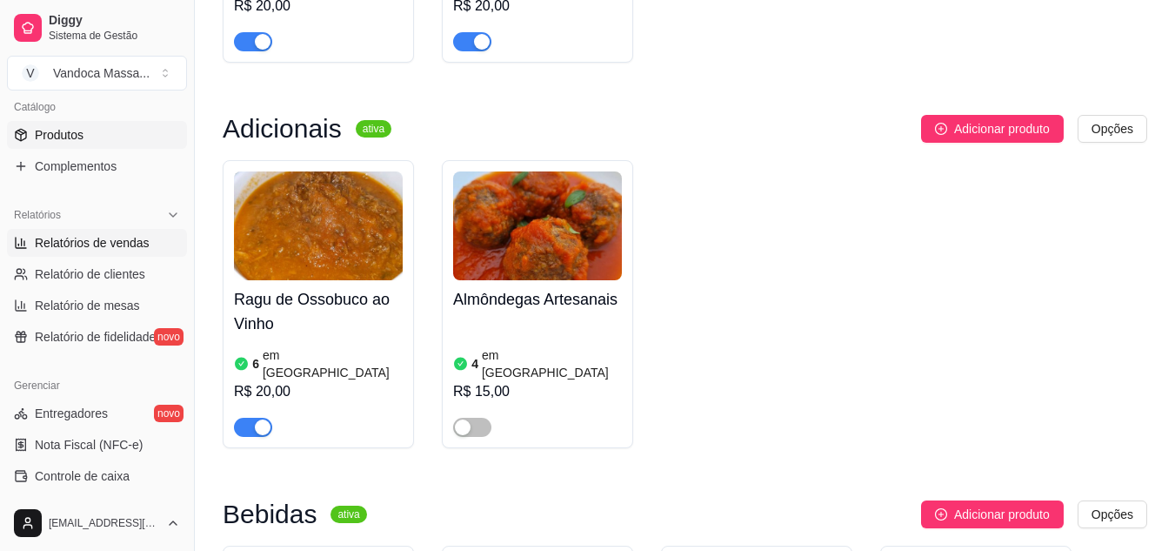
click at [86, 241] on span "Relatórios de vendas" at bounding box center [92, 242] width 115 height 17
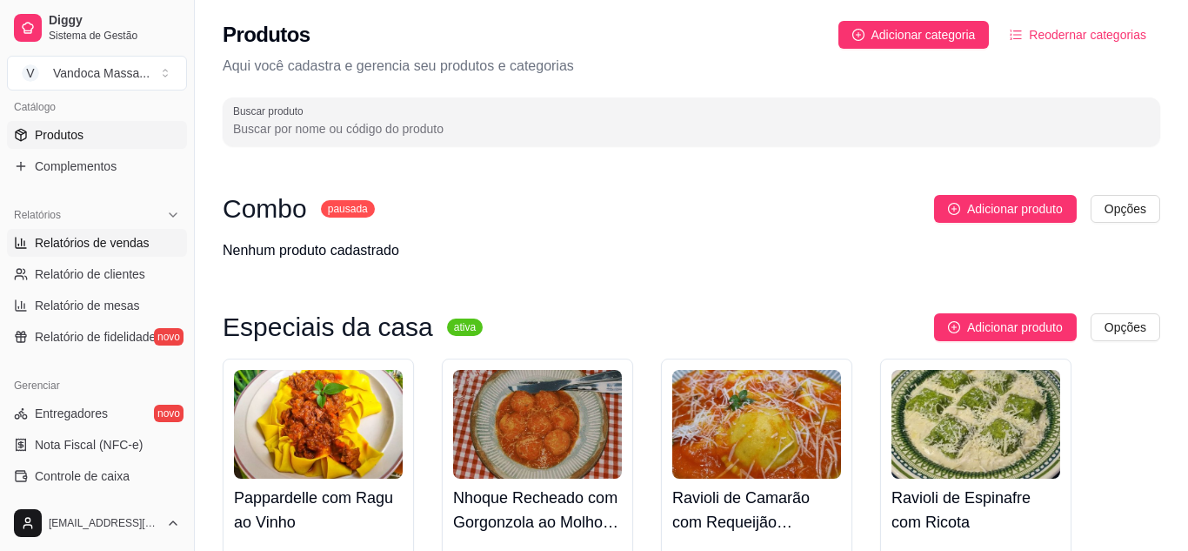
select select "ALL"
select select "0"
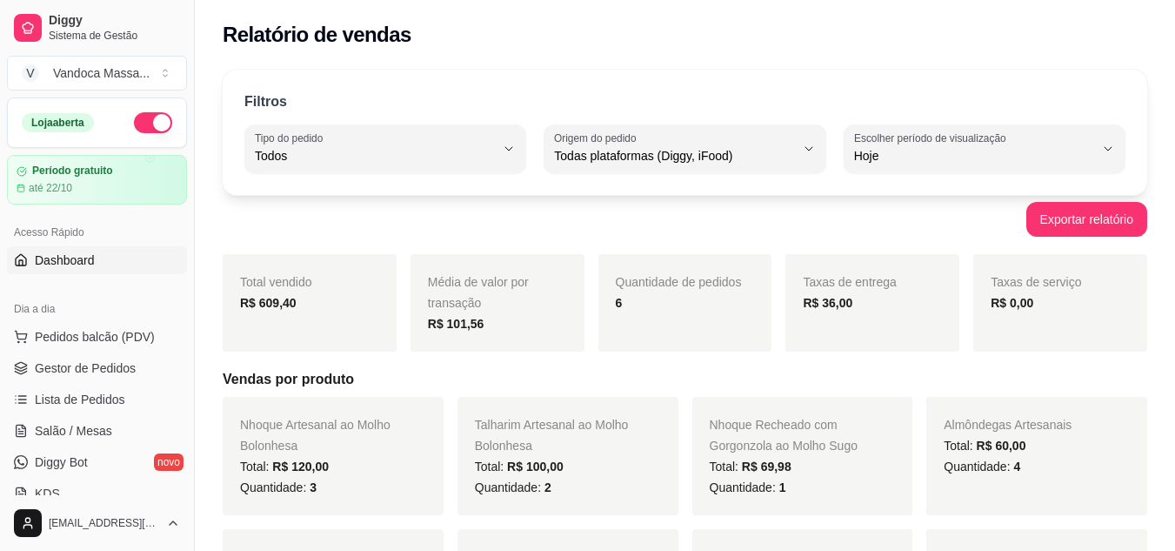
click at [79, 261] on span "Dashboard" at bounding box center [65, 259] width 60 height 17
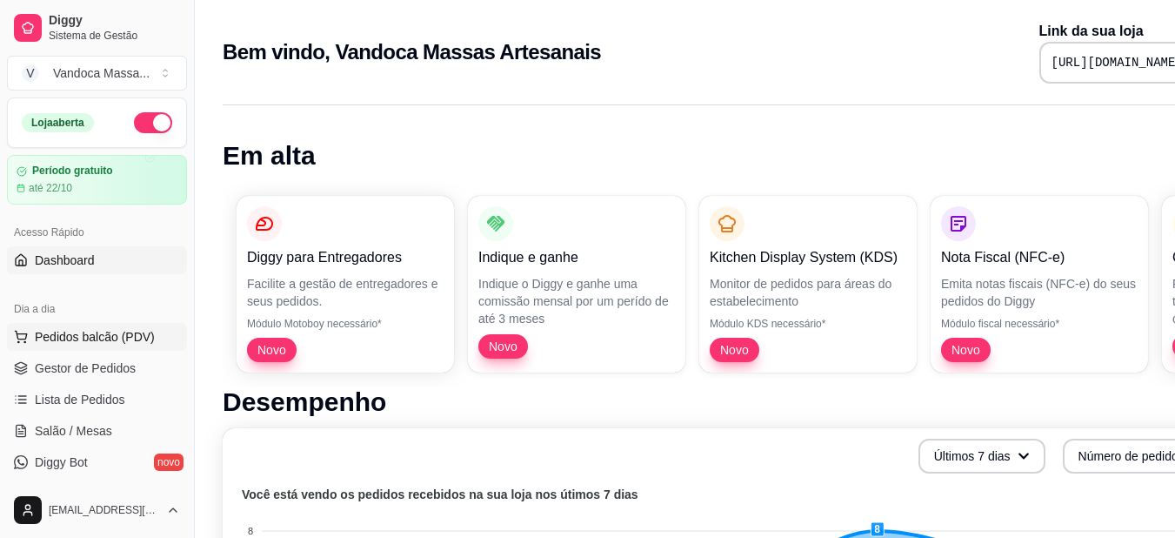
click at [69, 337] on span "Pedidos balcão (PDV)" at bounding box center [95, 336] width 120 height 17
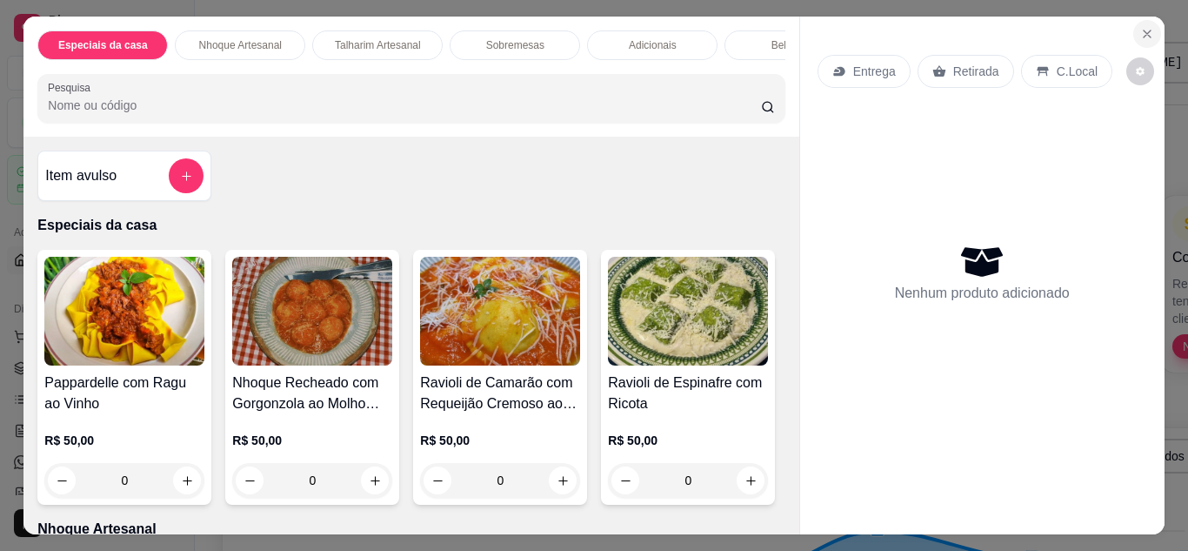
click at [1140, 29] on icon "Close" at bounding box center [1147, 34] width 14 height 14
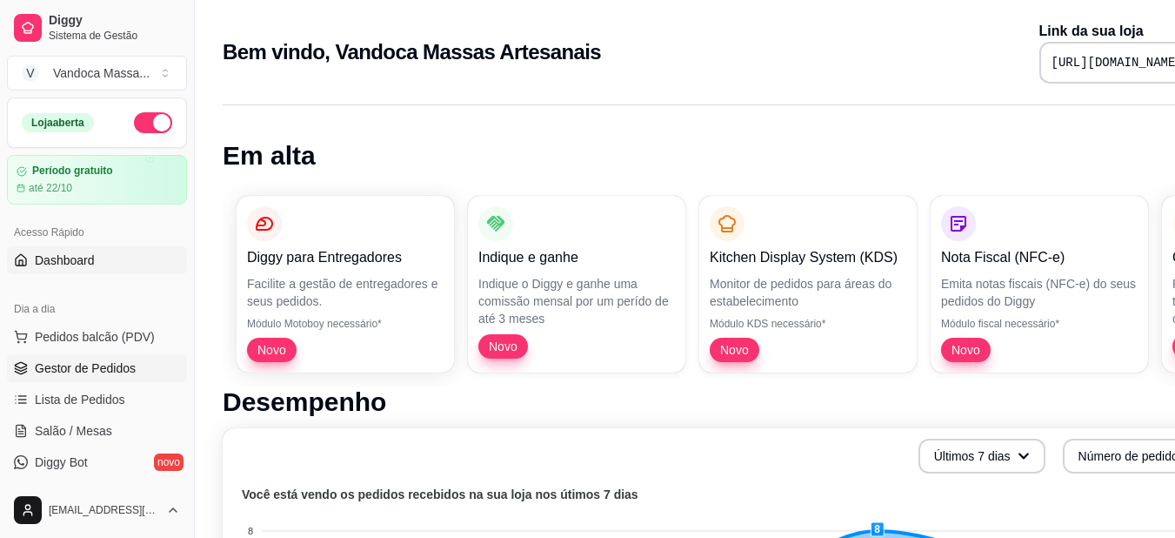
click at [94, 357] on link "Gestor de Pedidos" at bounding box center [97, 368] width 180 height 28
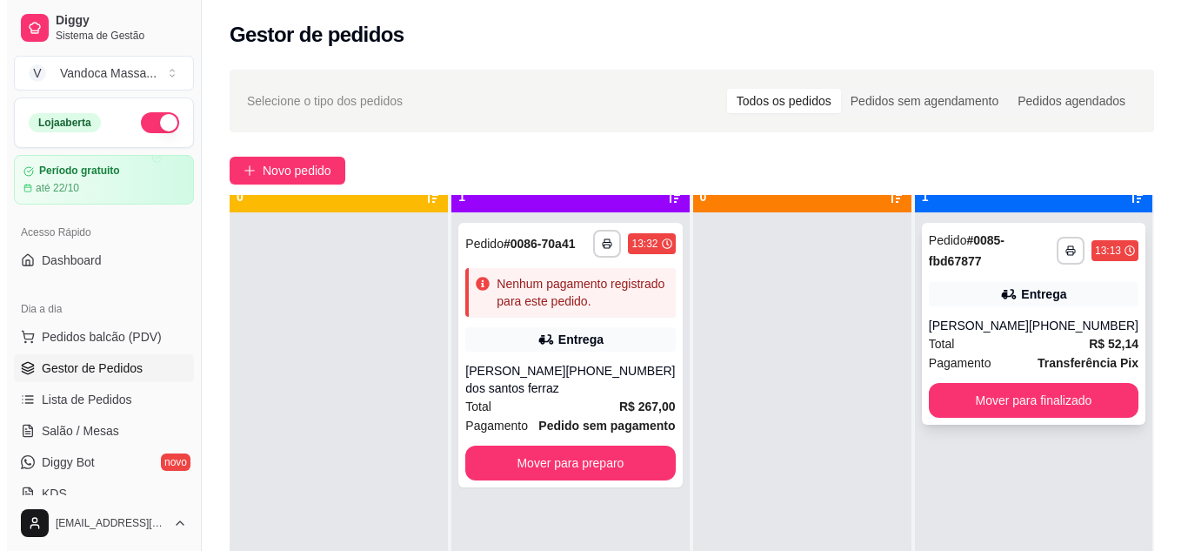
scroll to position [49, 0]
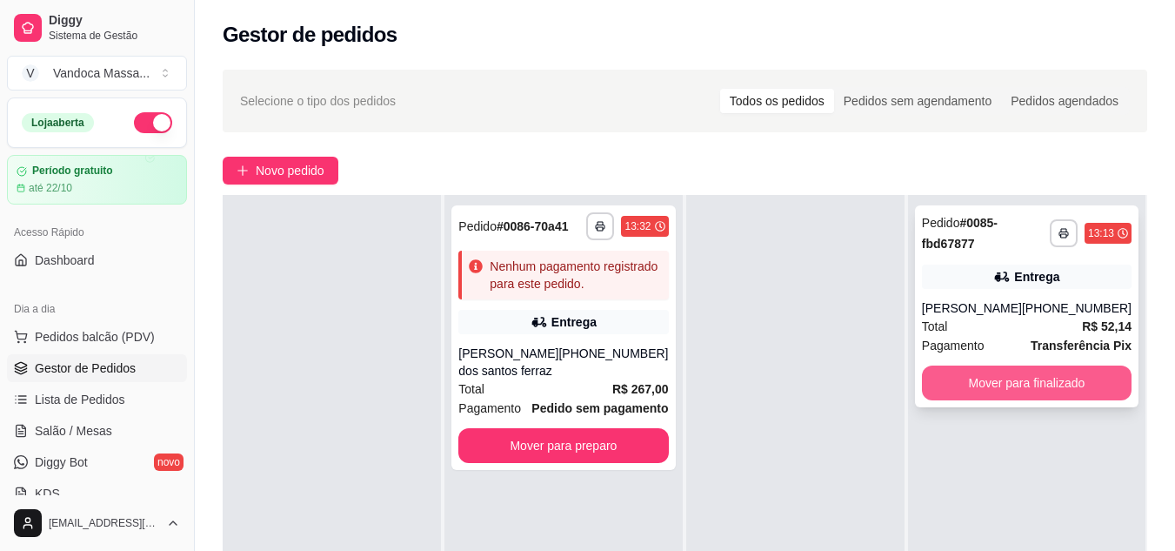
click at [1003, 374] on button "Mover para finalizado" at bounding box center [1027, 382] width 210 height 35
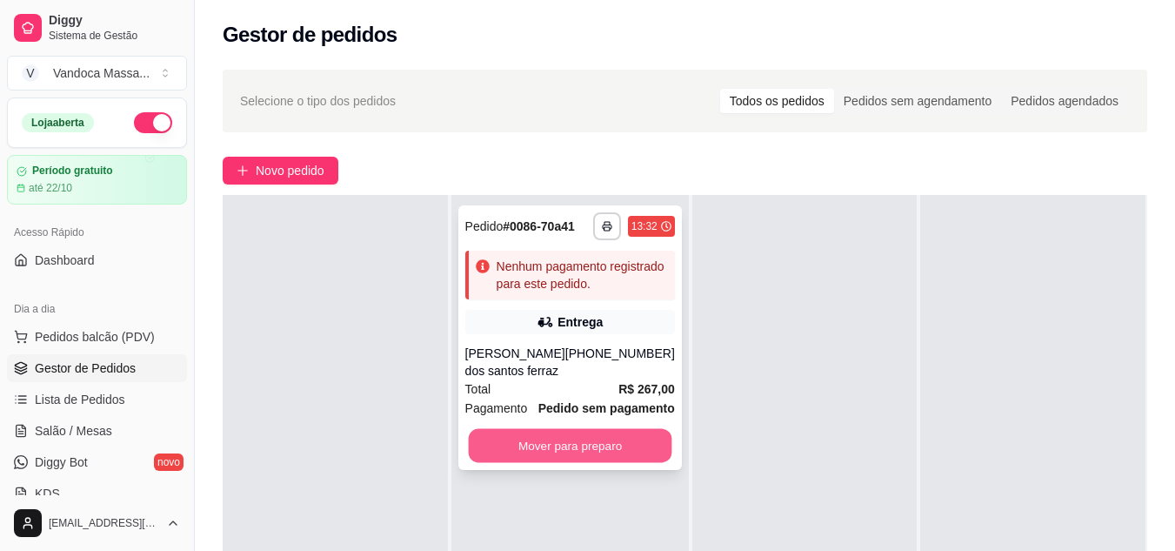
click at [604, 433] on button "Mover para preparo" at bounding box center [570, 446] width 204 height 34
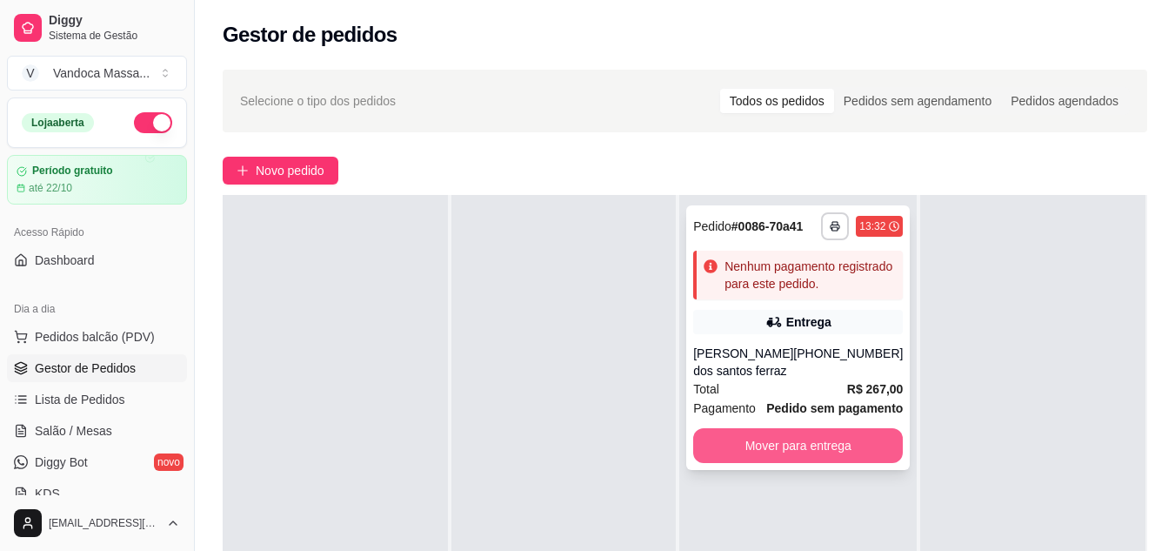
click at [812, 431] on button "Mover para entrega" at bounding box center [798, 445] width 210 height 35
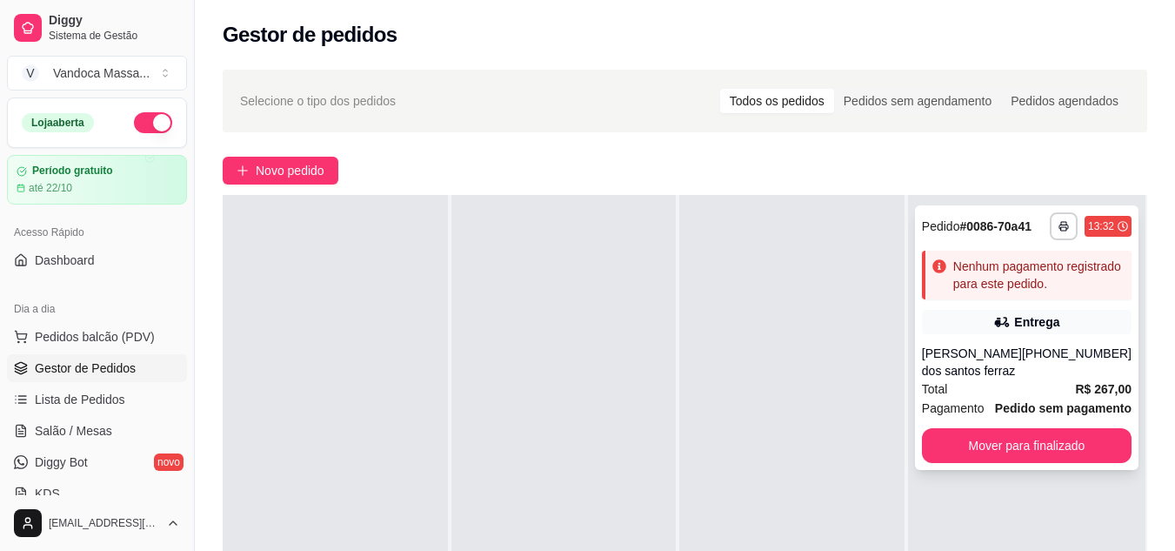
click at [1000, 358] on div "[PERSON_NAME] dos santos ferraz" at bounding box center [972, 361] width 100 height 35
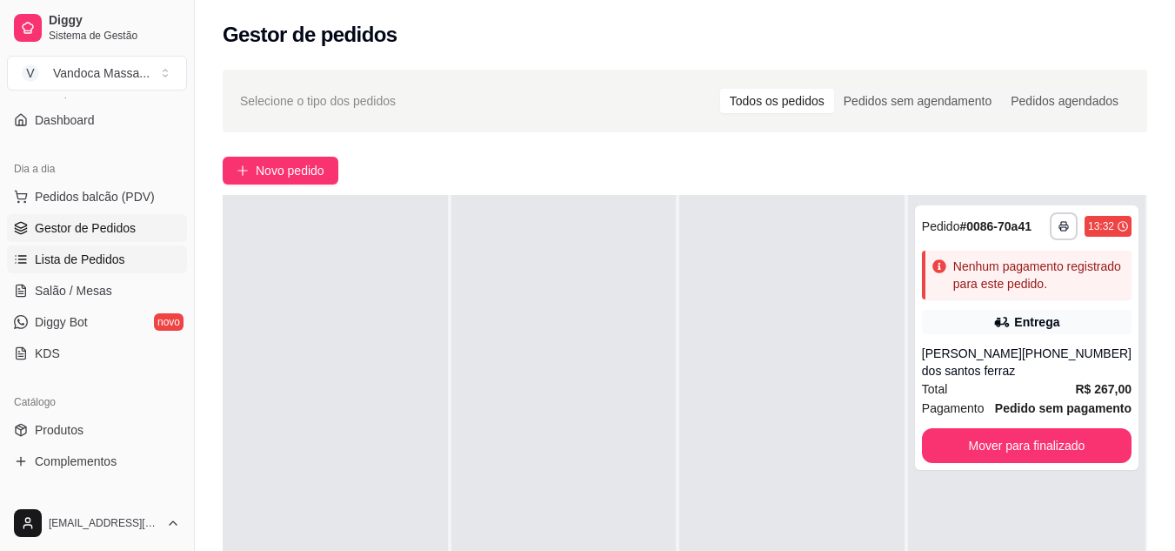
scroll to position [174, 0]
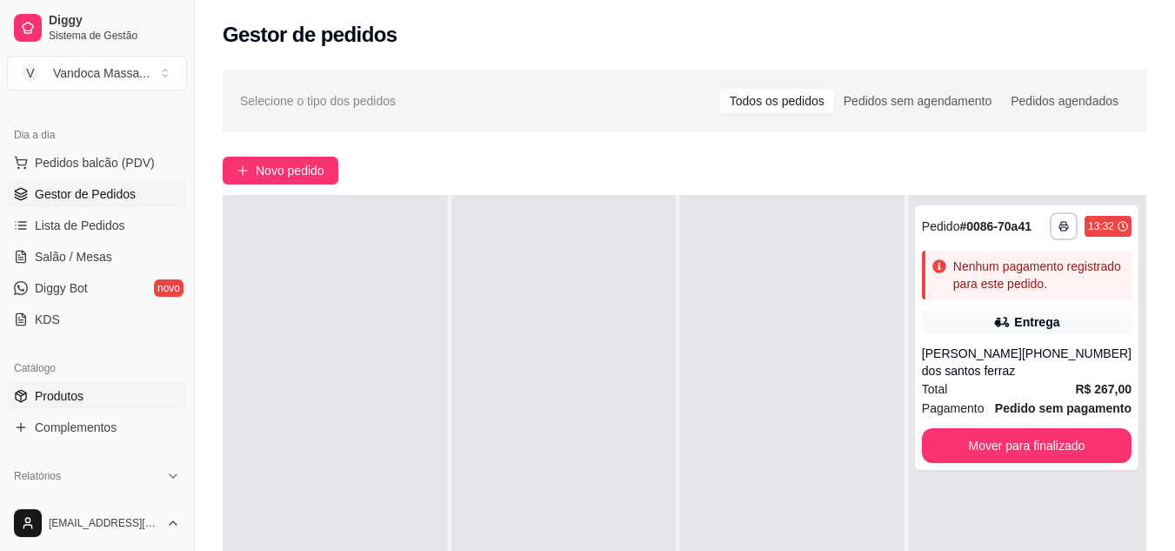
click at [119, 385] on link "Produtos" at bounding box center [97, 396] width 180 height 28
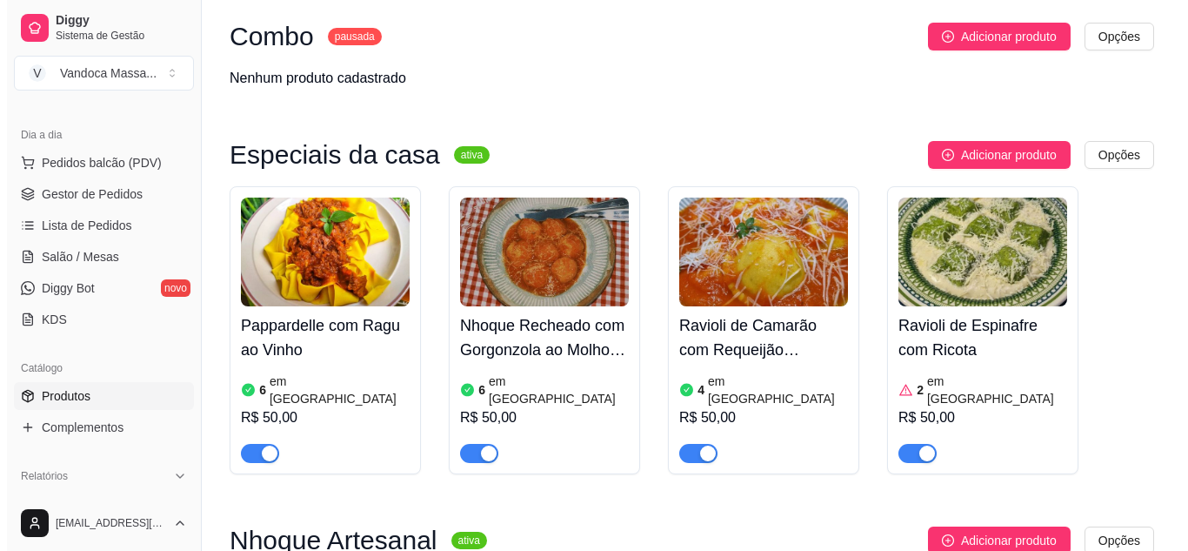
scroll to position [174, 0]
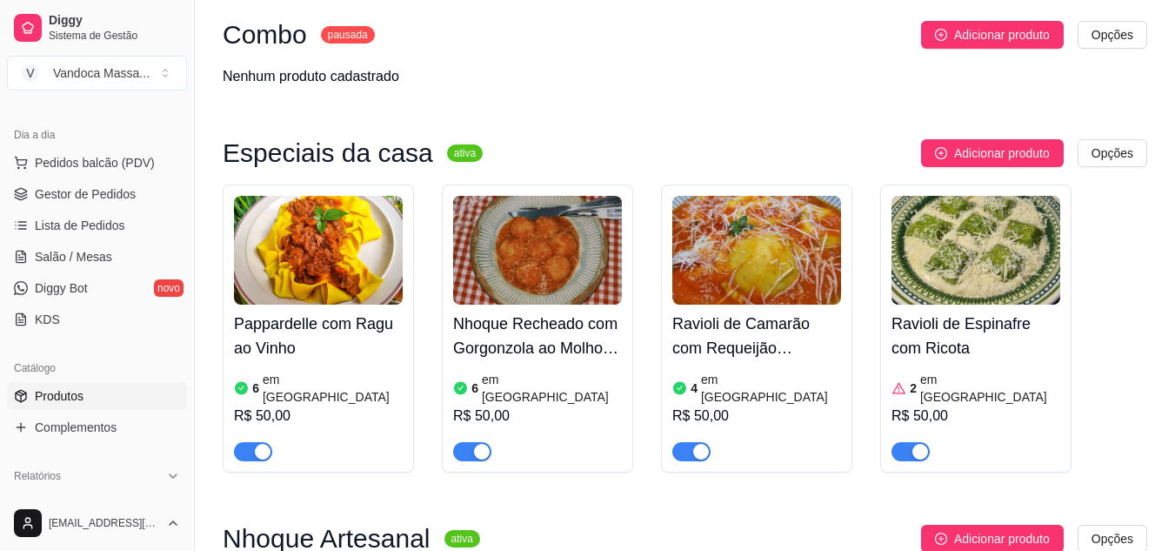
click at [959, 383] on article "em [GEOGRAPHIC_DATA]" at bounding box center [990, 388] width 140 height 35
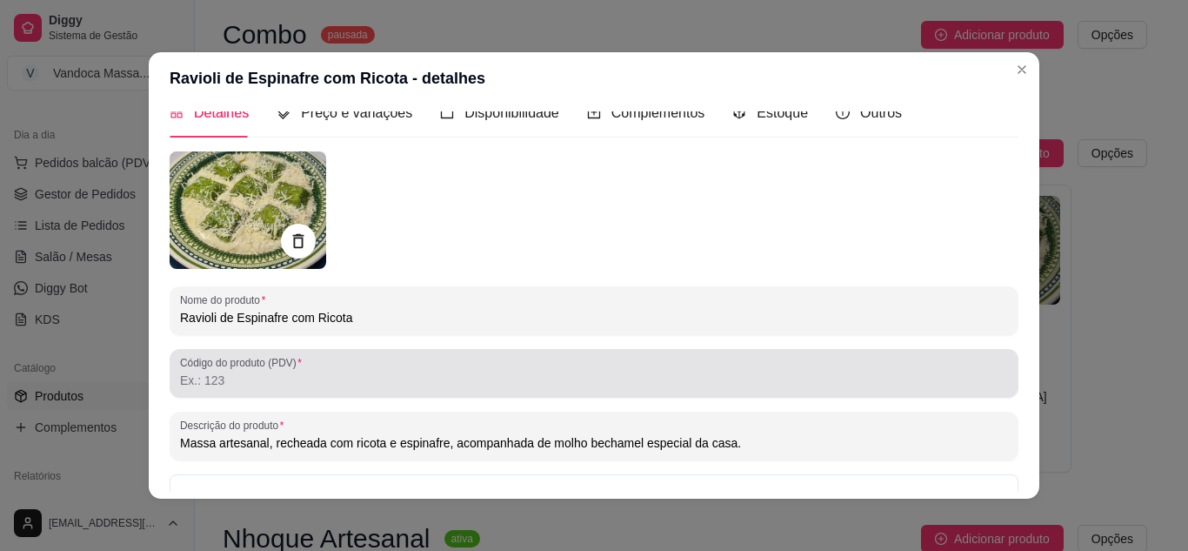
scroll to position [0, 0]
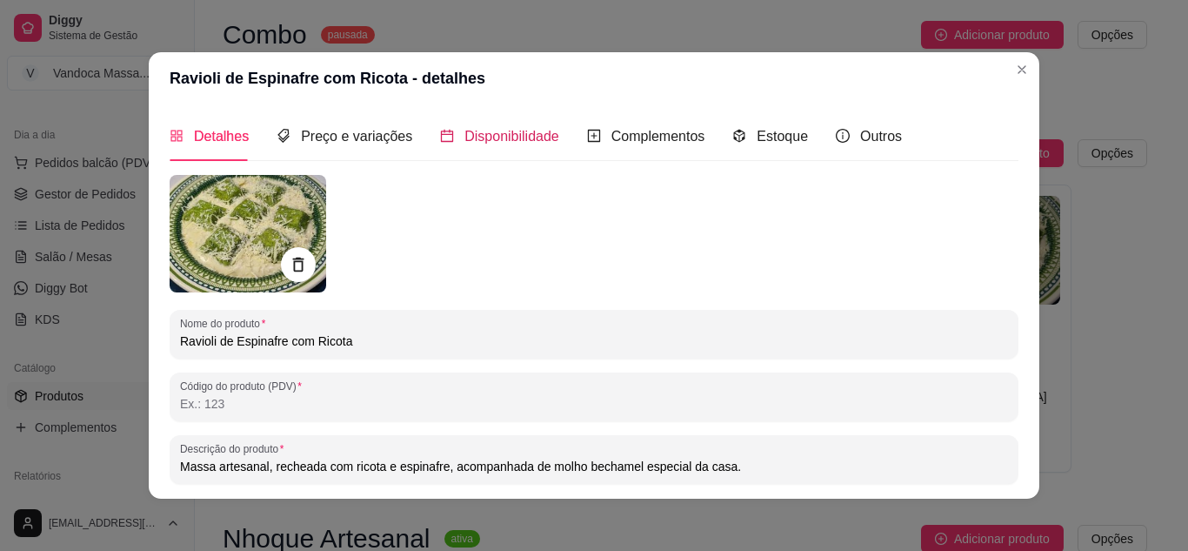
click at [501, 140] on span "Disponibilidade" at bounding box center [512, 136] width 95 height 15
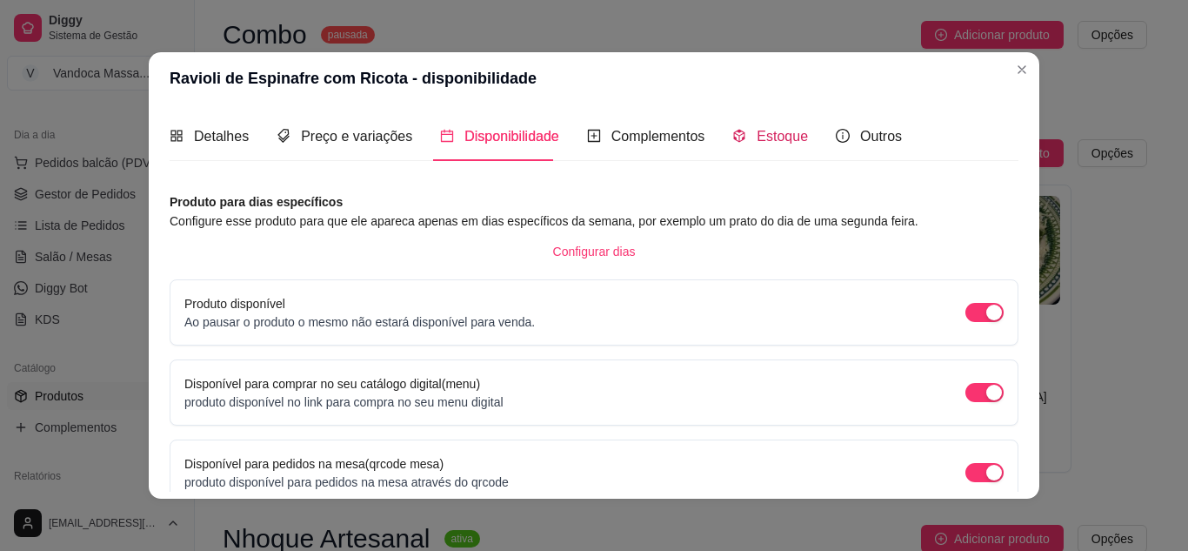
click at [757, 142] on span "Estoque" at bounding box center [782, 136] width 51 height 15
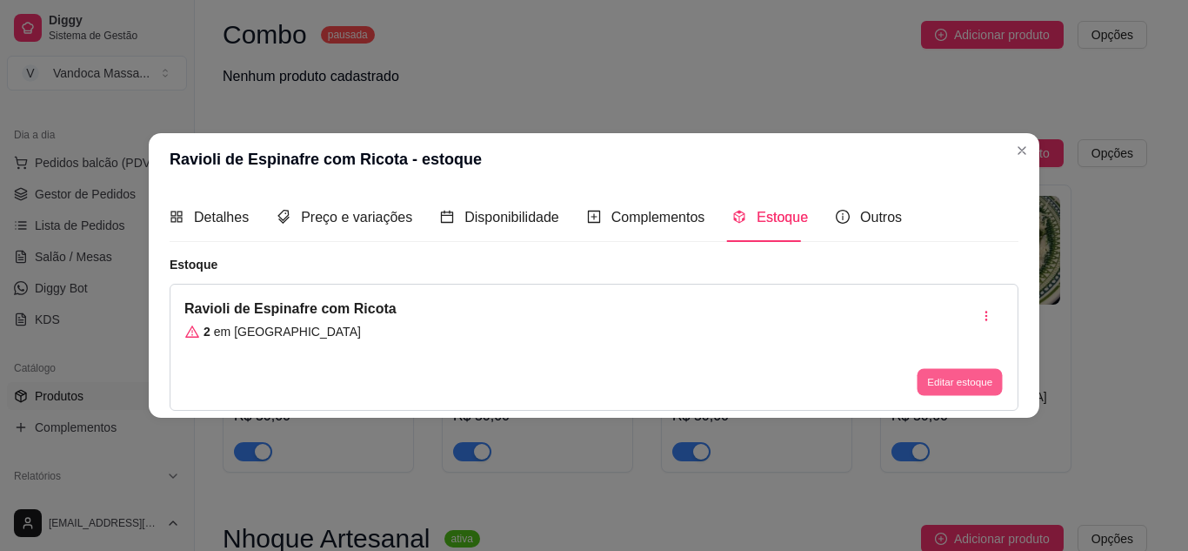
click at [946, 382] on button "Editar estoque" at bounding box center [959, 382] width 85 height 27
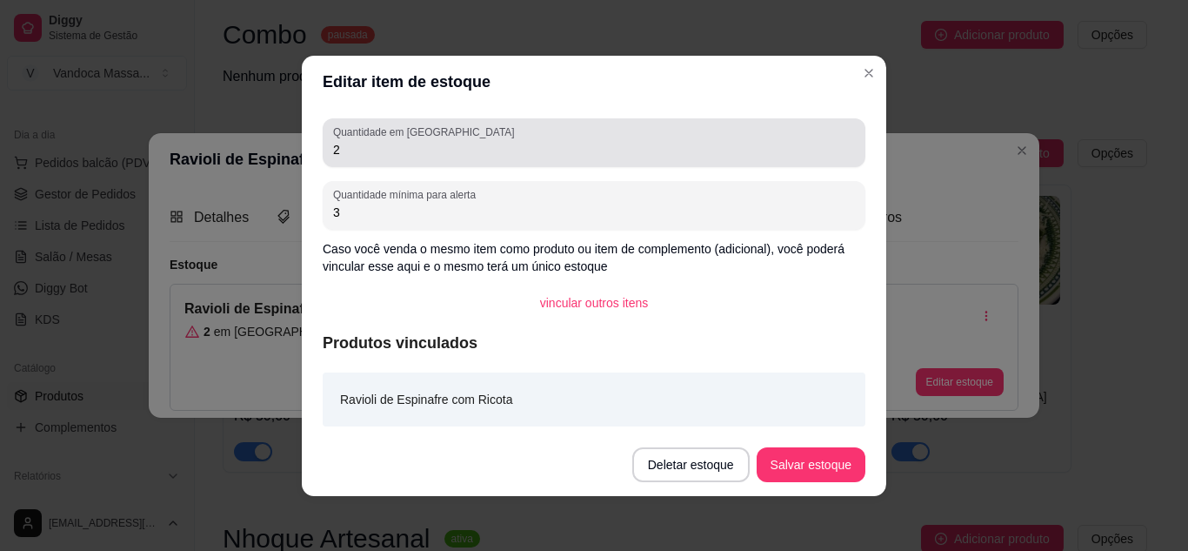
click at [375, 155] on input "2" at bounding box center [594, 149] width 522 height 17
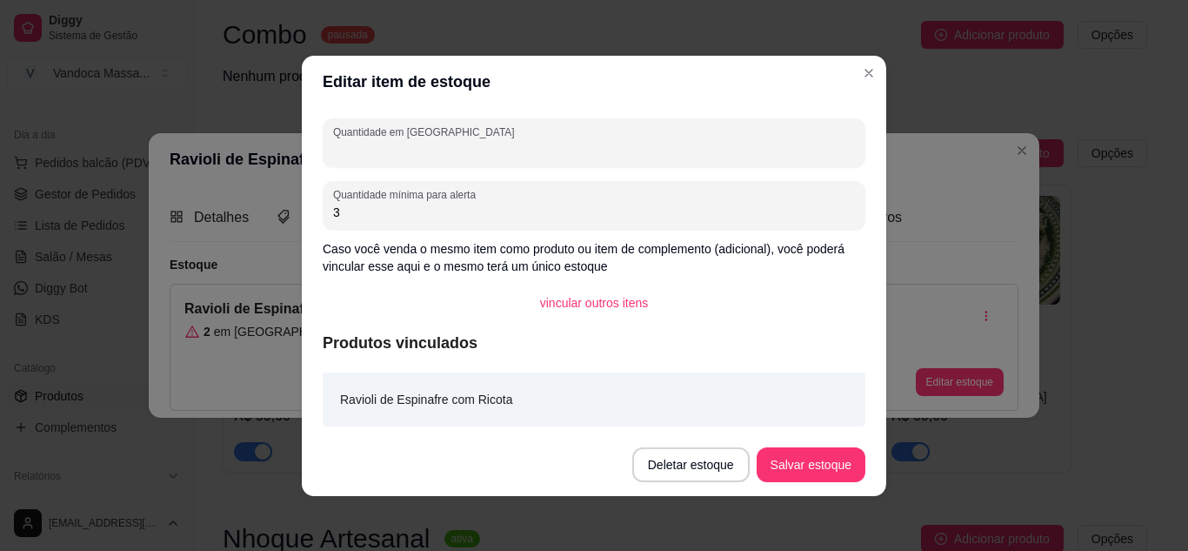
type input "4"
type input "1"
click at [777, 465] on button "Salvar estoque" at bounding box center [811, 464] width 109 height 35
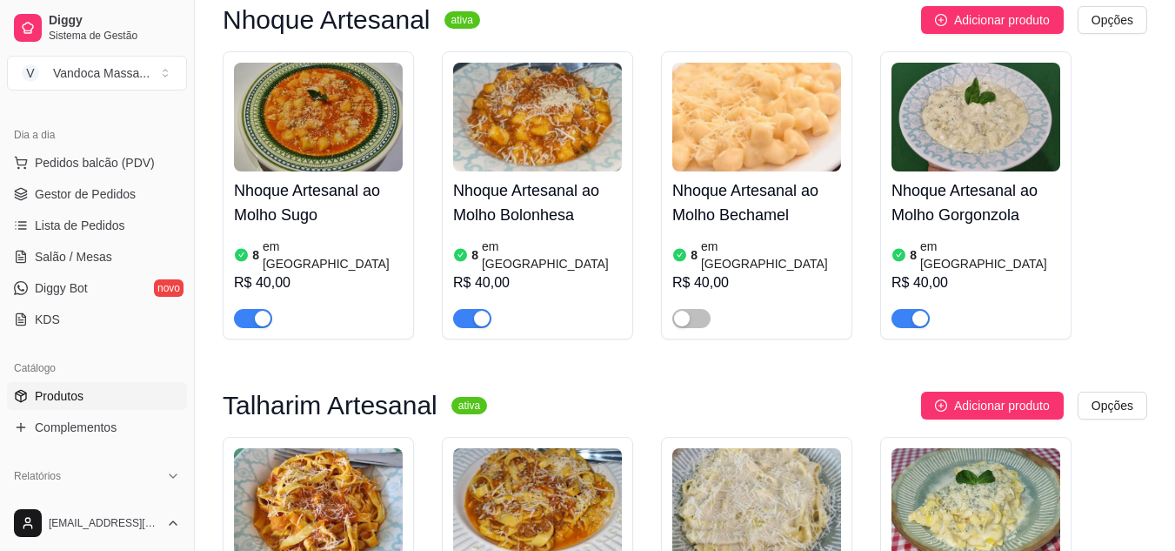
scroll to position [522, 0]
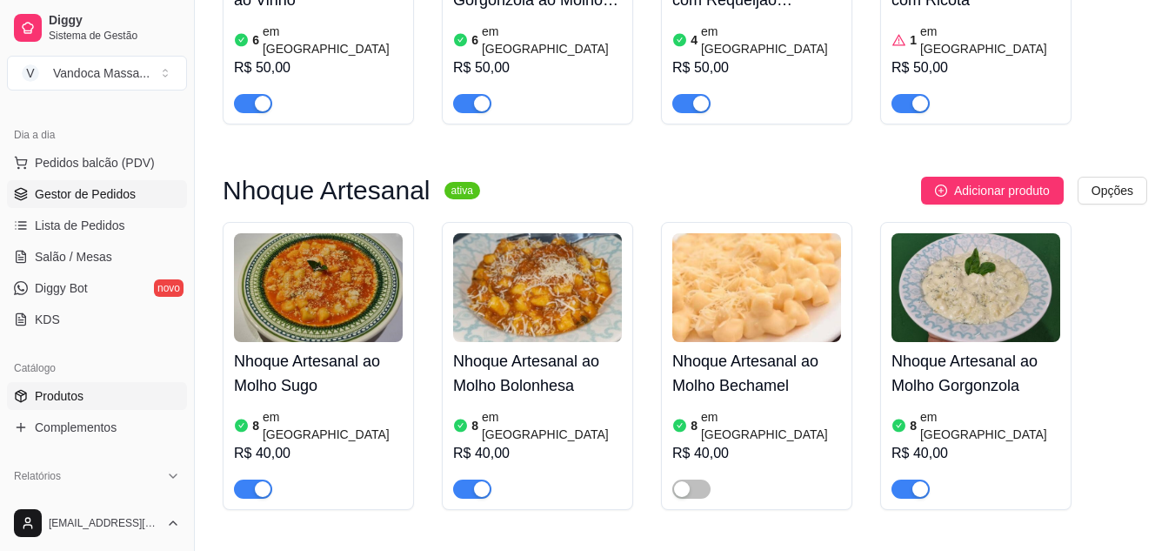
click at [72, 199] on span "Gestor de Pedidos" at bounding box center [85, 193] width 101 height 17
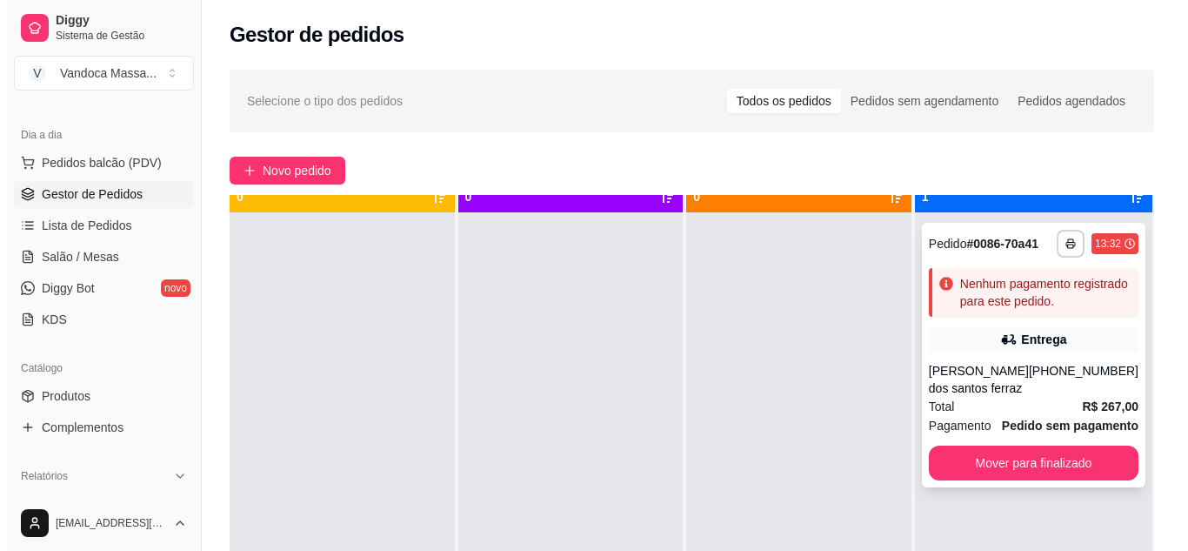
scroll to position [49, 0]
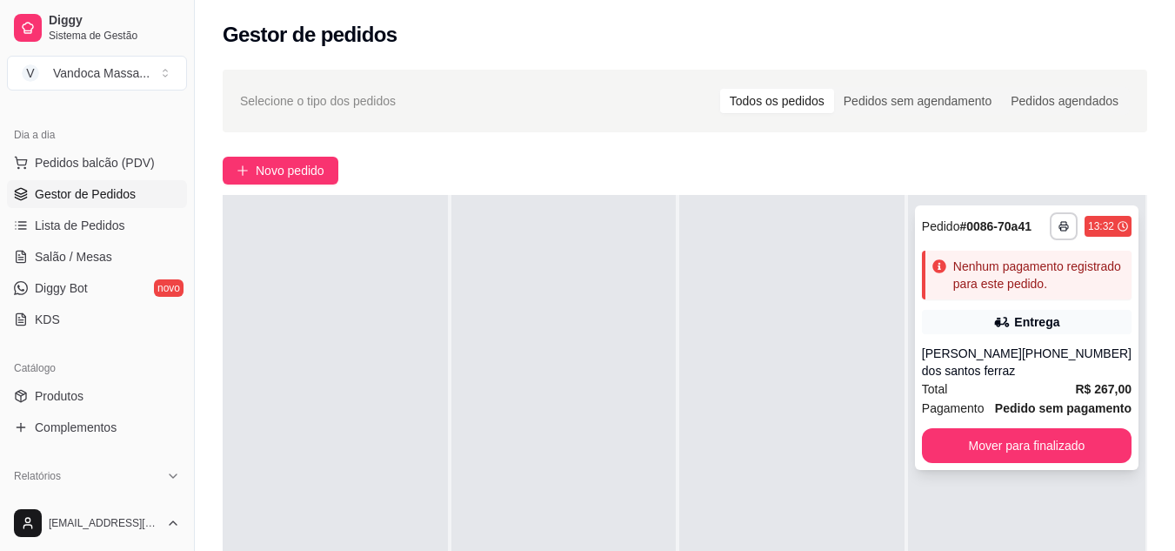
click at [967, 282] on div "Nenhum pagamento registrado para este pedido." at bounding box center [1038, 274] width 171 height 35
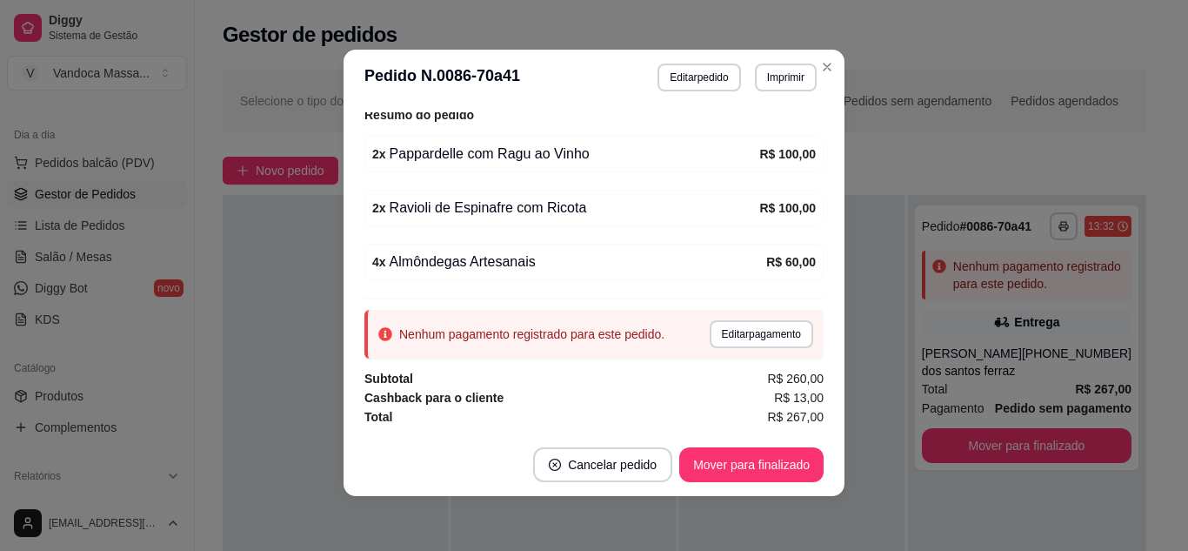
scroll to position [3, 0]
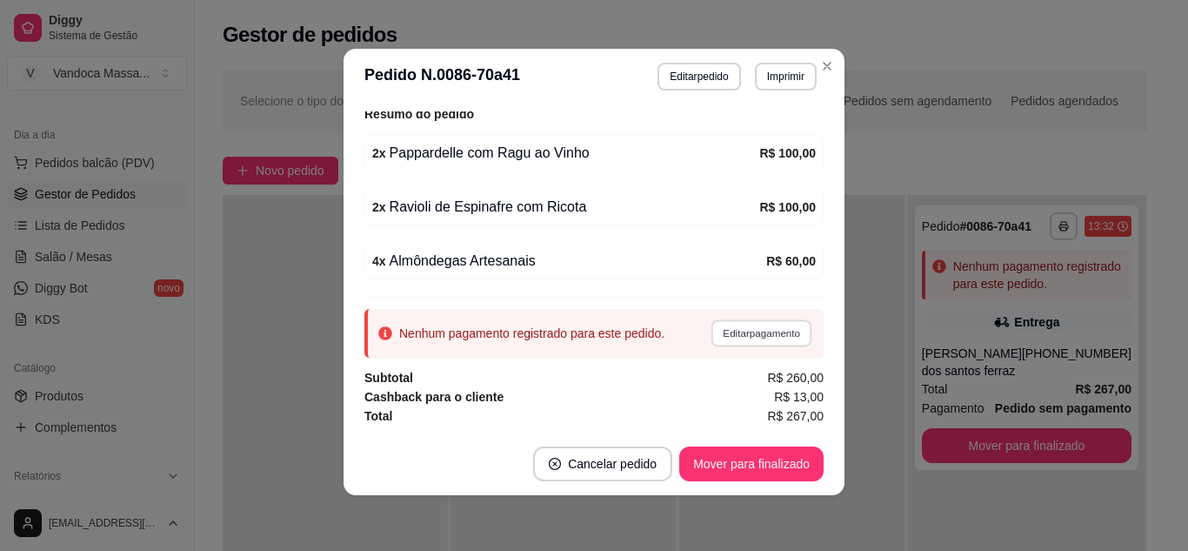
click at [717, 333] on button "Editar pagamento" at bounding box center [761, 332] width 101 height 27
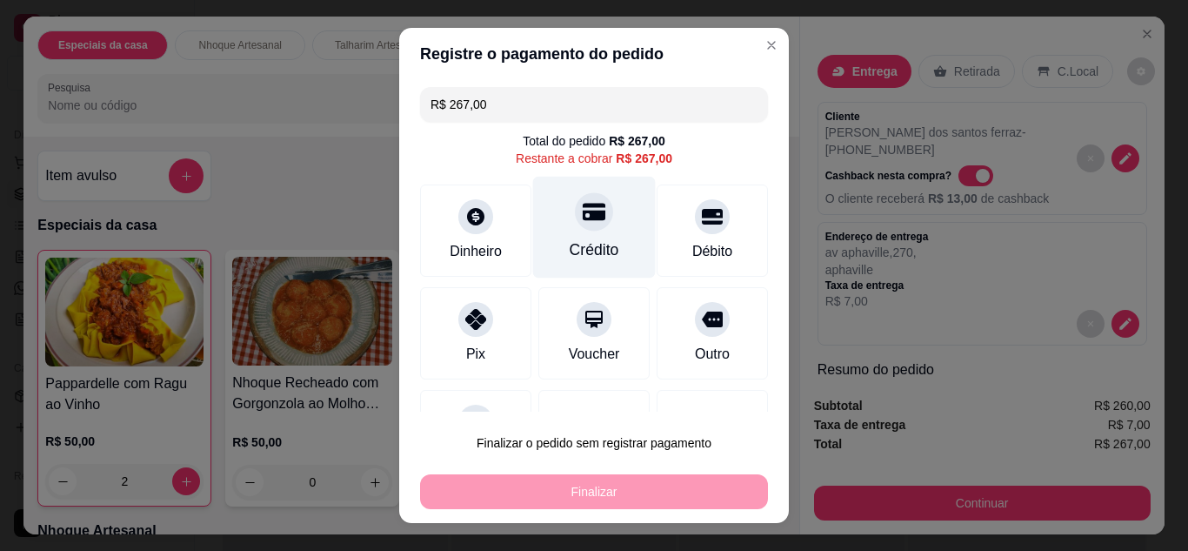
click at [583, 220] on icon at bounding box center [594, 211] width 23 height 17
type input "R$ 0,00"
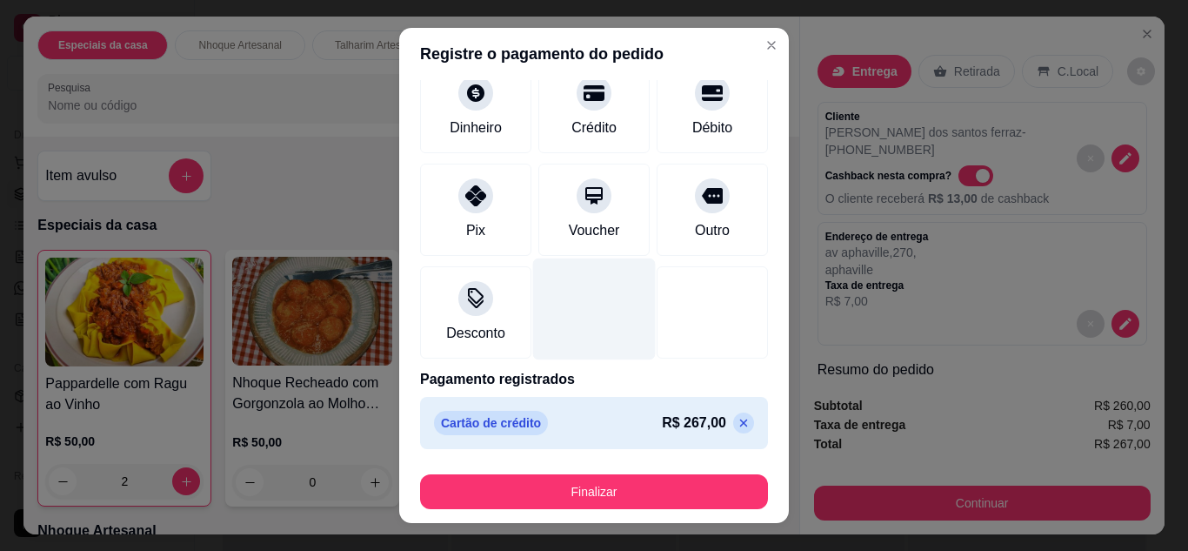
scroll to position [108, 0]
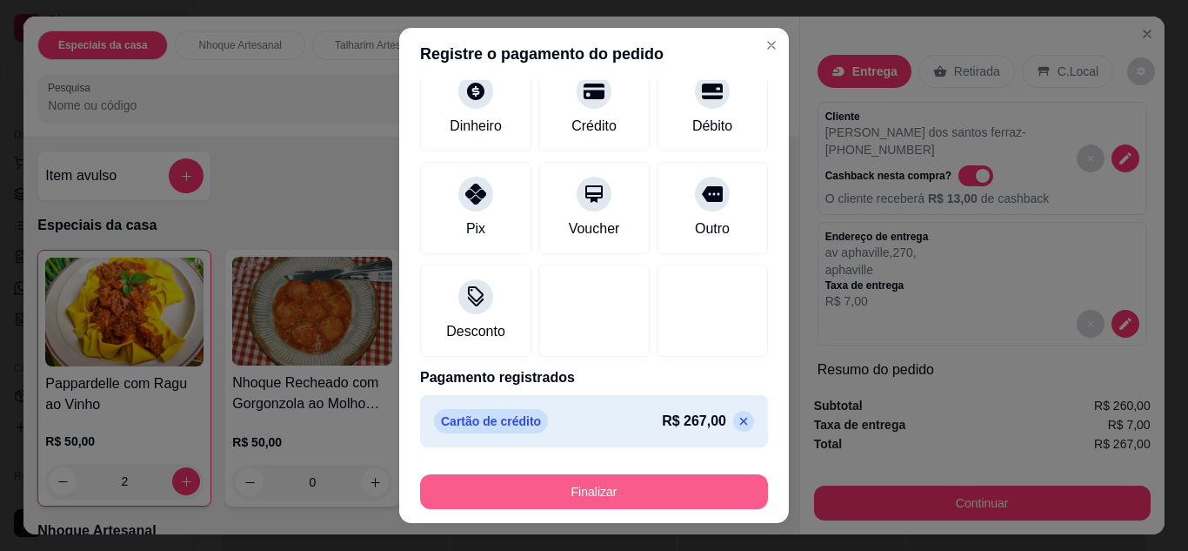
click at [638, 476] on button "Finalizar" at bounding box center [594, 491] width 348 height 35
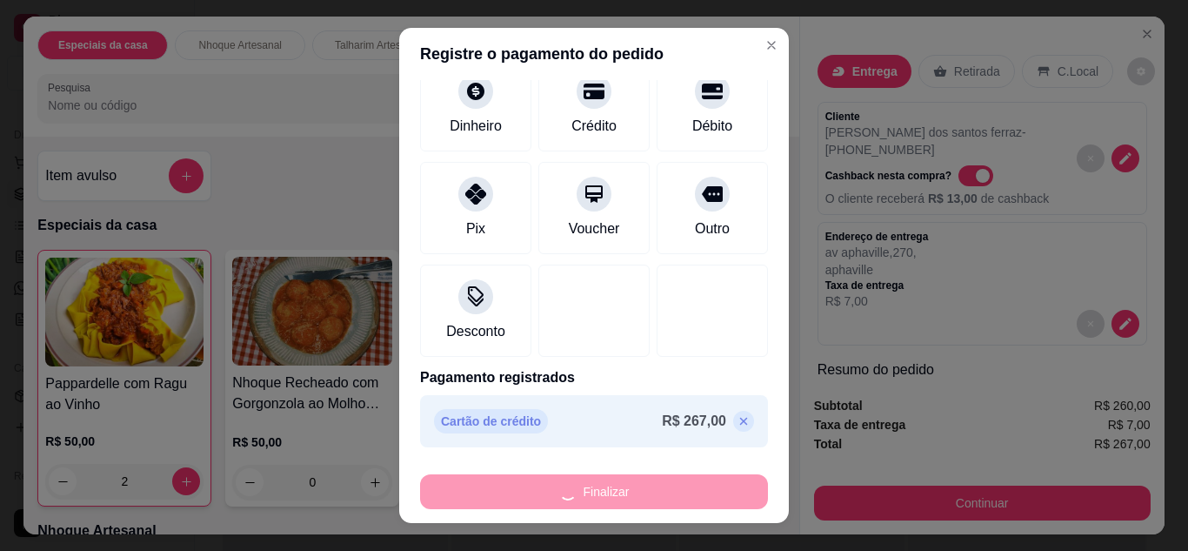
type input "0"
type input "-R$ 267,00"
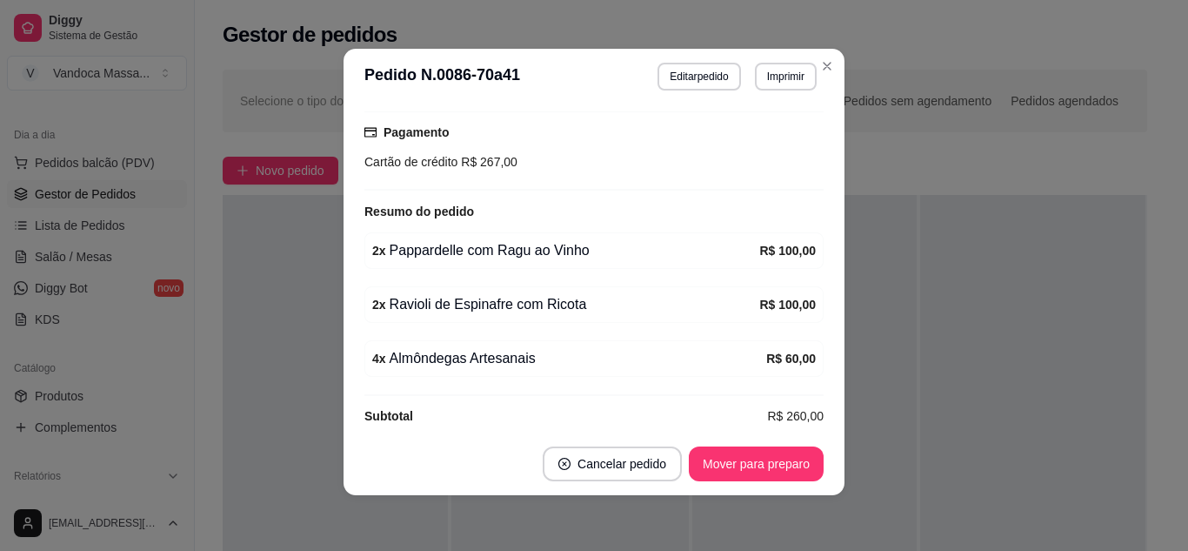
scroll to position [595, 0]
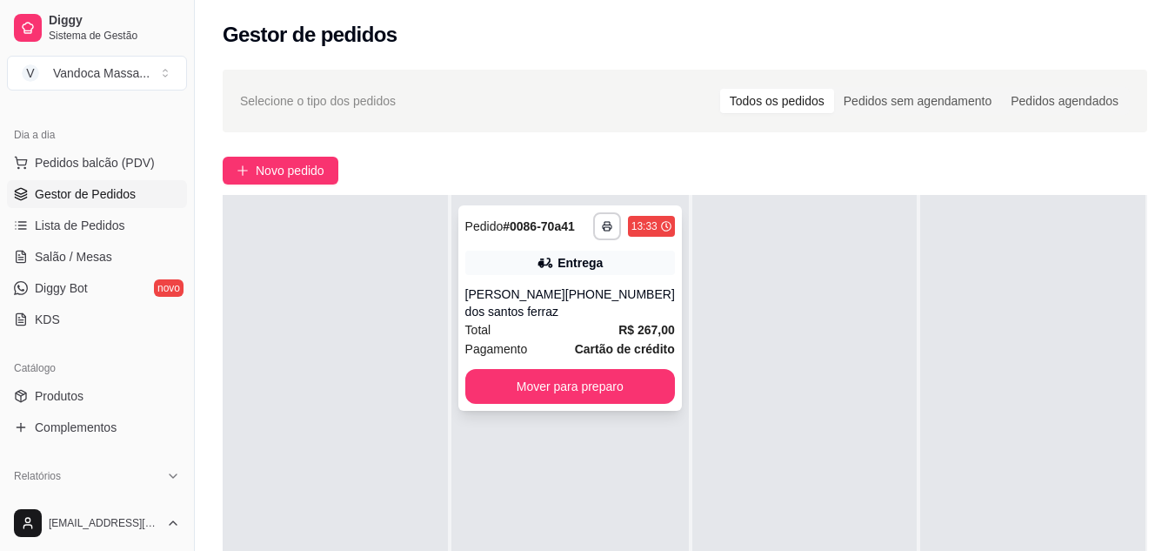
click at [525, 305] on div "[PERSON_NAME] dos santos ferraz" at bounding box center [515, 302] width 100 height 35
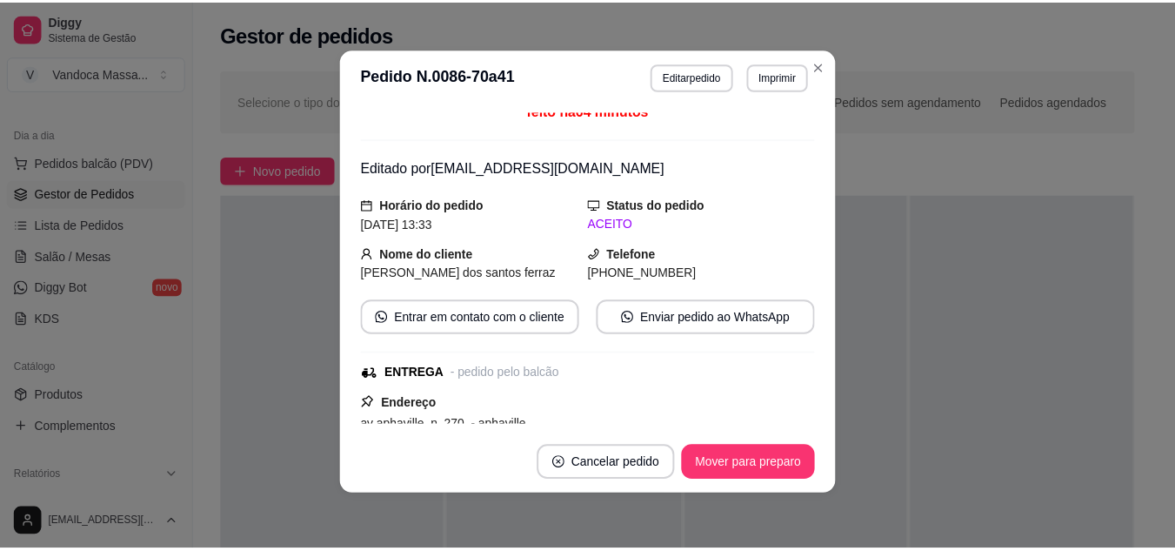
scroll to position [0, 0]
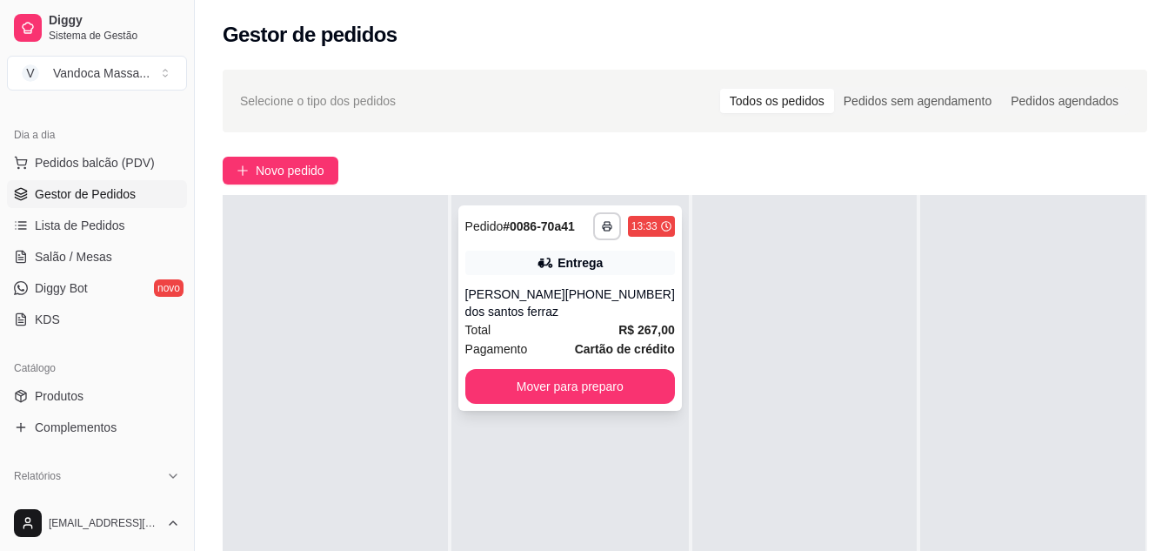
click at [559, 348] on div "Pagamento Cartão de crédito" at bounding box center [570, 348] width 210 height 19
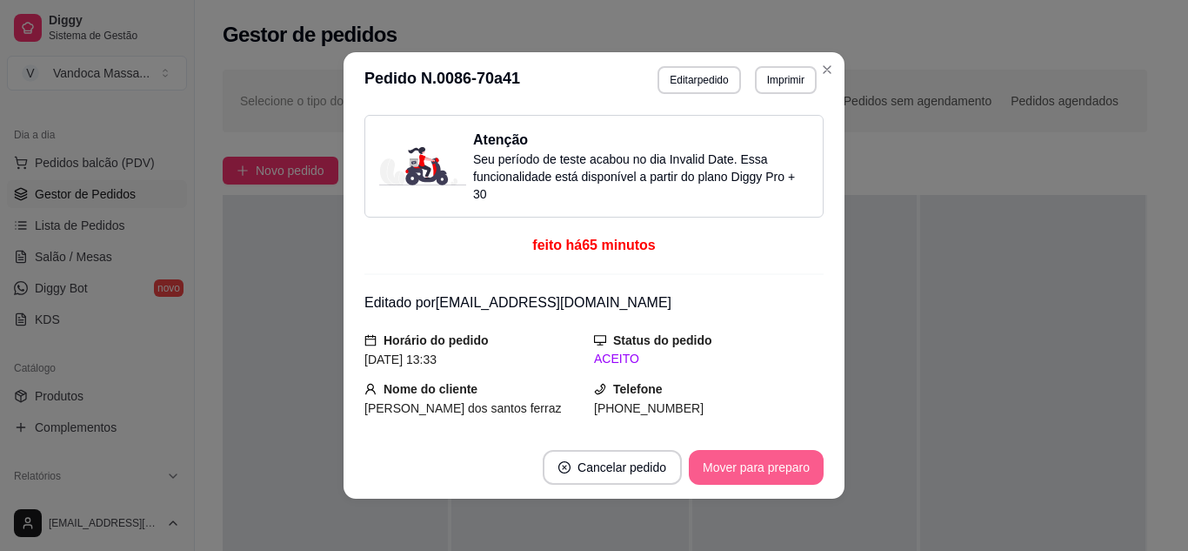
click at [794, 461] on button "Mover para preparo" at bounding box center [756, 467] width 135 height 35
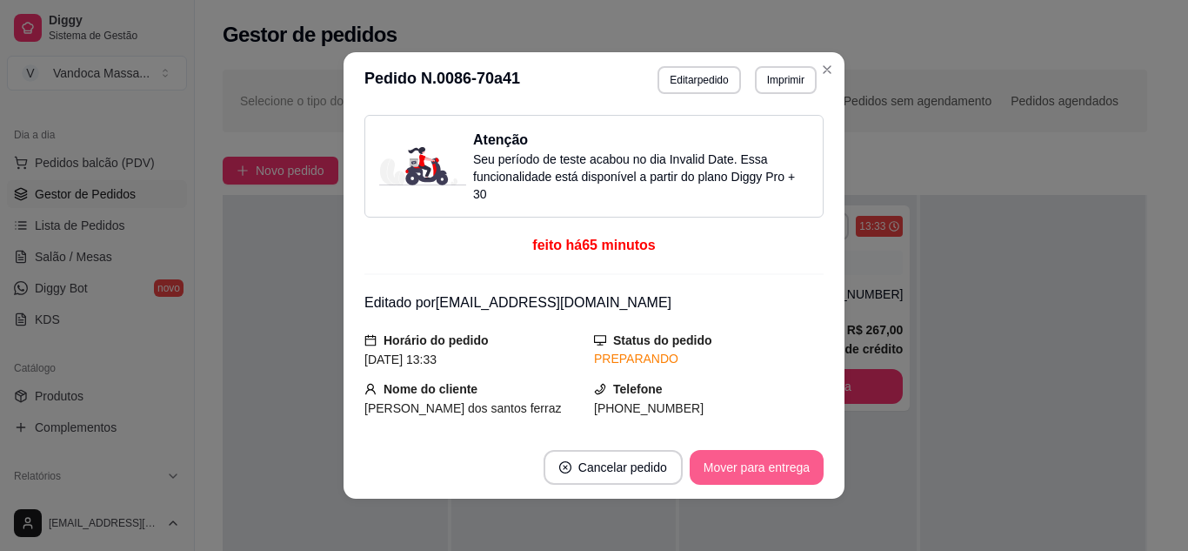
click at [794, 461] on button "Mover para entrega" at bounding box center [757, 467] width 134 height 35
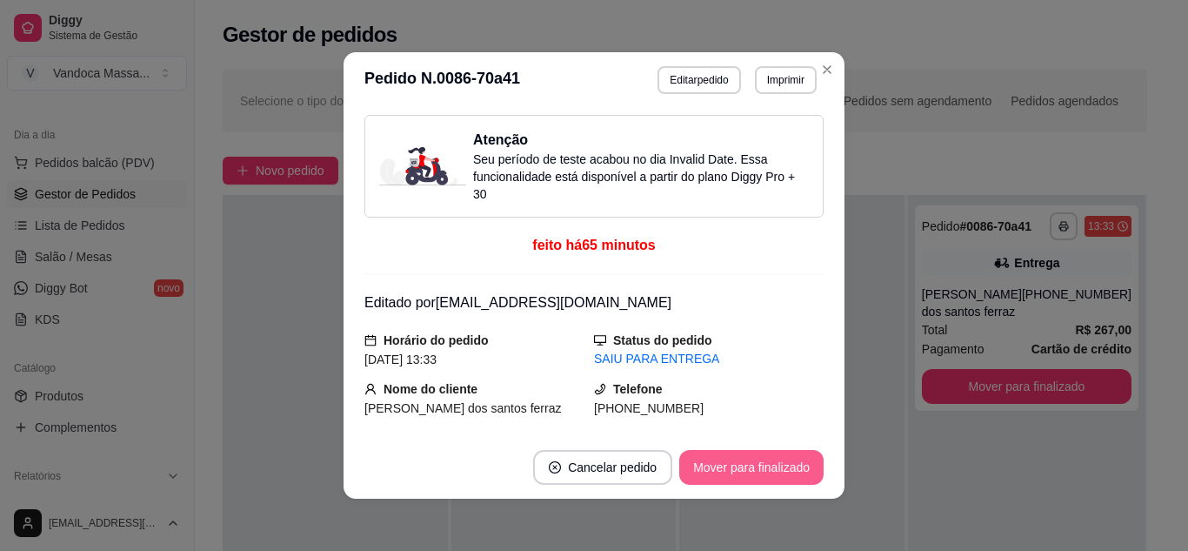
click at [794, 461] on button "Mover para finalizado" at bounding box center [751, 467] width 144 height 35
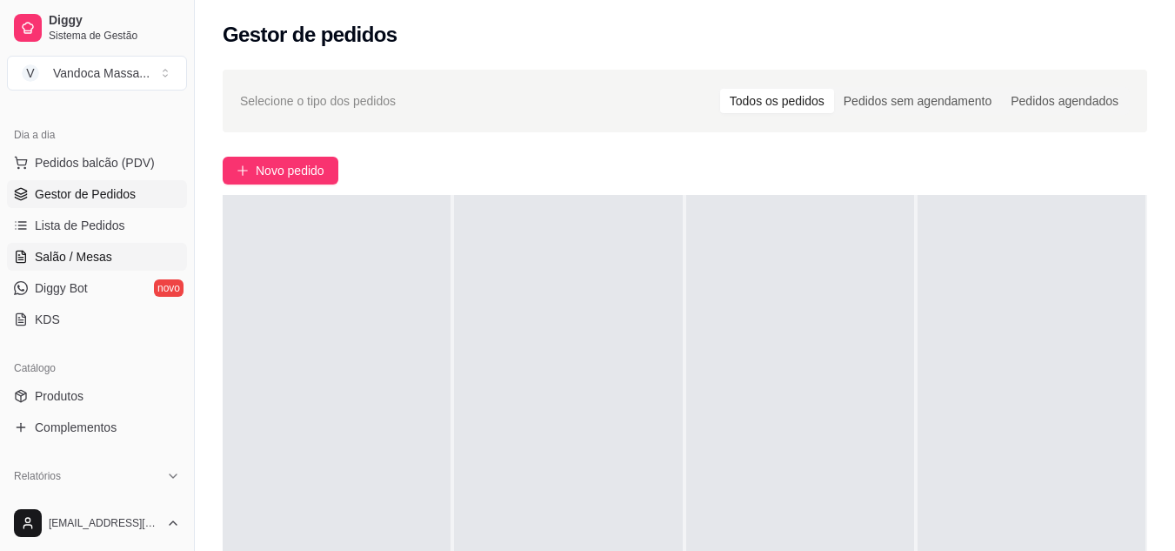
scroll to position [348, 0]
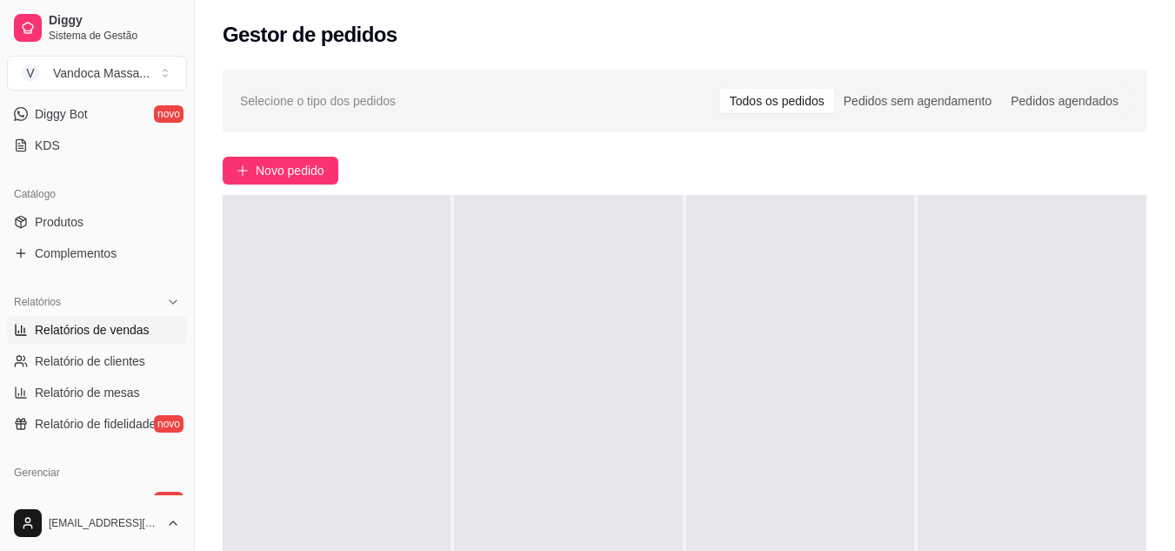
click at [93, 318] on link "Relatórios de vendas" at bounding box center [97, 330] width 180 height 28
select select "ALL"
select select "0"
